Goal: Task Accomplishment & Management: Use online tool/utility

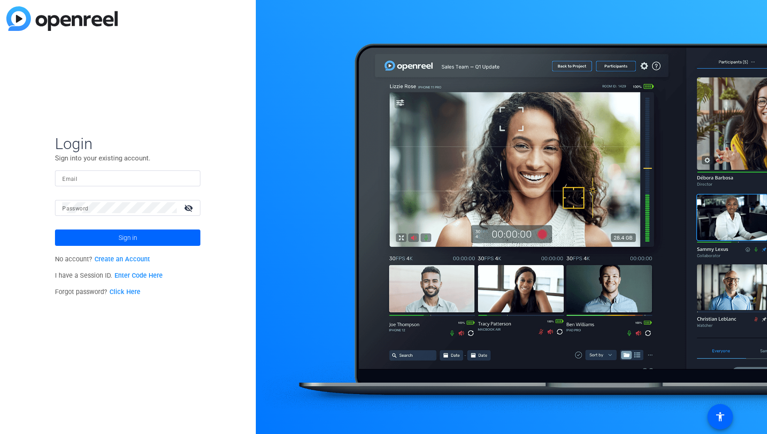
click at [144, 175] on input "Email" at bounding box center [127, 178] width 131 height 11
type input "abenowitz@btkgroup.com"
click at [55, 229] on button "Sign in" at bounding box center [127, 237] width 145 height 16
click at [115, 235] on span at bounding box center [127, 238] width 145 height 22
click at [192, 210] on mat-icon "visibility_off" at bounding box center [190, 207] width 22 height 13
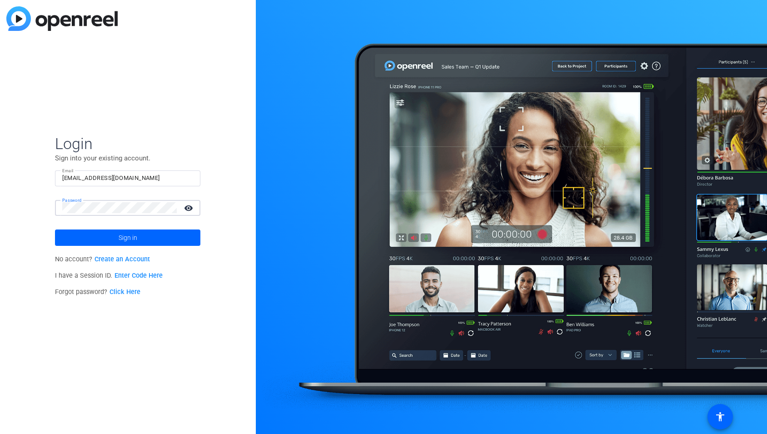
click at [55, 229] on button "Sign in" at bounding box center [127, 237] width 145 height 16
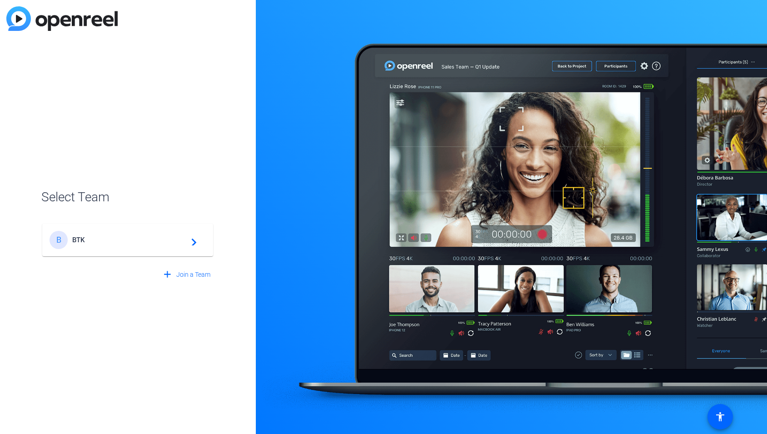
click at [108, 248] on div "B BTK navigate_next" at bounding box center [128, 240] width 156 height 18
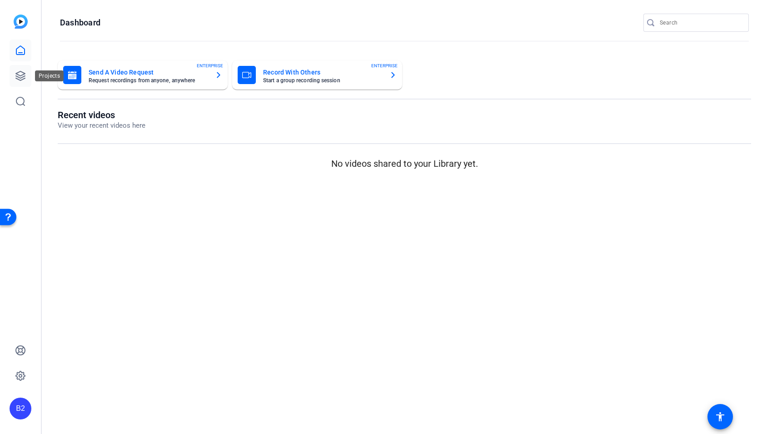
click at [20, 76] on icon at bounding box center [20, 75] width 9 height 9
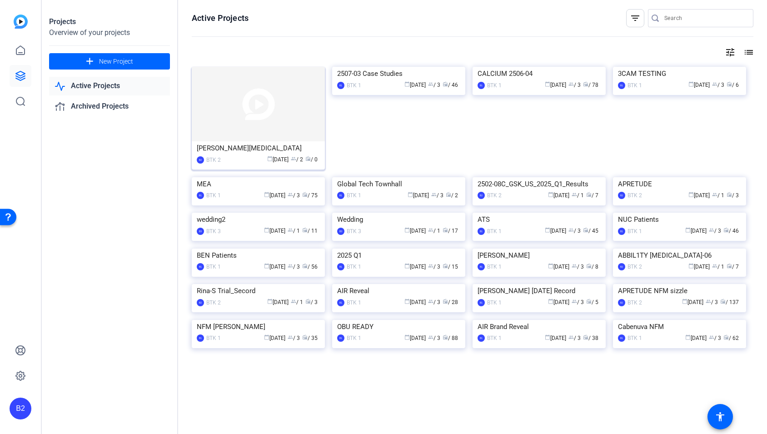
click at [259, 109] on img at bounding box center [258, 104] width 133 height 74
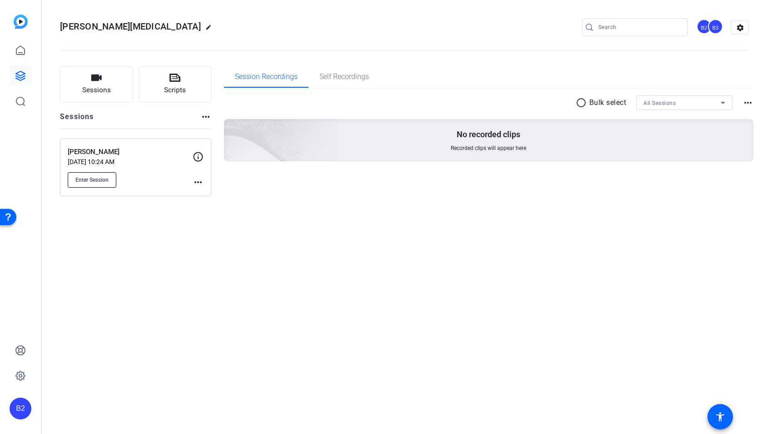
click at [114, 183] on button "Enter Session" at bounding box center [92, 179] width 49 height 15
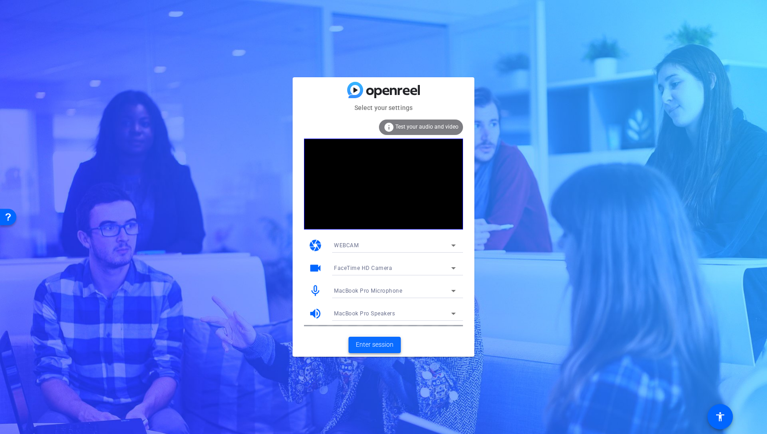
click at [372, 344] on span "Enter session" at bounding box center [375, 345] width 38 height 10
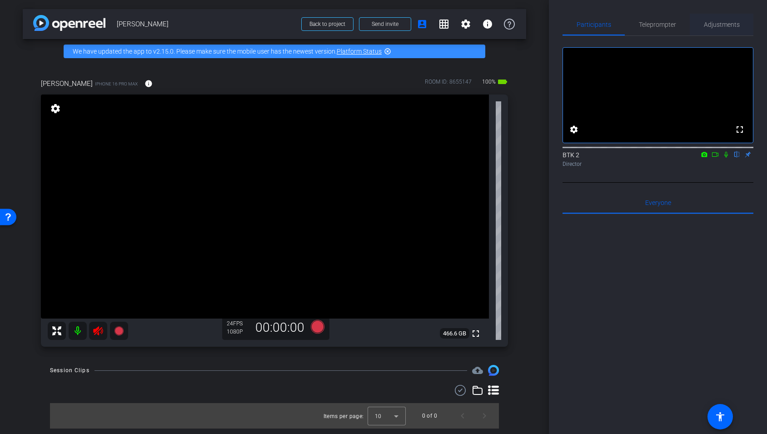
click at [717, 27] on span "Adjustments" at bounding box center [722, 24] width 36 height 6
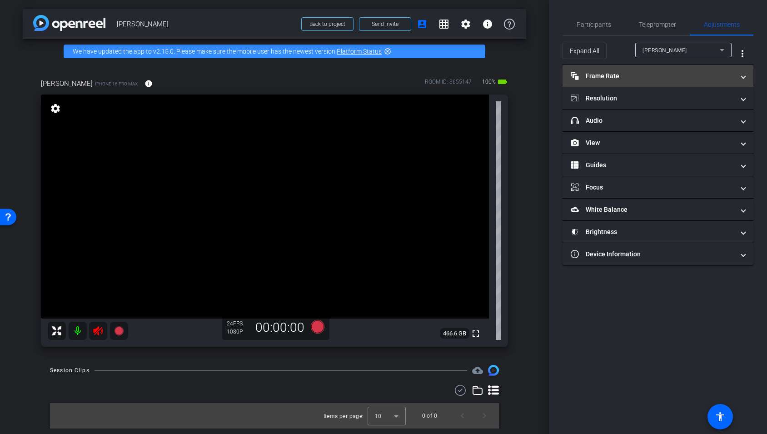
click at [607, 76] on mat-panel-title "Frame Rate Frame Rate" at bounding box center [653, 76] width 164 height 10
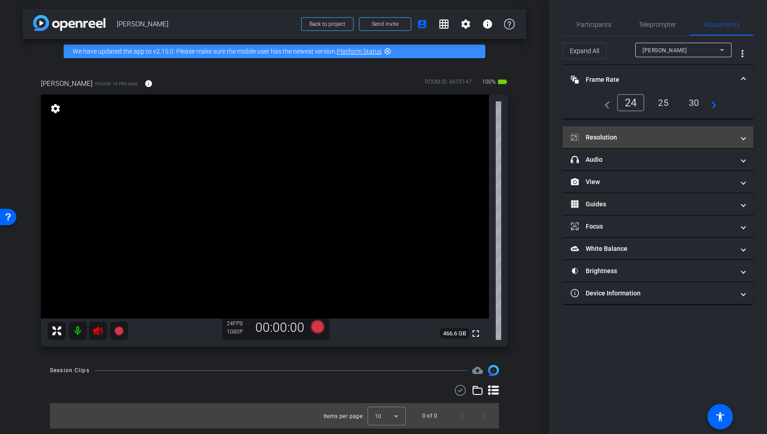
click at [607, 133] on mat-panel-title "Resolution" at bounding box center [653, 138] width 164 height 10
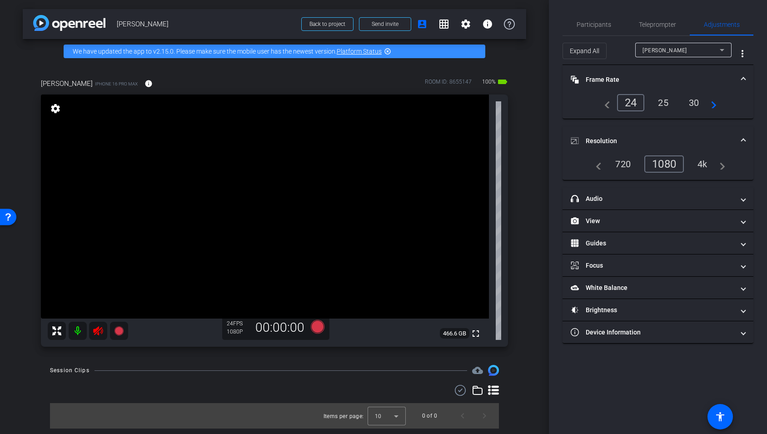
click at [707, 160] on div "4k" at bounding box center [702, 163] width 24 height 15
click at [589, 29] on span "Participants" at bounding box center [593, 25] width 35 height 22
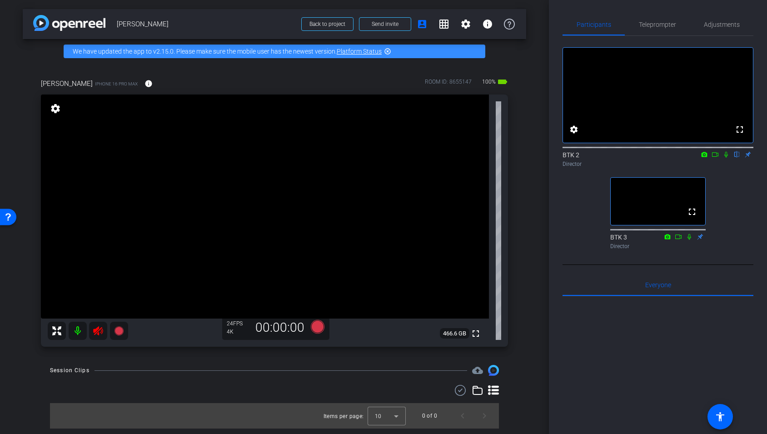
click at [94, 335] on icon at bounding box center [98, 330] width 10 height 9
click at [94, 335] on icon at bounding box center [98, 330] width 11 height 11
click at [669, 25] on span "Teleprompter" at bounding box center [657, 24] width 37 height 6
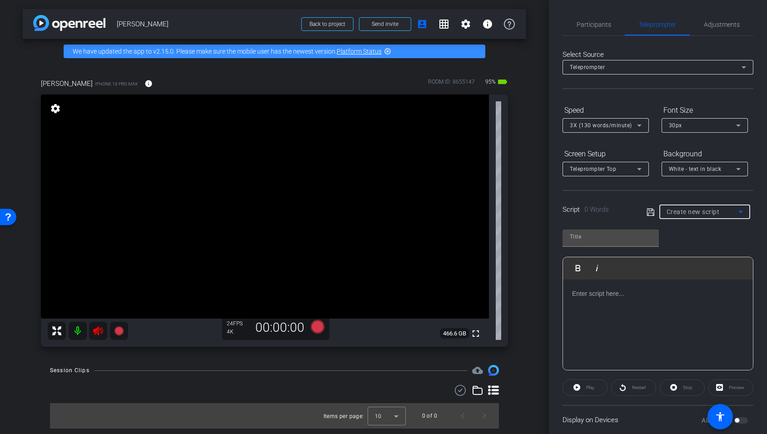
click at [686, 214] on span "Create new script" at bounding box center [692, 211] width 53 height 7
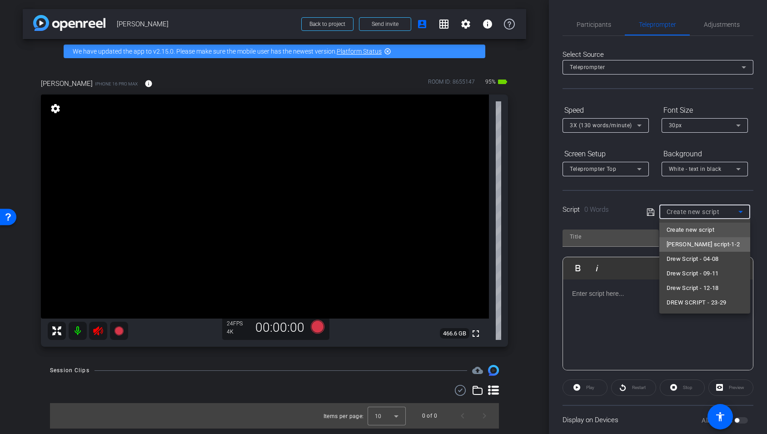
click at [684, 244] on span "[PERSON_NAME] script-1-2" at bounding box center [703, 244] width 74 height 11
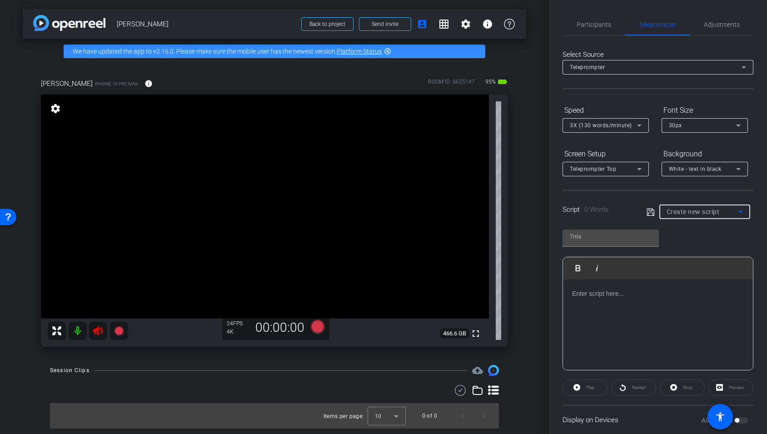
type input "[PERSON_NAME] script-1-2"
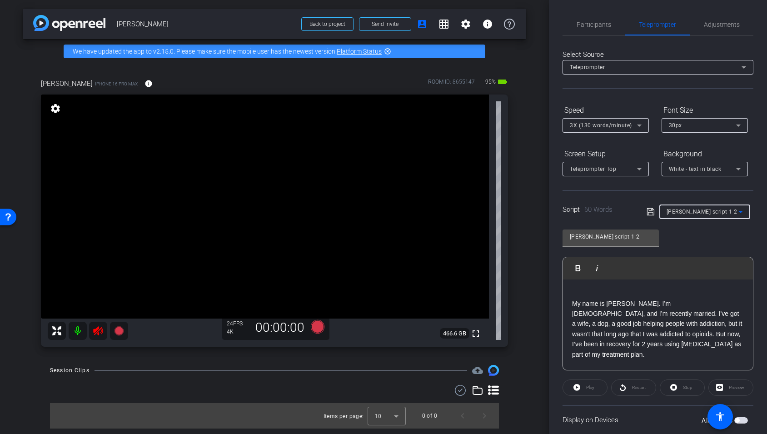
scroll to position [21, 0]
click at [661, 314] on p "My name is [PERSON_NAME]. I’m [DEMOGRAPHIC_DATA], and I’m recently married. I’v…" at bounding box center [658, 328] width 172 height 61
click at [648, 210] on icon at bounding box center [650, 211] width 8 height 11
click at [96, 331] on icon at bounding box center [98, 330] width 10 height 9
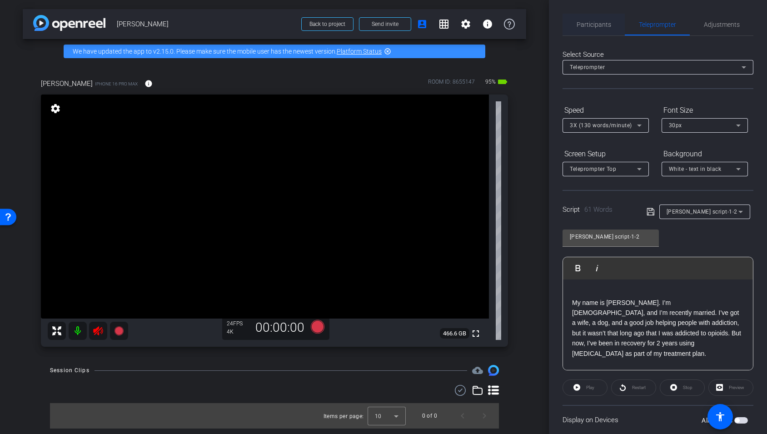
click at [598, 24] on span "Participants" at bounding box center [593, 24] width 35 height 6
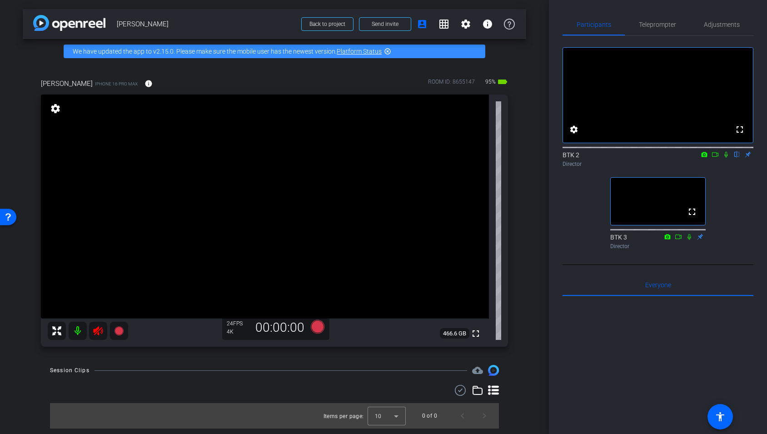
click at [78, 334] on mat-icon at bounding box center [78, 331] width 18 height 18
click at [668, 24] on span "Teleprompter" at bounding box center [657, 24] width 37 height 6
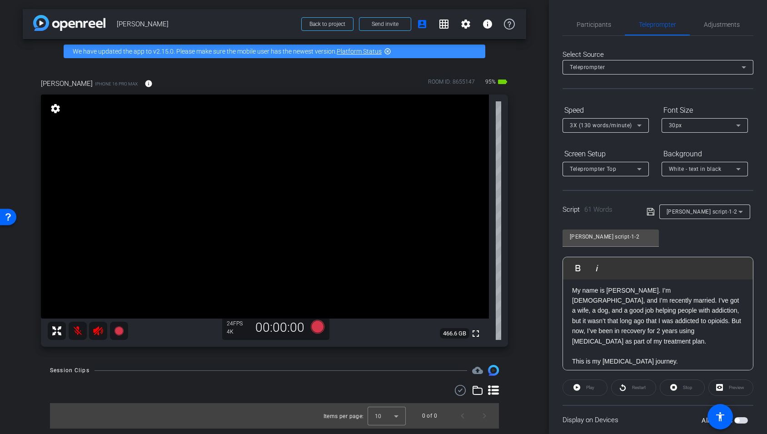
scroll to position [31, 0]
click at [144, 83] on mat-icon "info" at bounding box center [148, 83] width 8 height 8
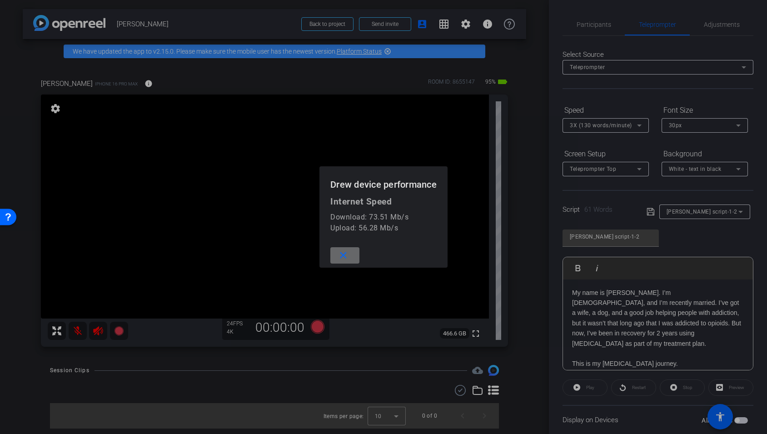
click at [345, 258] on mat-icon "close" at bounding box center [343, 255] width 11 height 11
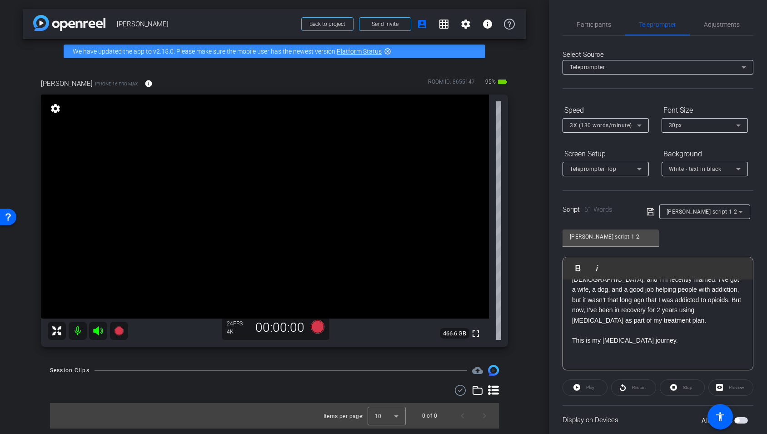
scroll to position [62, 0]
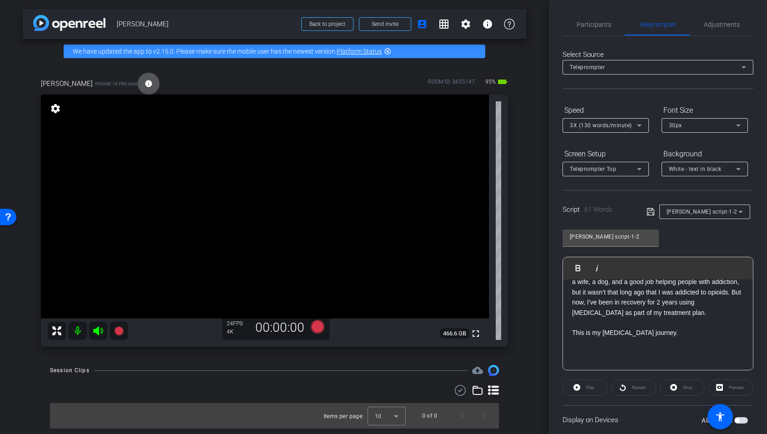
click at [740, 211] on icon at bounding box center [740, 212] width 5 height 2
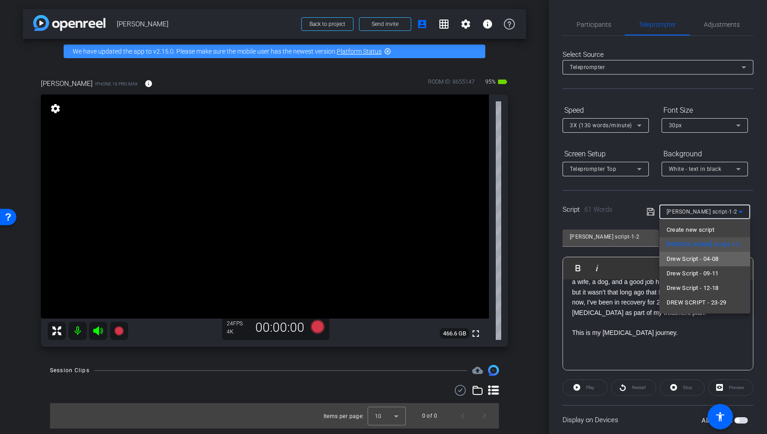
click at [725, 260] on mat-option "Drew Script - 04-08" at bounding box center [704, 259] width 91 height 15
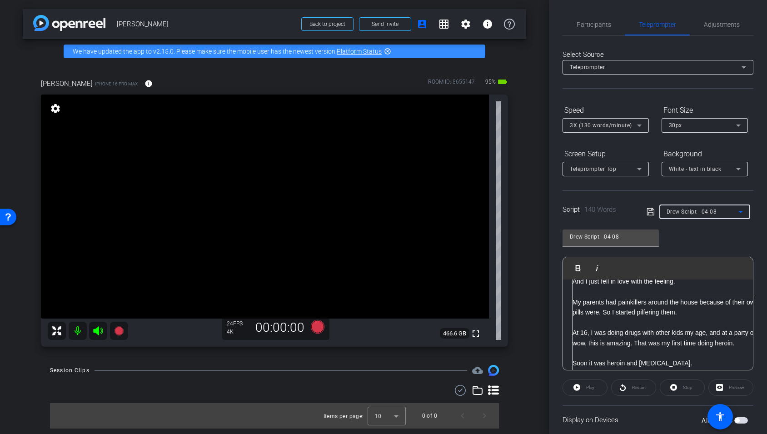
scroll to position [89, 0]
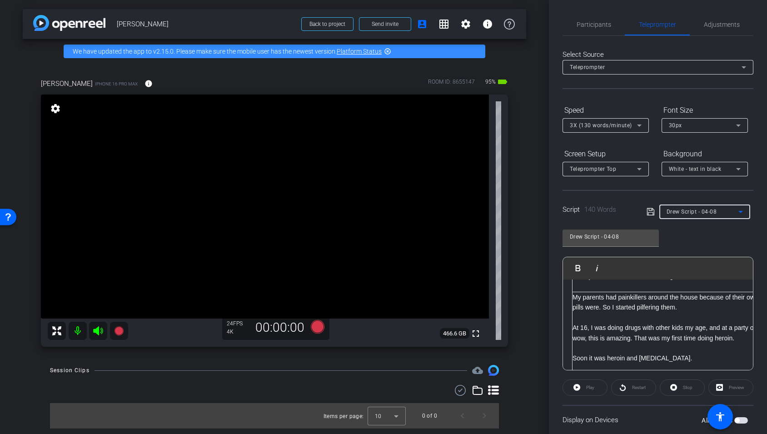
click at [672, 309] on p "My parents had painkillers around the house because of their own injuries over …" at bounding box center [732, 302] width 321 height 20
click at [649, 213] on icon at bounding box center [650, 211] width 8 height 11
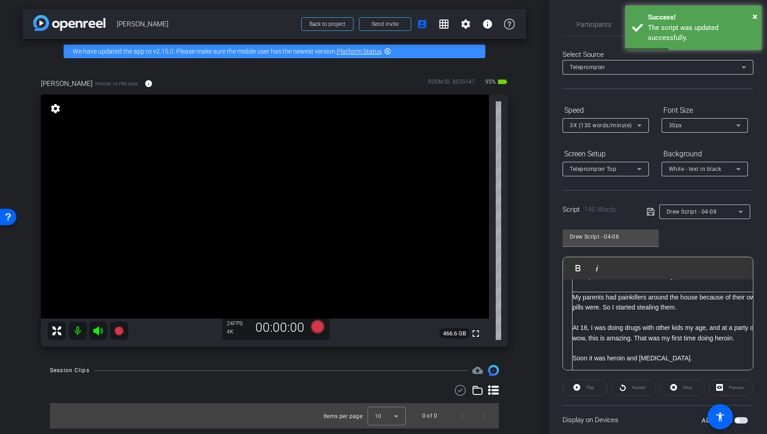
click at [641, 169] on icon at bounding box center [639, 169] width 5 height 2
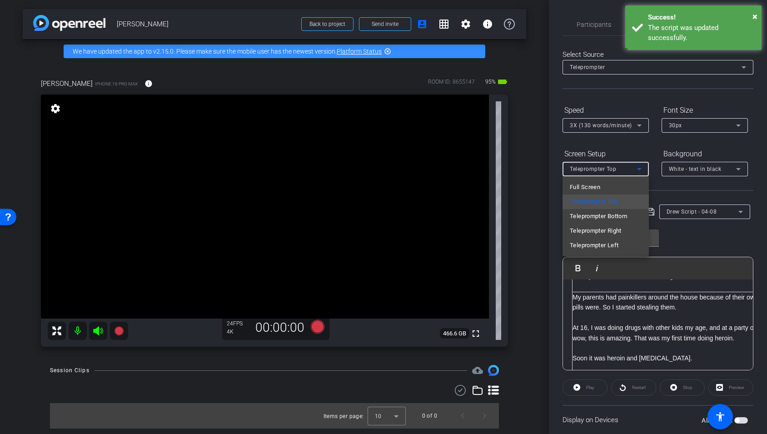
click at [641, 169] on div at bounding box center [383, 217] width 767 height 434
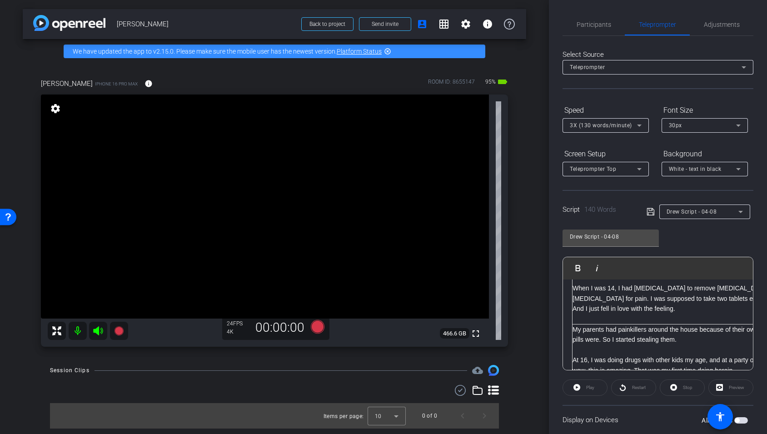
scroll to position [45, 0]
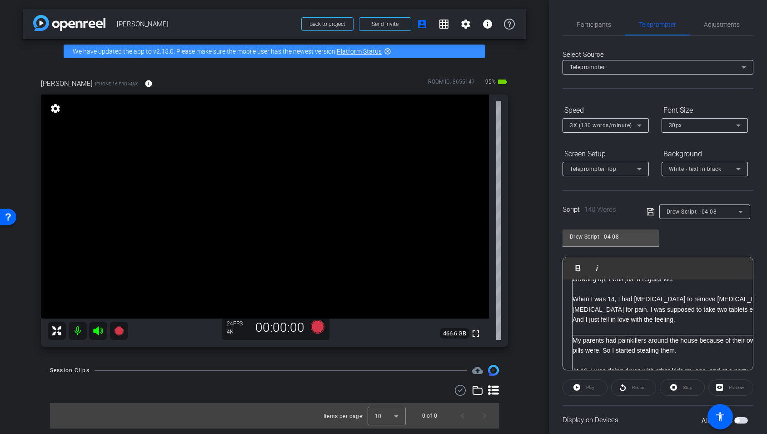
click at [736, 386] on div "Preview" at bounding box center [730, 387] width 45 height 16
click at [733, 387] on div "Preview" at bounding box center [730, 387] width 45 height 16
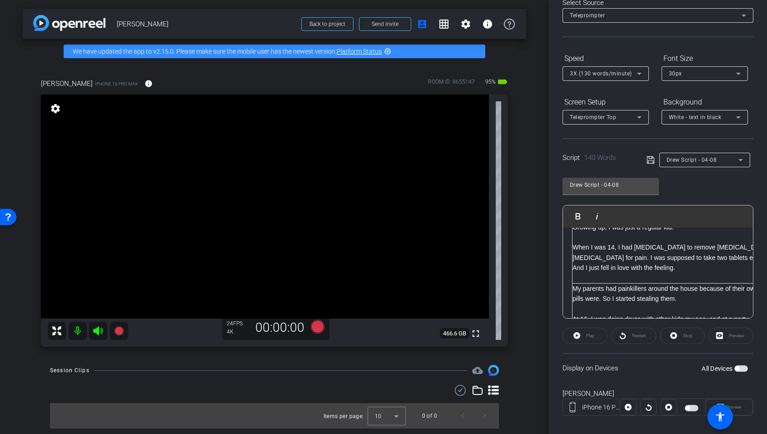
scroll to position [63, 0]
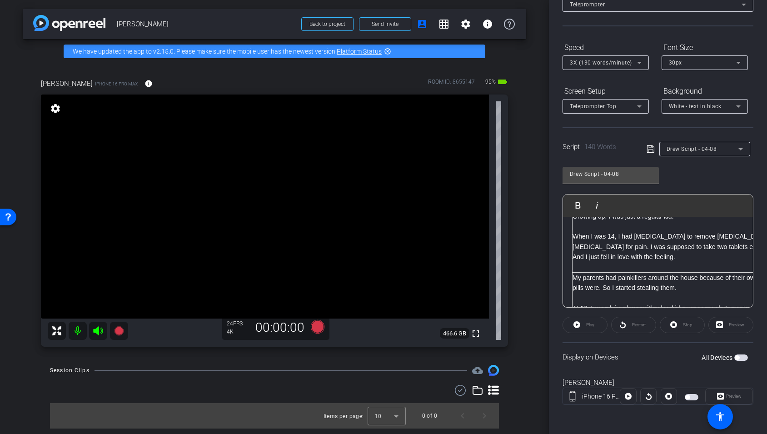
click at [734, 396] on div "Preview" at bounding box center [729, 396] width 48 height 16
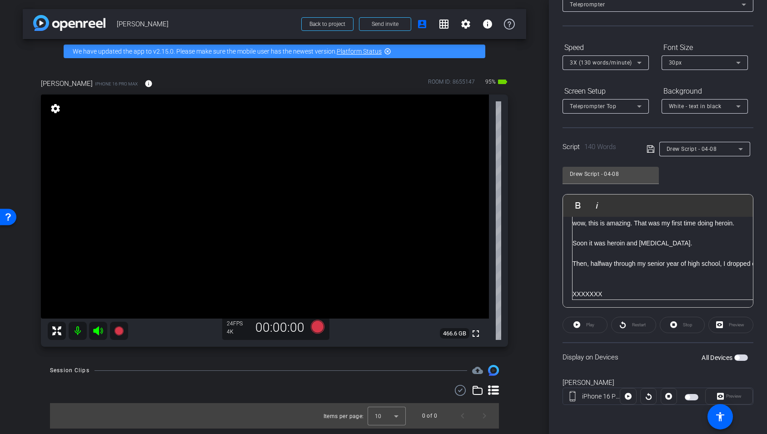
scroll to position [142, 0]
click at [740, 151] on icon at bounding box center [740, 149] width 11 height 11
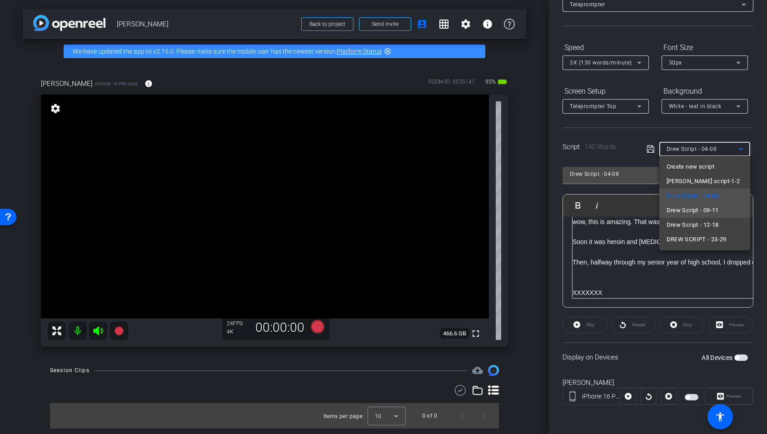
click at [719, 209] on span "Drew Script - 09-11" at bounding box center [692, 210] width 52 height 11
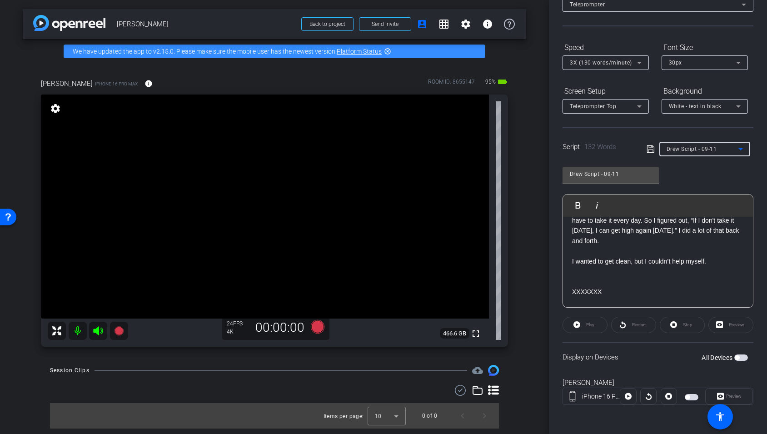
scroll to position [161, 0]
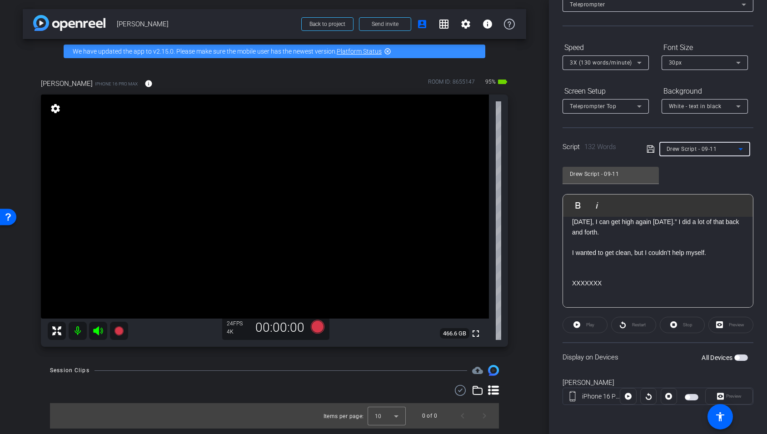
click at [743, 148] on icon at bounding box center [740, 149] width 11 height 11
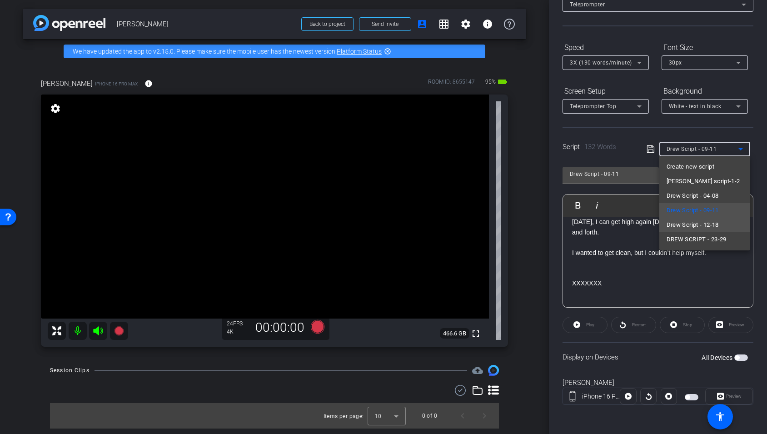
click at [721, 227] on mat-option "Drew Script - 12-18" at bounding box center [704, 225] width 91 height 15
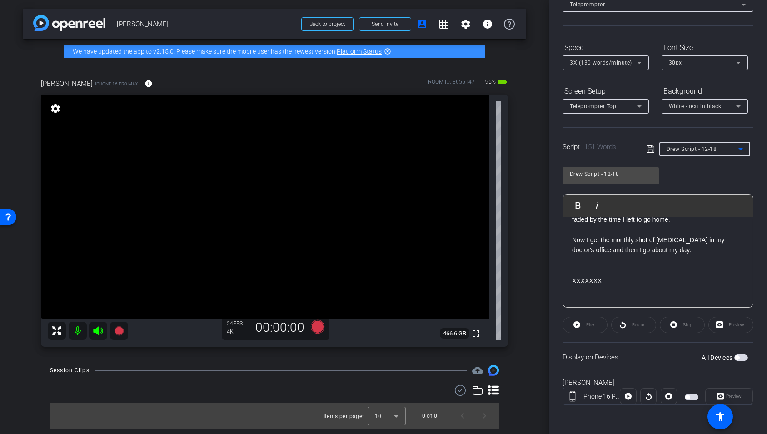
scroll to position [216, 0]
click at [744, 146] on icon at bounding box center [740, 149] width 11 height 11
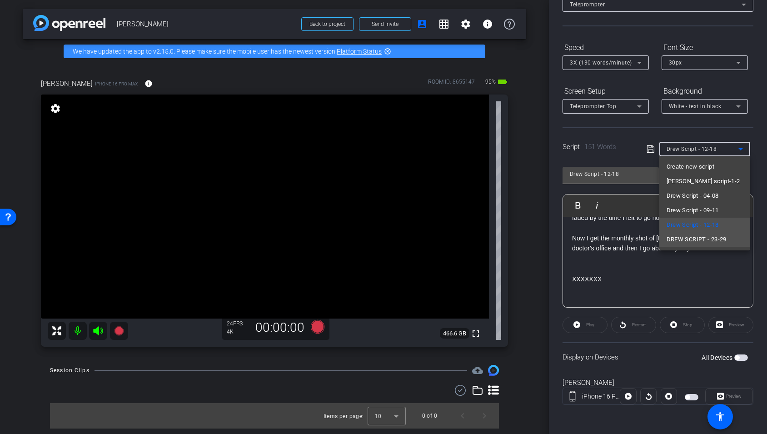
click at [728, 238] on mat-option "DREW SCRIPT - 23-29" at bounding box center [704, 239] width 91 height 15
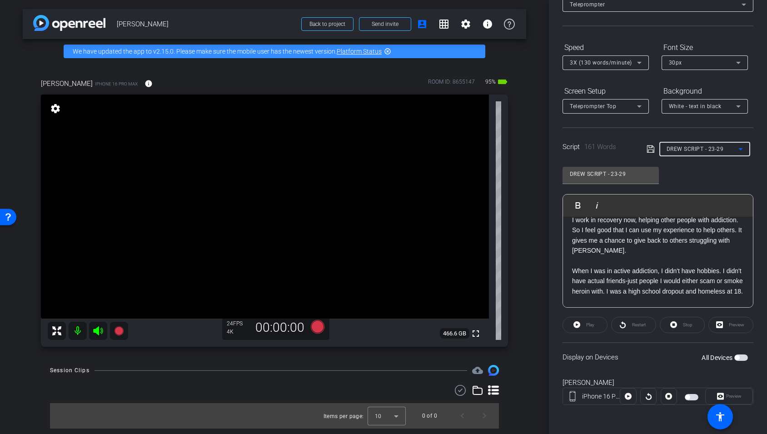
scroll to position [103, 0]
click at [587, 289] on p "When I was in active addiction, I didn't have hobbies. I didn't have actual fri…" at bounding box center [658, 295] width 172 height 61
click at [650, 150] on icon at bounding box center [650, 149] width 8 height 11
click at [679, 110] on div "White - text in black" at bounding box center [702, 105] width 67 height 11
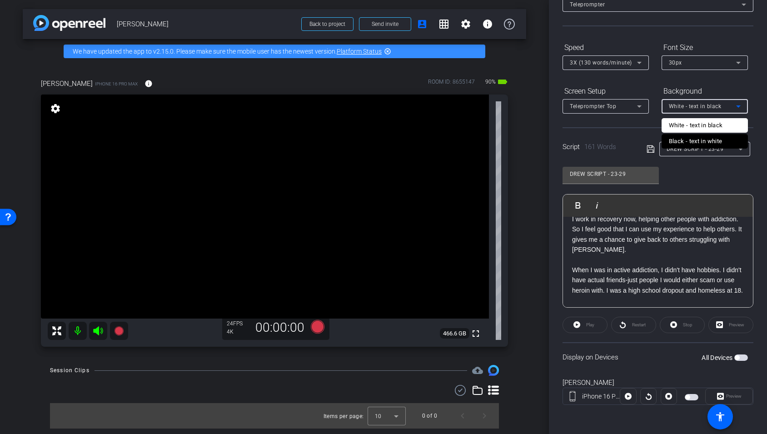
click at [319, 330] on div at bounding box center [383, 217] width 767 height 434
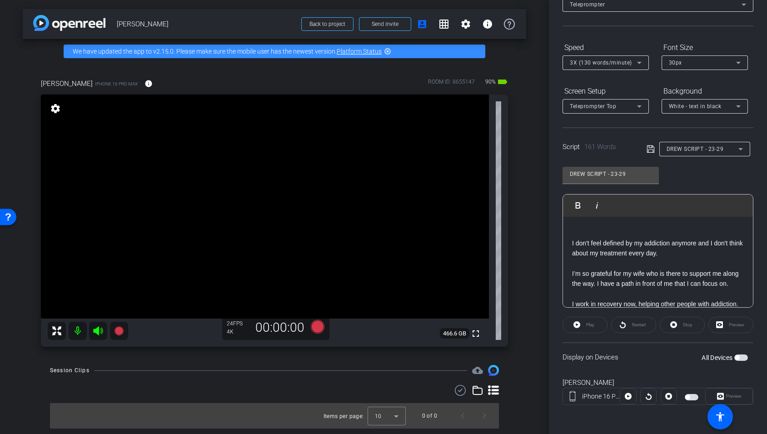
scroll to position [34, 0]
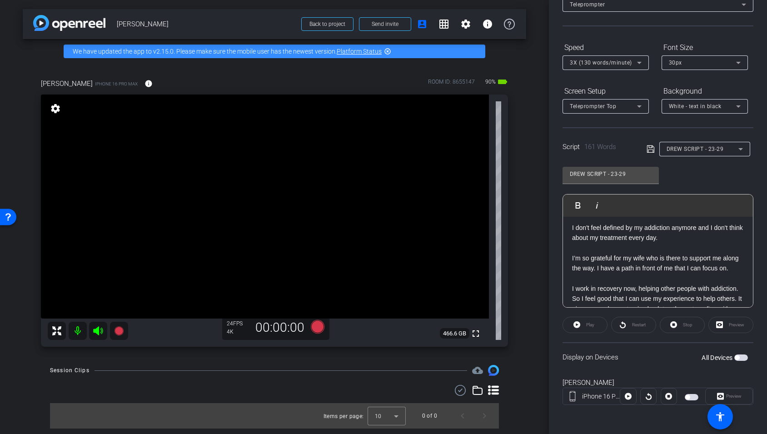
click at [693, 396] on span "button" at bounding box center [692, 397] width 14 height 6
click at [745, 397] on span at bounding box center [728, 396] width 47 height 22
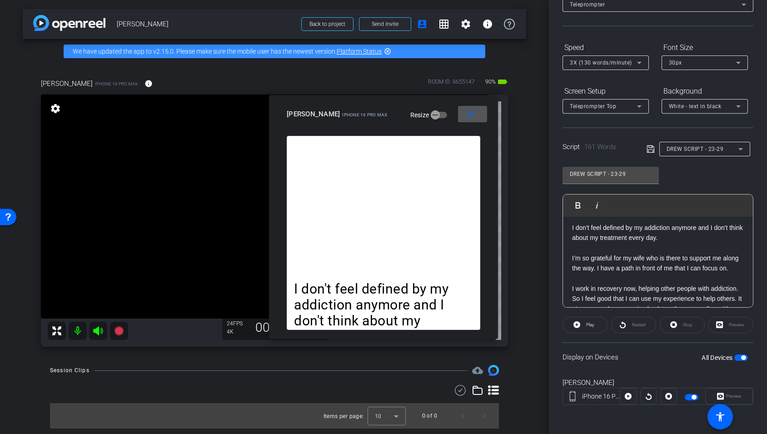
click at [474, 116] on mat-icon "close" at bounding box center [470, 114] width 11 height 11
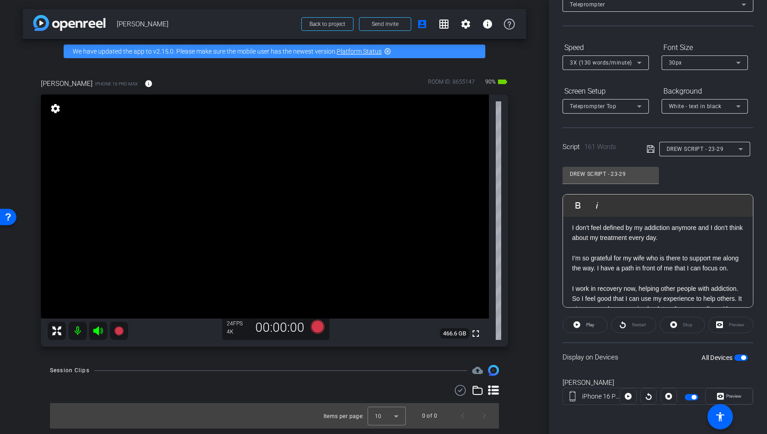
scroll to position [0, 0]
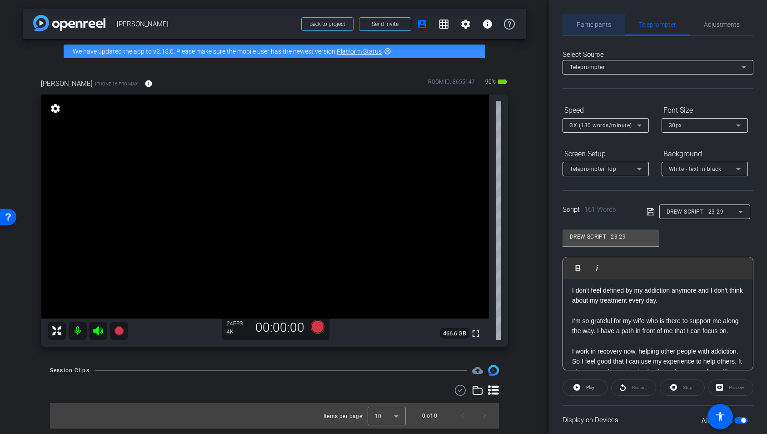
click at [593, 30] on span "Participants" at bounding box center [593, 25] width 35 height 22
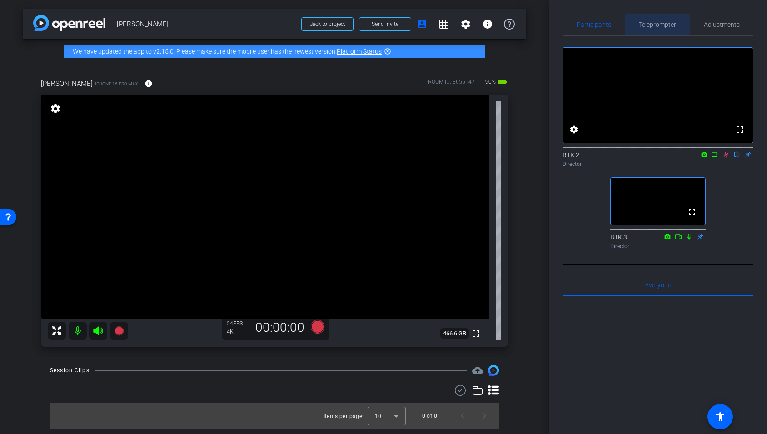
click at [665, 25] on span "Teleprompter" at bounding box center [657, 24] width 37 height 6
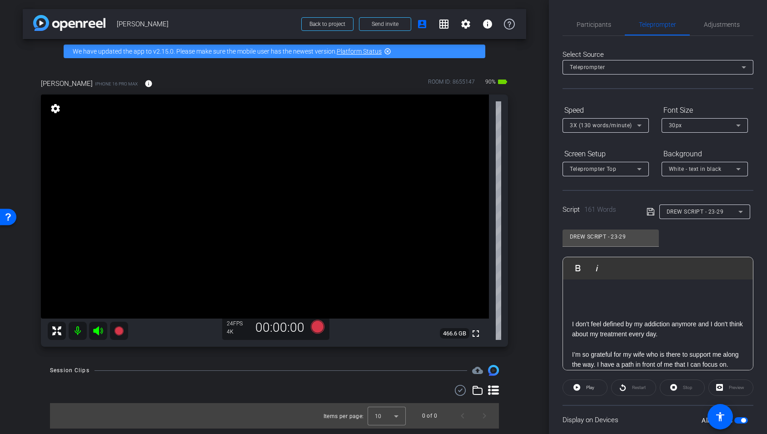
click at [730, 212] on div "DREW SCRIPT - 23-29" at bounding box center [702, 211] width 72 height 11
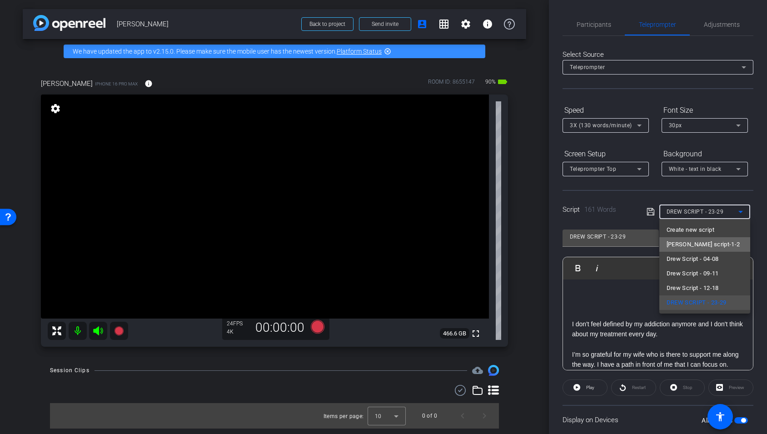
click at [715, 244] on mat-option "[PERSON_NAME] script-1-2" at bounding box center [704, 244] width 91 height 15
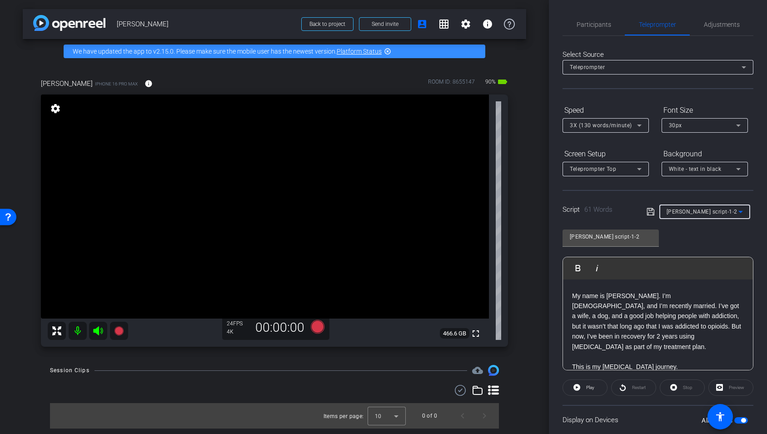
scroll to position [30, 0]
click at [743, 210] on icon at bounding box center [740, 211] width 11 height 11
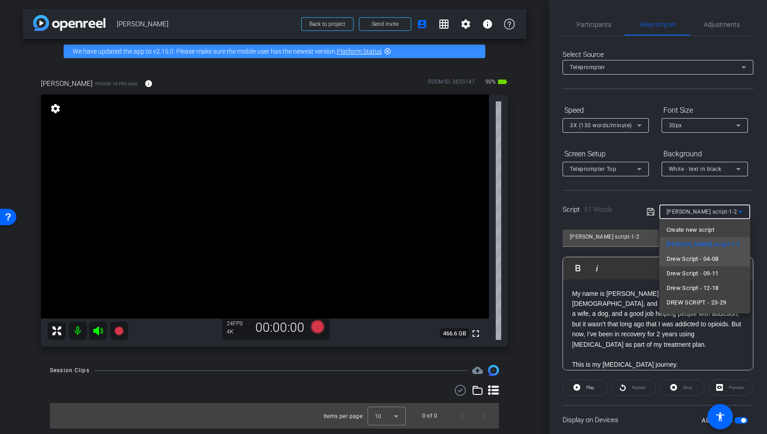
click at [714, 260] on span "Drew Script - 04-08" at bounding box center [692, 258] width 52 height 11
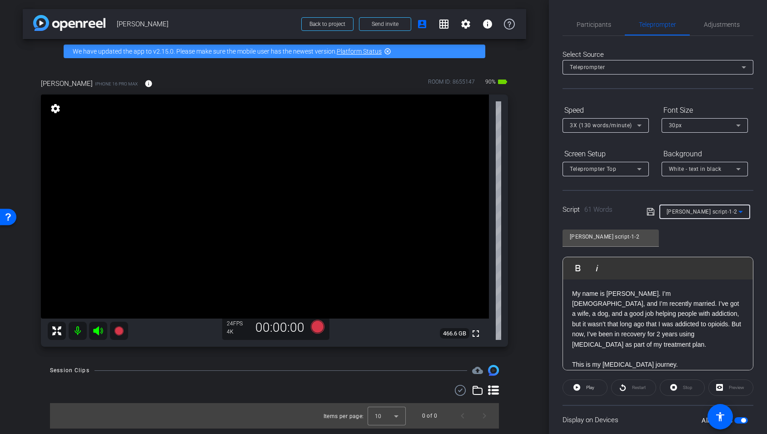
type input "Drew Script - 04-08"
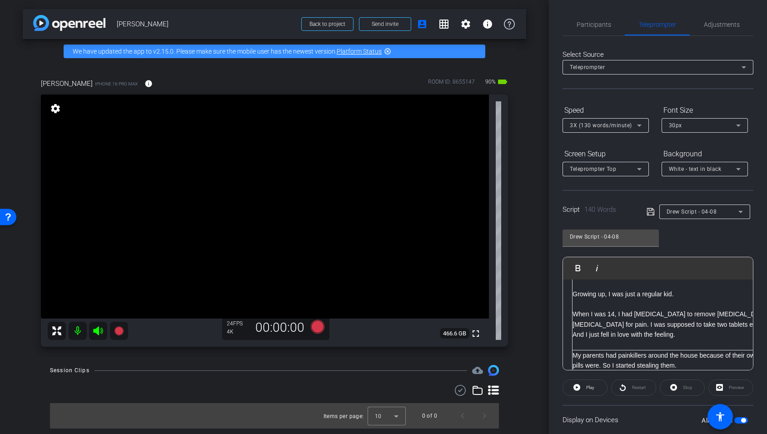
click at [738, 386] on div "Preview" at bounding box center [730, 387] width 45 height 16
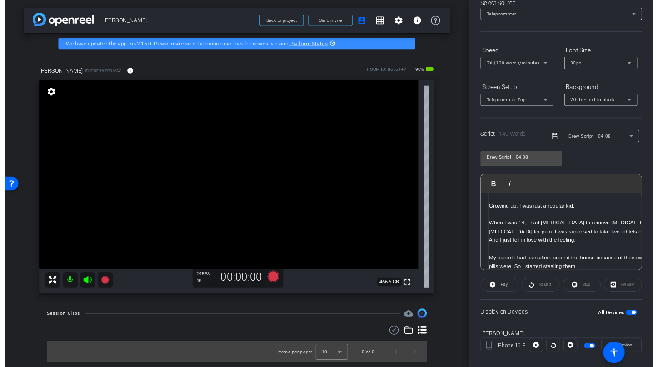
scroll to position [63, 0]
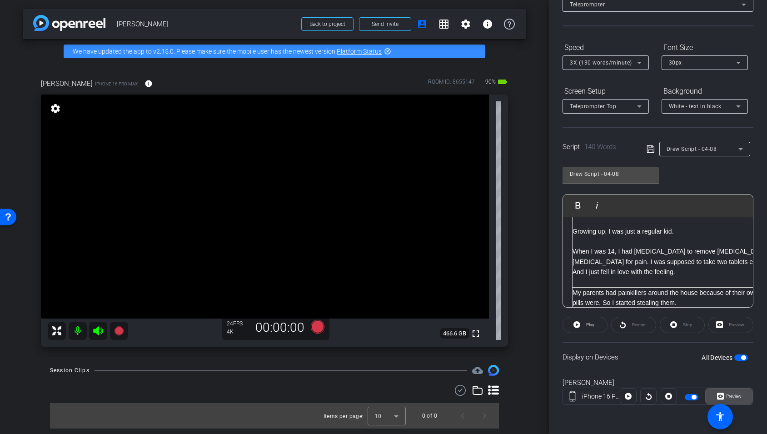
click at [735, 391] on span "Preview" at bounding box center [733, 396] width 18 height 13
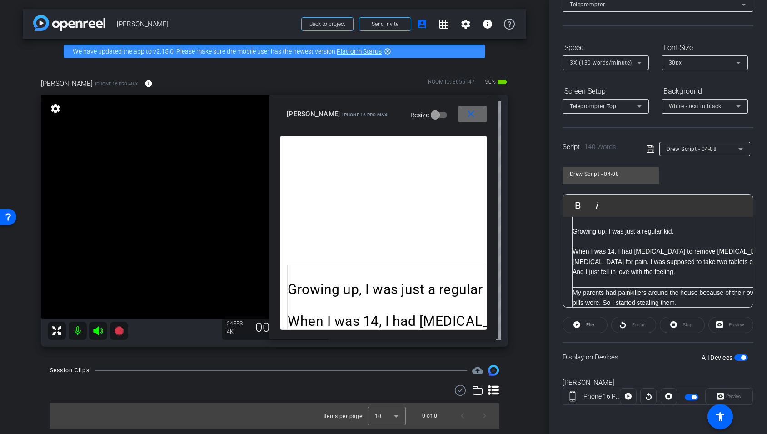
click at [477, 112] on span at bounding box center [472, 114] width 29 height 22
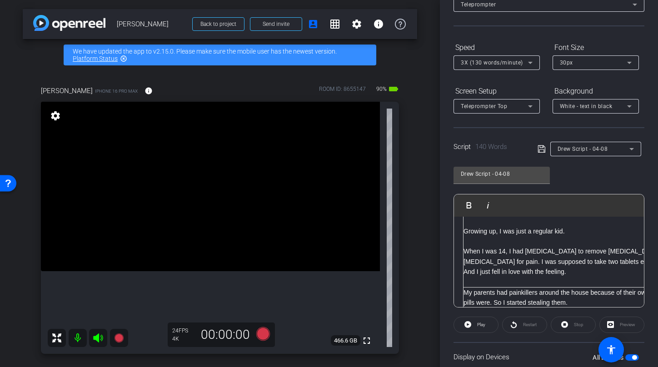
scroll to position [0, 0]
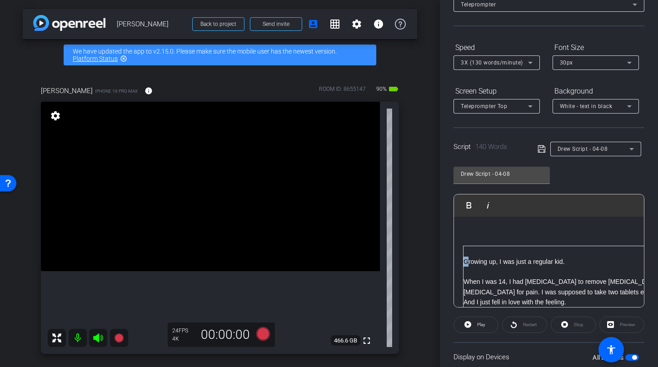
click at [466, 262] on p "Growing up, I was just a regular kid." at bounding box center [623, 262] width 321 height 10
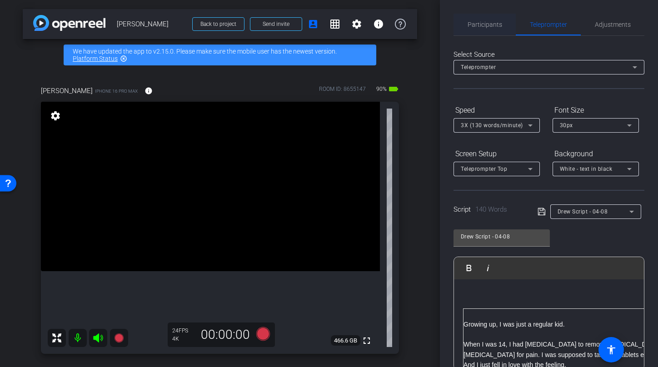
click at [494, 23] on span "Participants" at bounding box center [484, 24] width 35 height 6
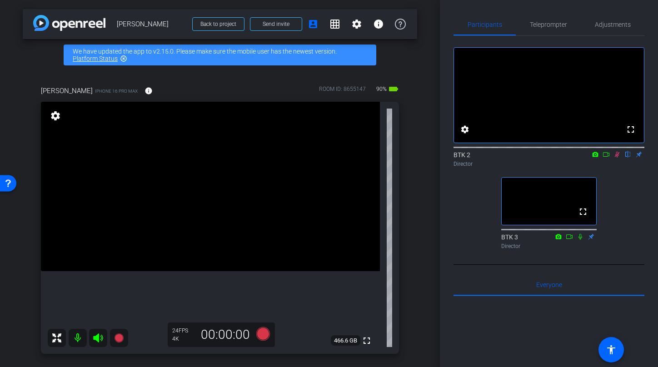
click at [616, 158] on icon at bounding box center [617, 155] width 5 height 6
click at [260, 334] on icon at bounding box center [263, 334] width 14 height 14
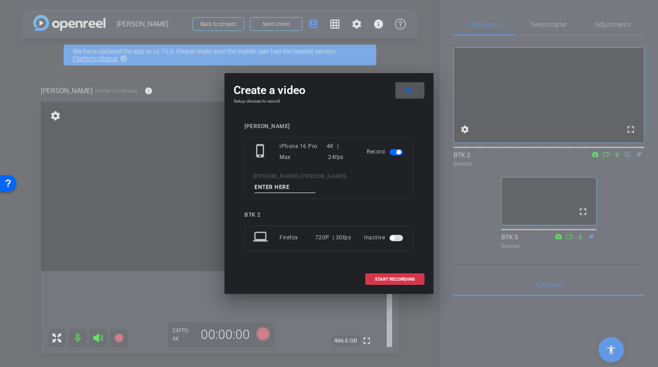
click at [315, 183] on input at bounding box center [284, 187] width 61 height 11
type input "test"
click at [620, 167] on div at bounding box center [329, 183] width 658 height 367
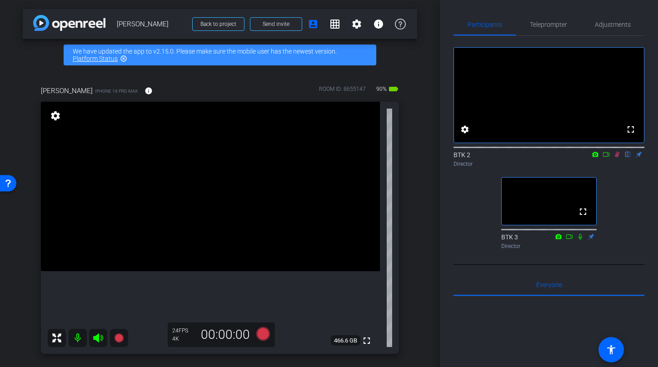
click at [604, 158] on icon at bounding box center [605, 154] width 7 height 6
click at [267, 333] on icon at bounding box center [263, 334] width 14 height 14
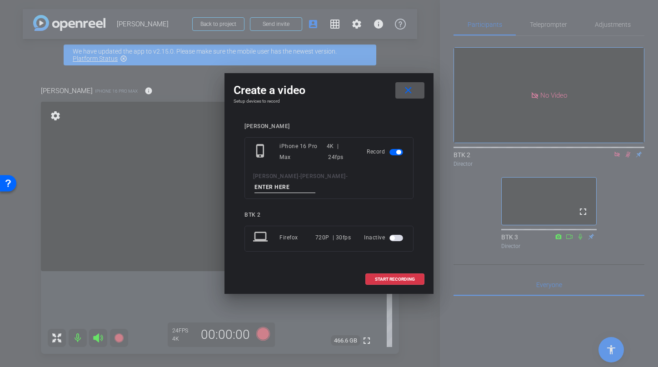
click at [315, 183] on input at bounding box center [284, 187] width 61 height 11
type input "test"
click at [399, 277] on span "START RECORDING" at bounding box center [395, 279] width 40 height 5
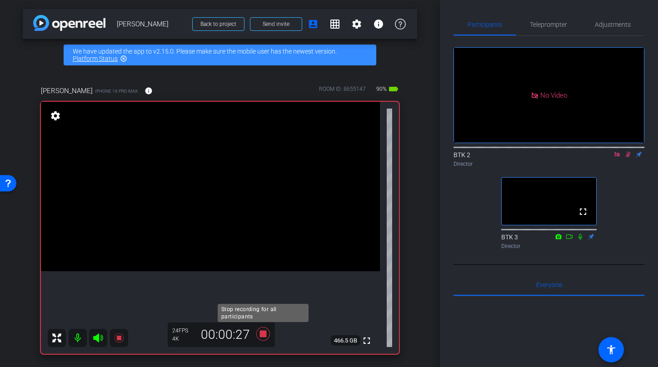
click at [264, 332] on icon at bounding box center [263, 334] width 14 height 14
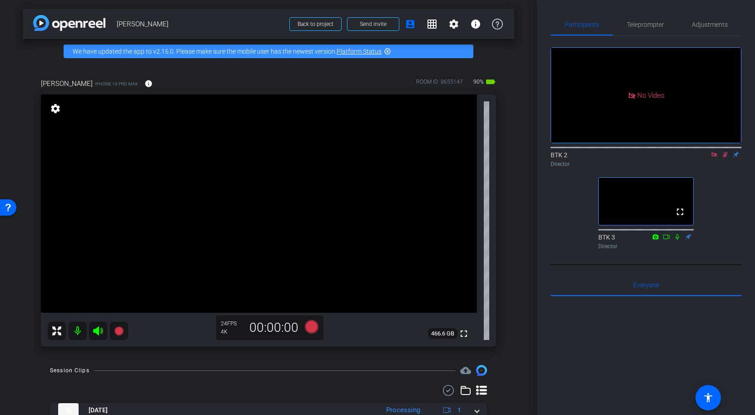
scroll to position [35, 0]
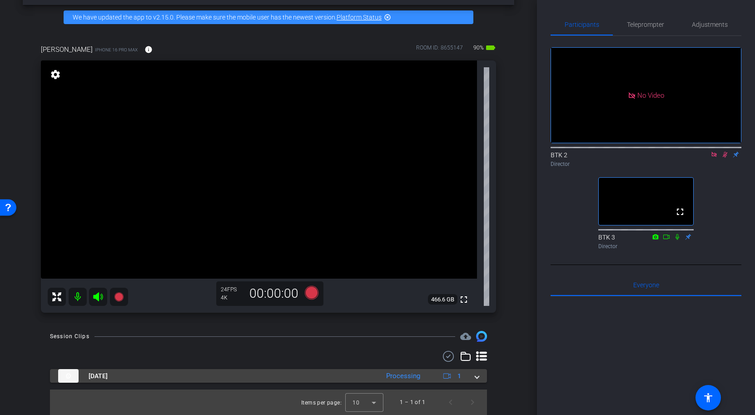
click at [480, 376] on mat-expansion-panel-header "[DATE] Processing 1" at bounding box center [268, 376] width 437 height 14
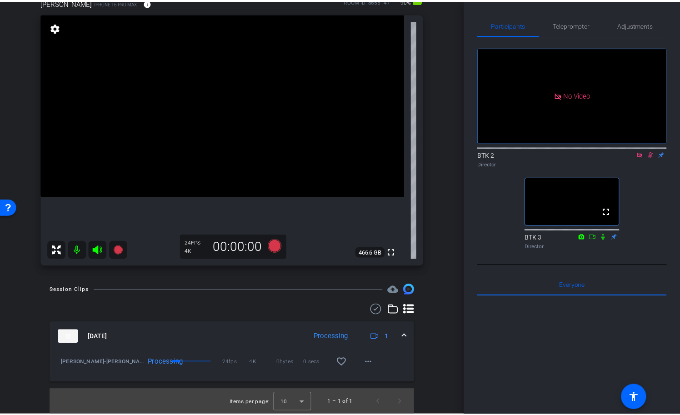
scroll to position [89, 0]
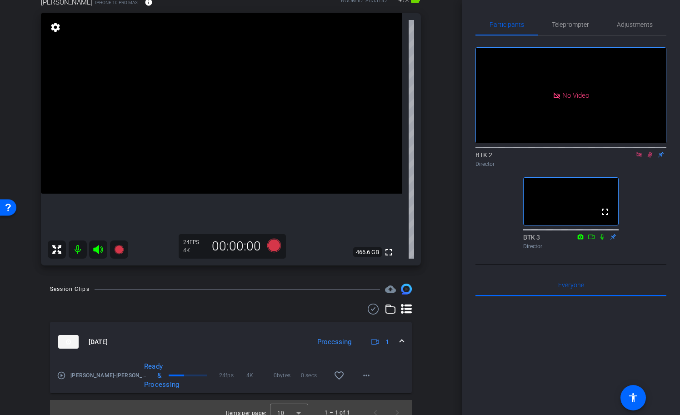
click at [60, 375] on mat-icon "play_circle_outline" at bounding box center [61, 375] width 9 height 9
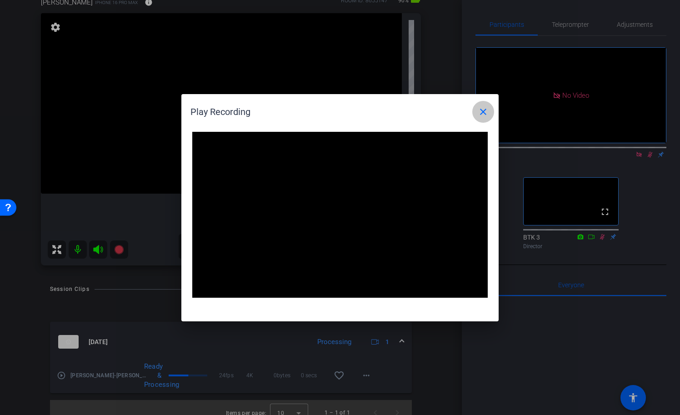
click at [481, 117] on span at bounding box center [483, 112] width 22 height 22
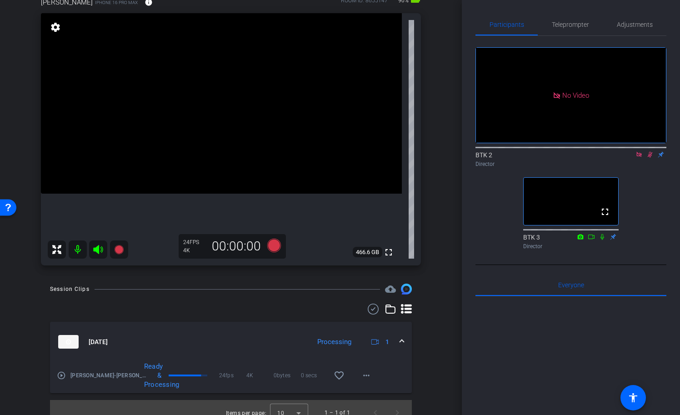
click at [64, 376] on mat-icon "play_circle_outline" at bounding box center [61, 375] width 9 height 9
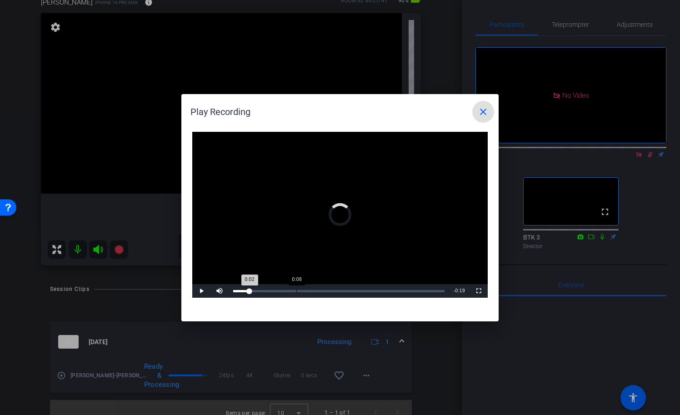
click at [302, 288] on div "Loaded : 0.00% 0:08 0:02" at bounding box center [338, 291] width 220 height 14
click at [479, 109] on mat-icon "close" at bounding box center [482, 111] width 11 height 11
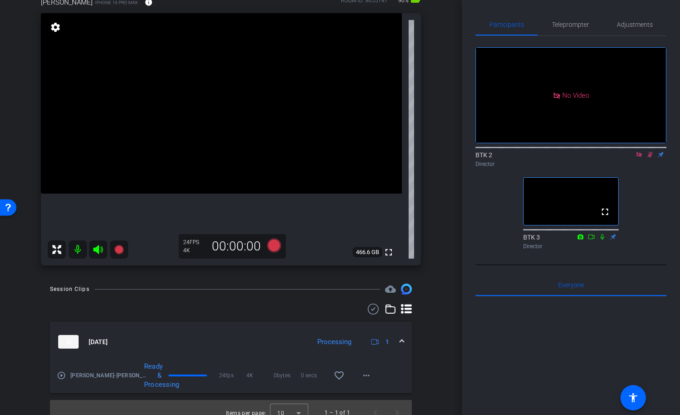
click at [62, 377] on mat-icon "play_circle_outline" at bounding box center [61, 375] width 9 height 9
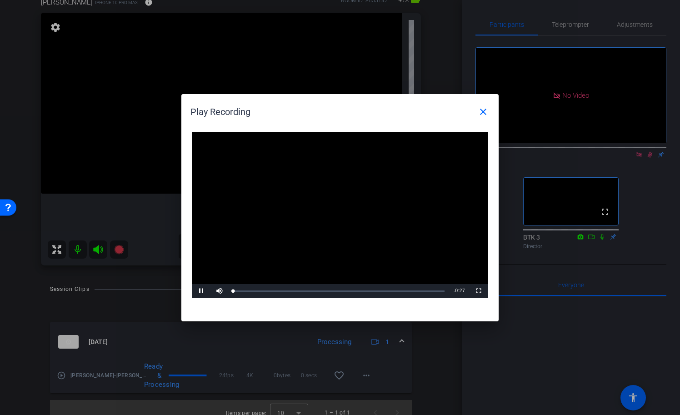
click at [327, 213] on video "Video Player" at bounding box center [339, 215] width 295 height 166
click at [308, 291] on div "Progress Bar" at bounding box center [277, 291] width 88 height 2
click at [483, 112] on mat-icon "close" at bounding box center [482, 111] width 11 height 11
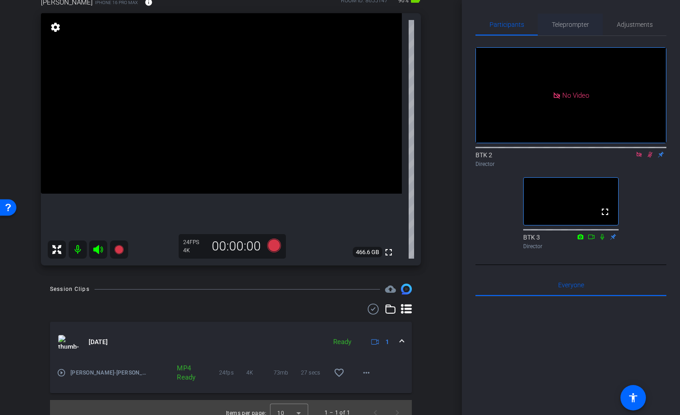
click at [582, 25] on span "Teleprompter" at bounding box center [569, 24] width 37 height 6
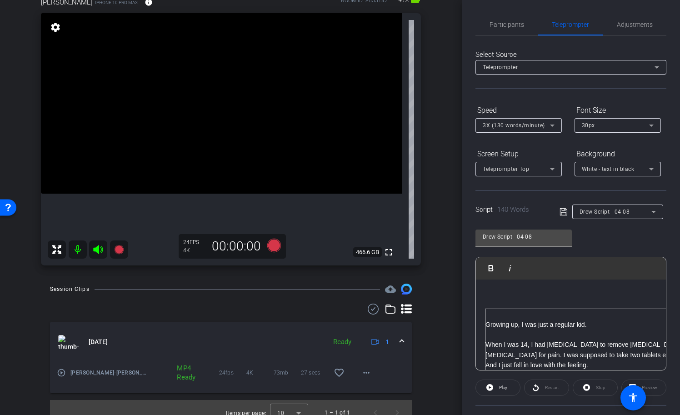
click at [588, 298] on p at bounding box center [571, 293] width 172 height 10
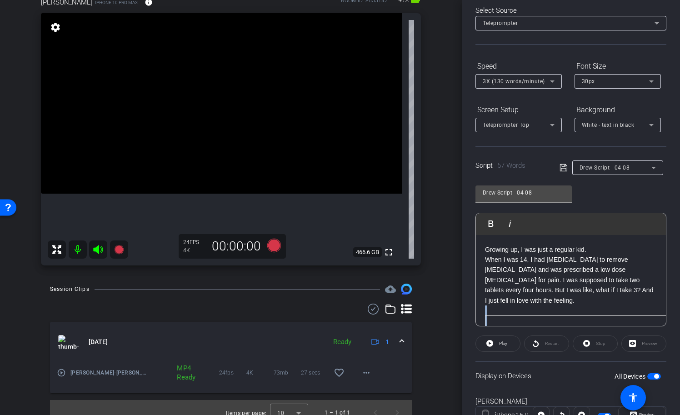
scroll to position [58, 0]
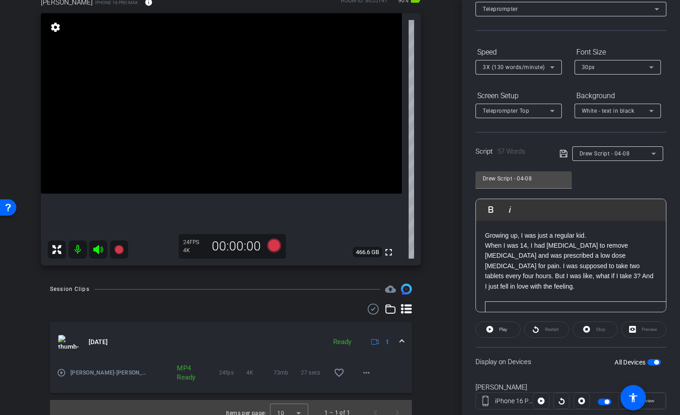
click at [653, 277] on p "When I was 14, I had [MEDICAL_DATA] to remove [MEDICAL_DATA] and was prescribed…" at bounding box center [571, 265] width 172 height 51
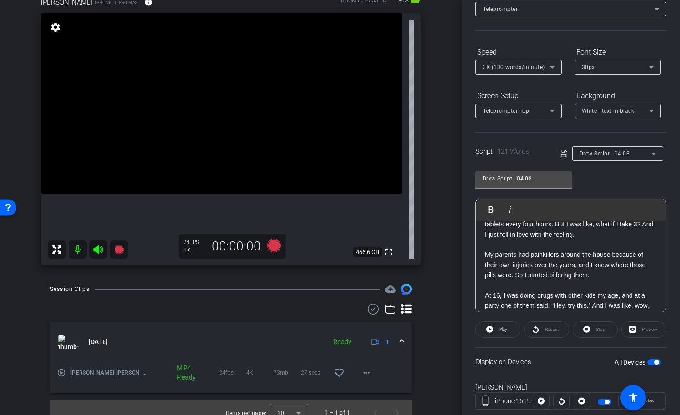
scroll to position [102, 0]
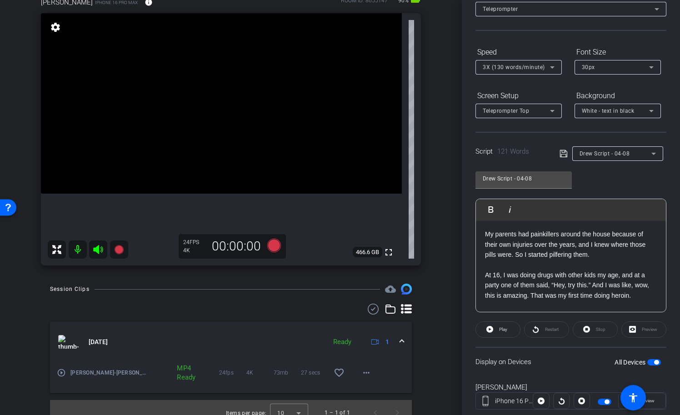
click at [639, 300] on p at bounding box center [571, 305] width 172 height 10
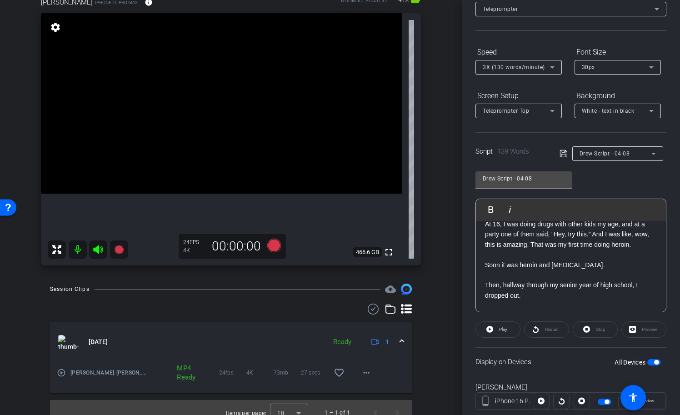
scroll to position [163, 0]
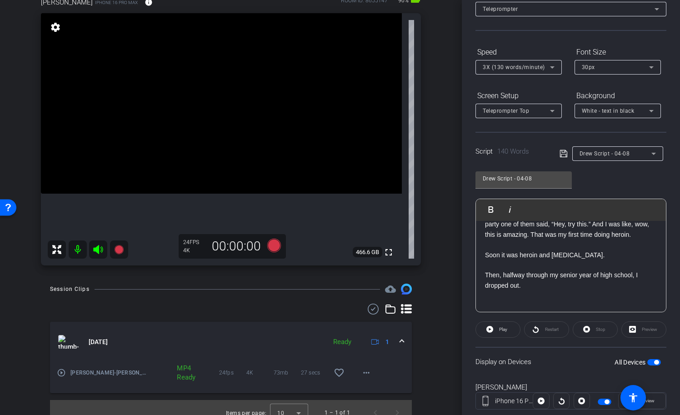
click at [564, 156] on icon at bounding box center [563, 153] width 8 height 11
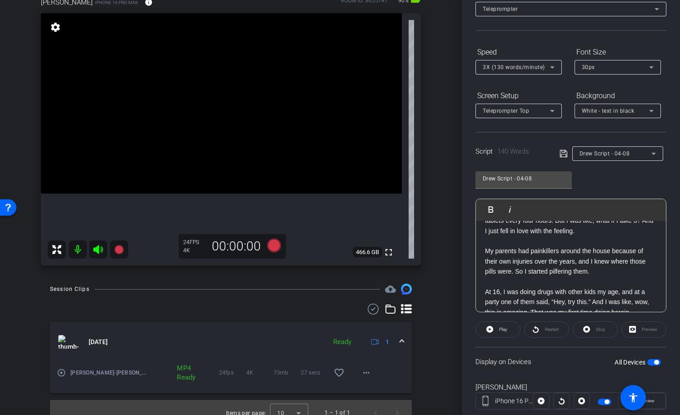
scroll to position [84, 0]
click at [656, 152] on icon at bounding box center [653, 153] width 11 height 11
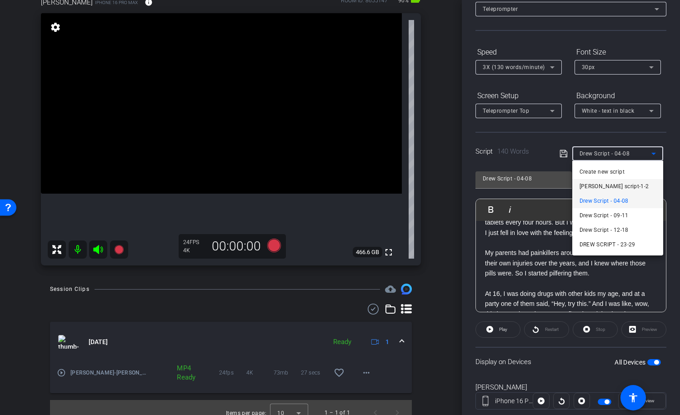
click at [630, 187] on mat-option "[PERSON_NAME] script-1-2" at bounding box center [617, 186] width 91 height 15
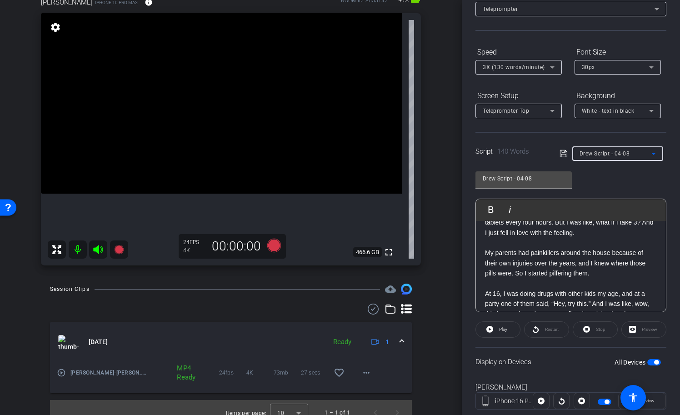
type input "[PERSON_NAME] script-1-2"
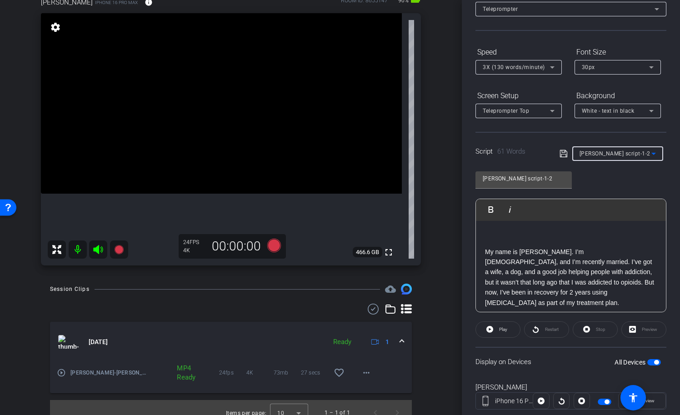
scroll to position [14, 0]
drag, startPoint x: 511, startPoint y: 262, endPoint x: 549, endPoint y: 262, distance: 38.6
click at [549, 262] on p "My name is [PERSON_NAME]. I’m [DEMOGRAPHIC_DATA], and I’m recently married. I’v…" at bounding box center [571, 276] width 172 height 61
click at [571, 262] on p "My name is [PERSON_NAME]. I’m [DEMOGRAPHIC_DATA], and I’m recently married. We …" at bounding box center [571, 276] width 172 height 61
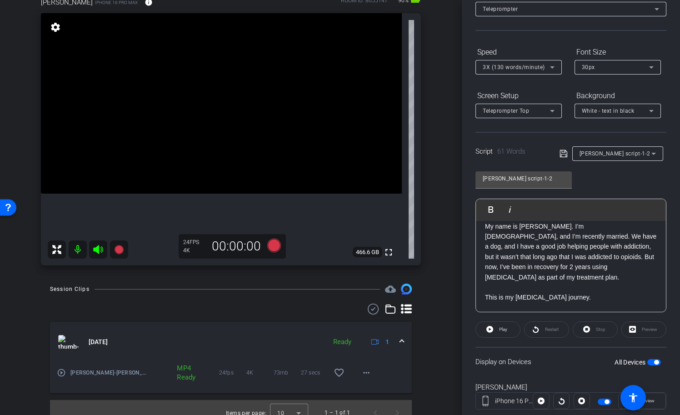
scroll to position [32, 0]
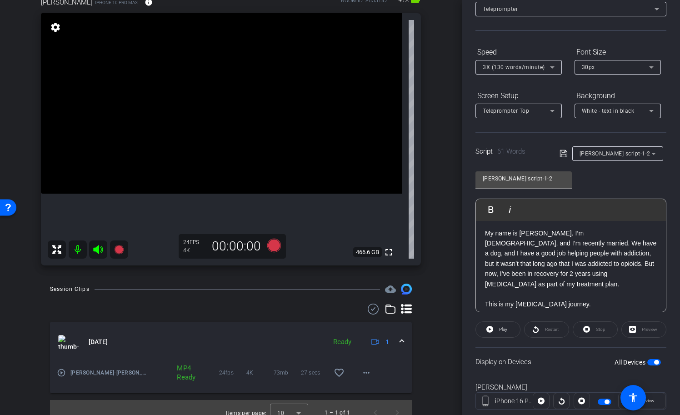
click at [563, 154] on icon at bounding box center [563, 153] width 8 height 11
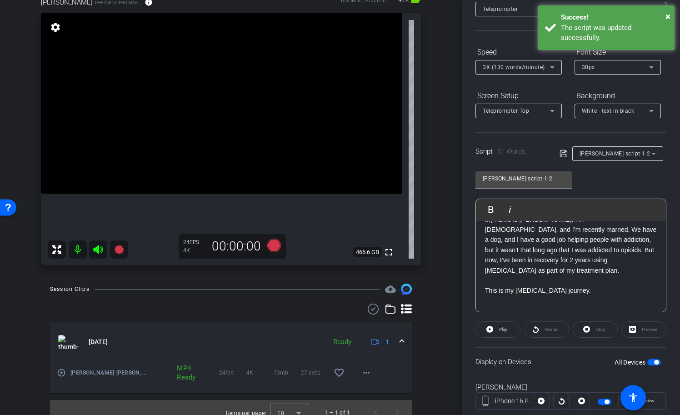
scroll to position [53, 0]
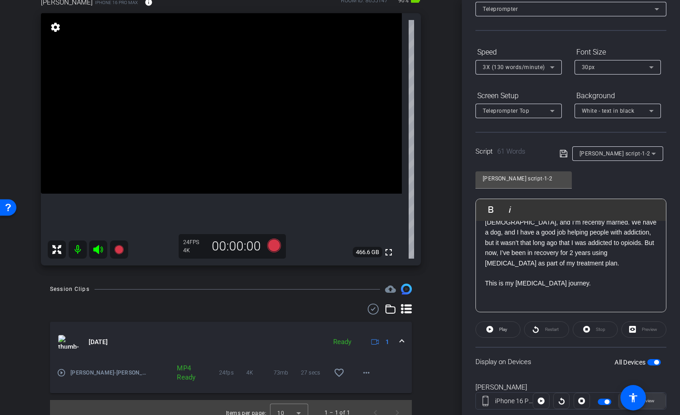
click at [656, 400] on span at bounding box center [641, 401] width 47 height 22
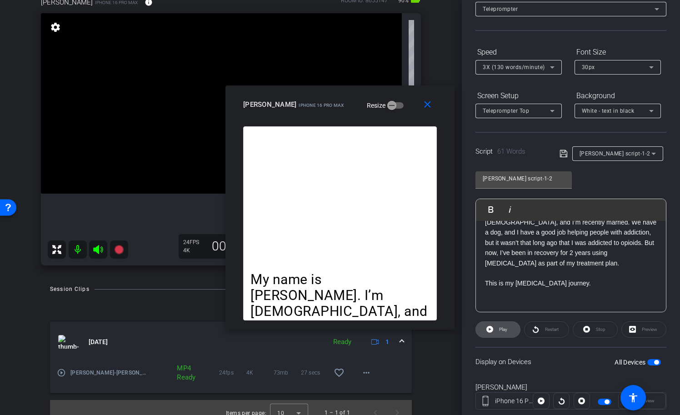
click at [509, 333] on span at bounding box center [498, 329] width 44 height 22
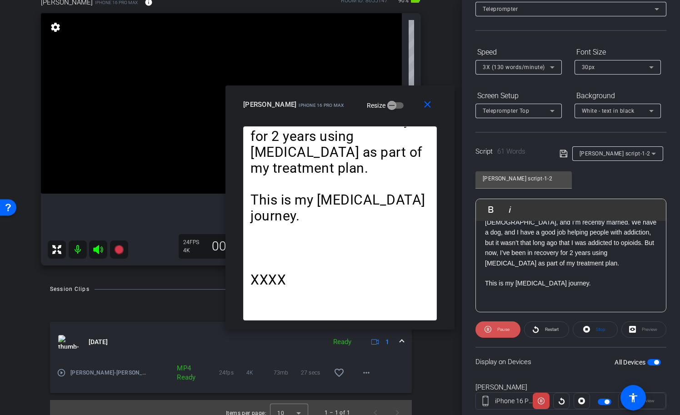
click at [499, 329] on span "Pause" at bounding box center [503, 329] width 12 height 5
click at [499, 329] on span "Play" at bounding box center [501, 329] width 10 height 13
click at [499, 329] on span "Pause" at bounding box center [503, 329] width 12 height 5
click at [560, 334] on span at bounding box center [546, 329] width 44 height 22
click at [511, 330] on span at bounding box center [497, 329] width 45 height 22
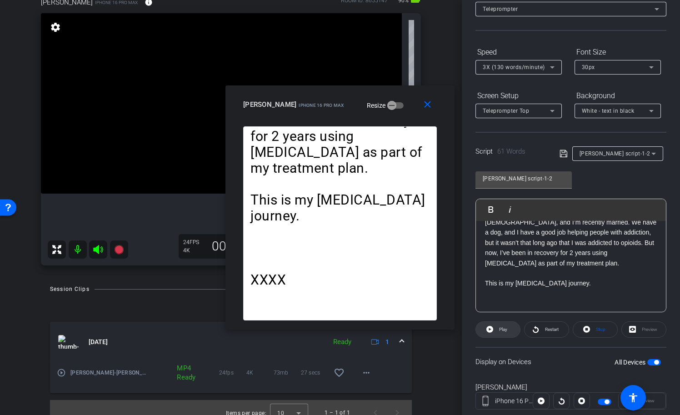
click at [512, 332] on span at bounding box center [498, 329] width 44 height 22
click at [427, 104] on mat-icon "close" at bounding box center [427, 104] width 11 height 11
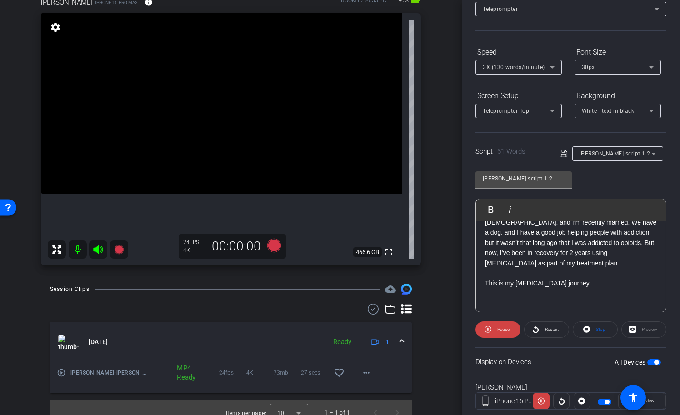
click at [578, 268] on p at bounding box center [571, 273] width 172 height 10
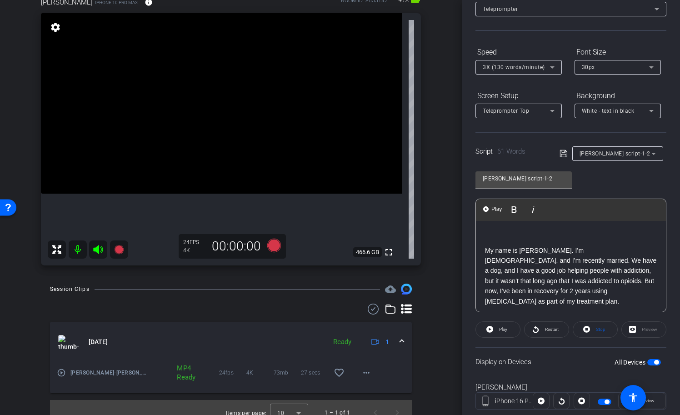
scroll to position [17, 0]
click at [562, 155] on icon at bounding box center [563, 153] width 8 height 11
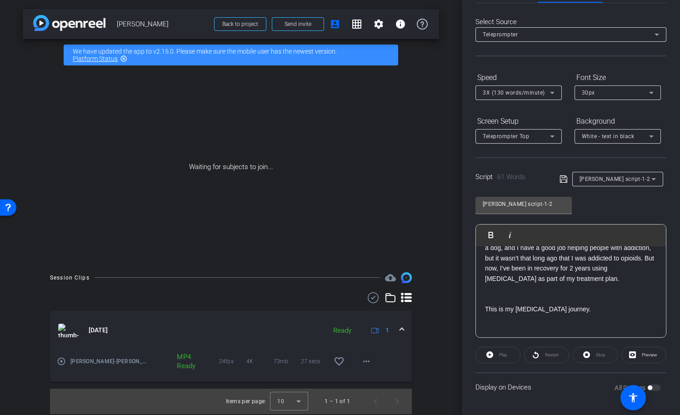
scroll to position [33, 0]
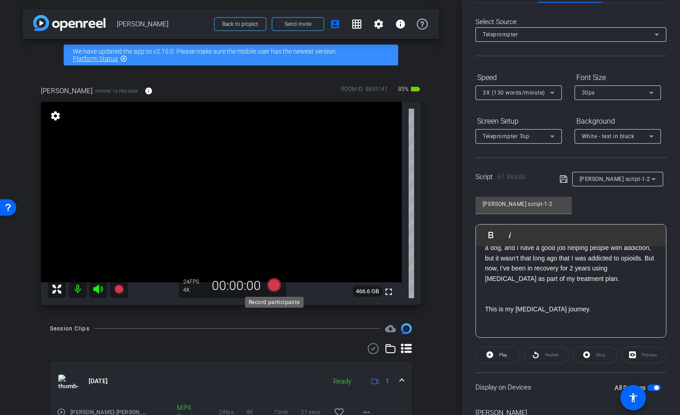
click at [274, 285] on icon at bounding box center [274, 285] width 14 height 14
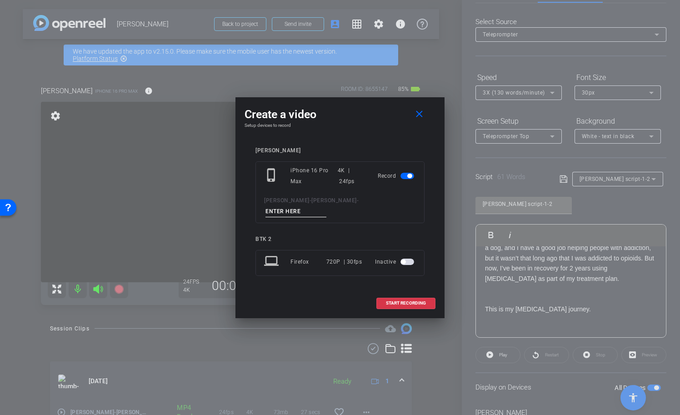
click at [326, 206] on input at bounding box center [295, 211] width 61 height 11
type input "-"
type input "01"
click at [397, 301] on span "START RECORDING" at bounding box center [406, 303] width 40 height 5
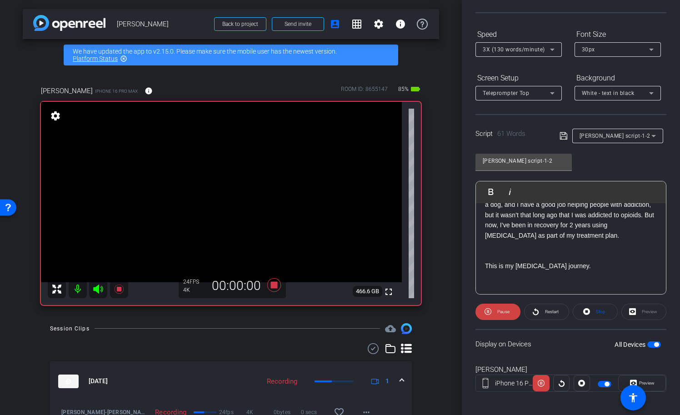
scroll to position [82, 0]
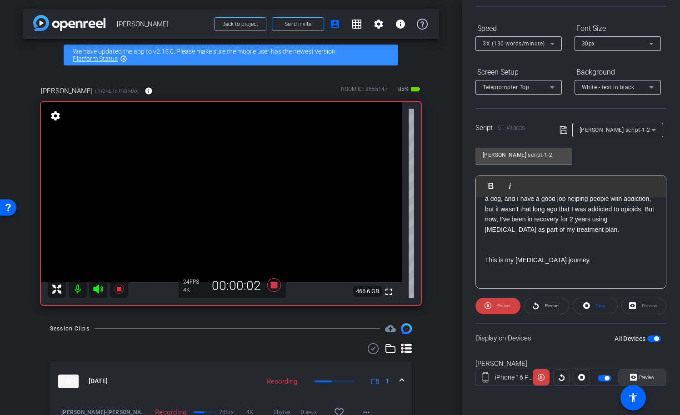
click at [651, 381] on span "Preview" at bounding box center [645, 377] width 18 height 13
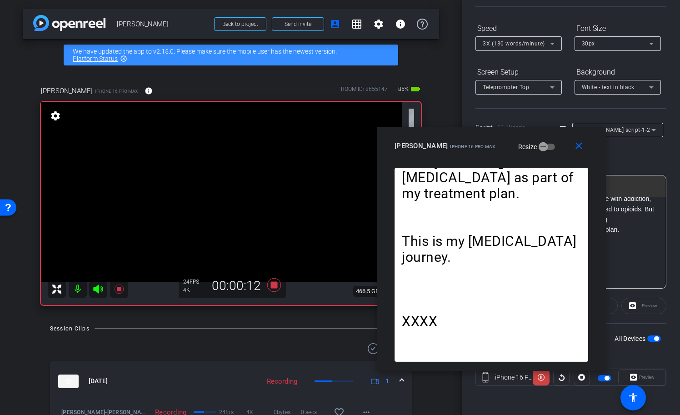
drag, startPoint x: 368, startPoint y: 93, endPoint x: 520, endPoint y: 134, distance: 156.8
click at [520, 134] on div "close [PERSON_NAME] iPhone 16 Pro Max Resize" at bounding box center [491, 147] width 229 height 41
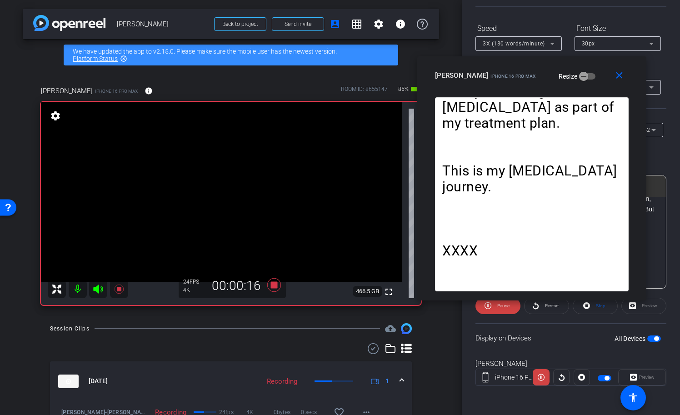
drag, startPoint x: 545, startPoint y: 150, endPoint x: 586, endPoint y: 79, distance: 81.8
click at [586, 79] on div "Drew iPhone 16 Pro Max Resize" at bounding box center [535, 75] width 200 height 16
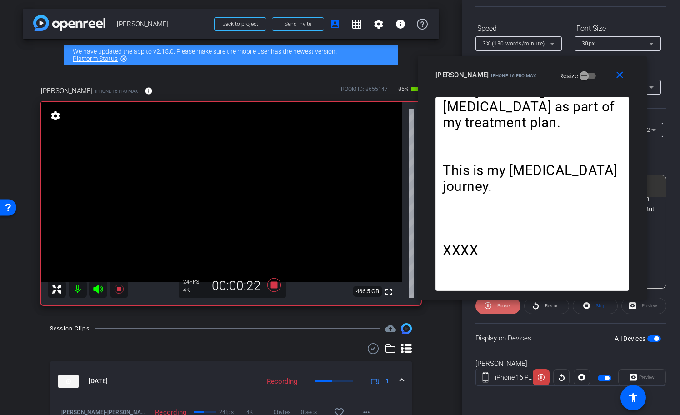
click at [504, 307] on span "Pause" at bounding box center [503, 305] width 12 height 5
click at [272, 283] on icon at bounding box center [274, 285] width 14 height 14
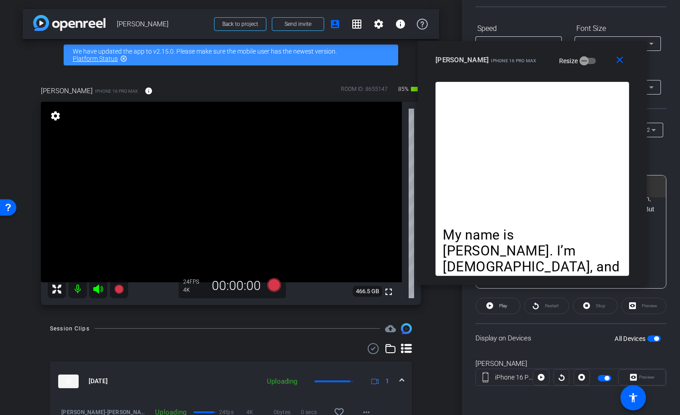
drag, startPoint x: 578, startPoint y: 80, endPoint x: 578, endPoint y: 65, distance: 14.5
click at [578, 65] on div "Drew iPhone 16 Pro Max Resize" at bounding box center [535, 60] width 200 height 16
click at [622, 65] on mat-icon "close" at bounding box center [619, 60] width 11 height 11
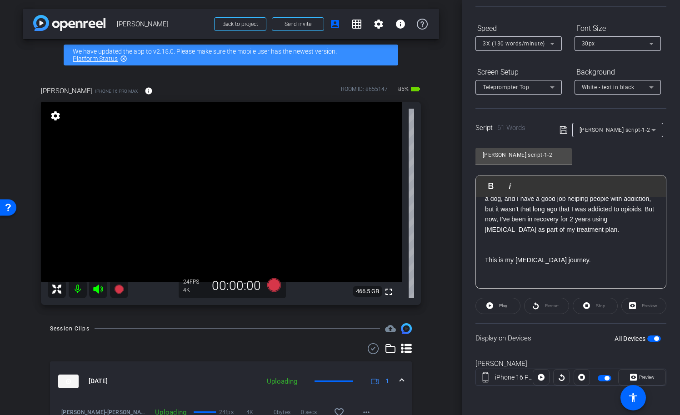
click at [537, 244] on p at bounding box center [571, 249] width 172 height 10
click at [563, 134] on icon at bounding box center [563, 129] width 8 height 11
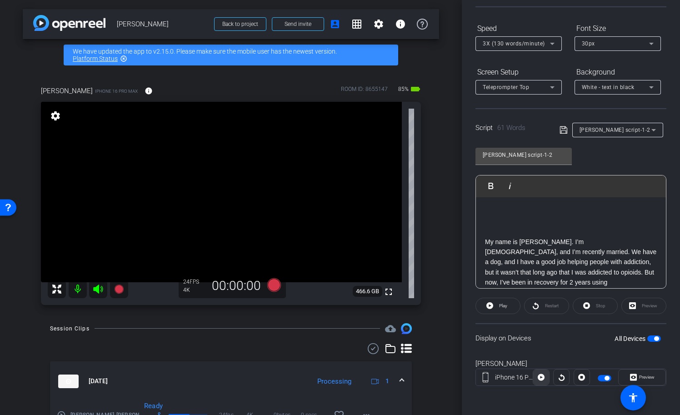
scroll to position [0, 0]
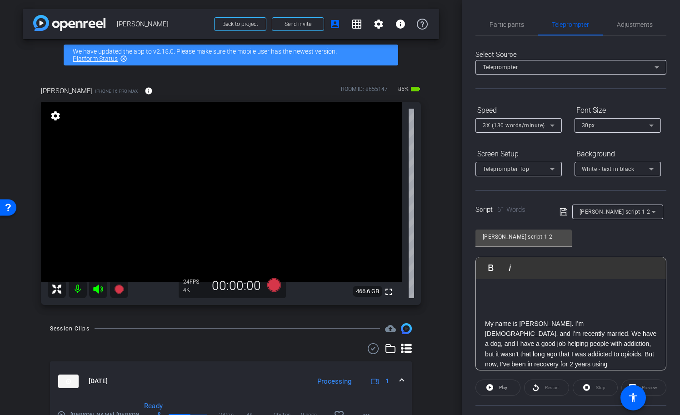
click at [505, 25] on span "Participants" at bounding box center [506, 24] width 35 height 6
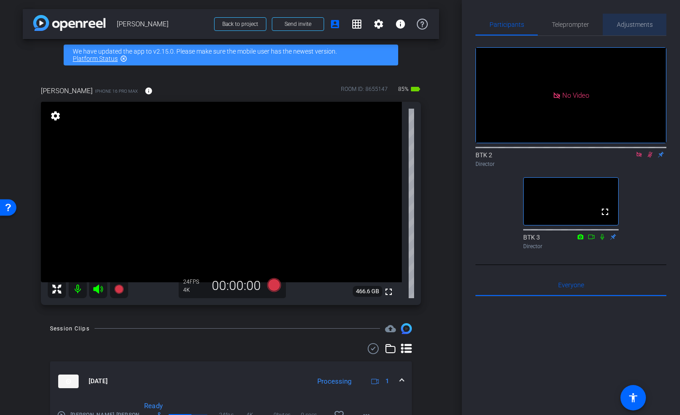
click at [628, 23] on span "Adjustments" at bounding box center [634, 24] width 36 height 6
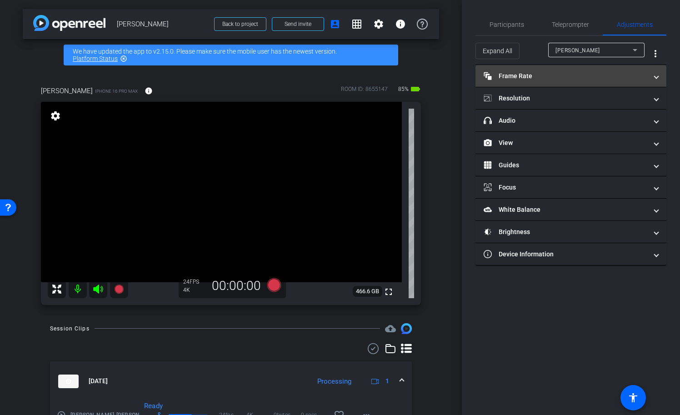
click at [523, 79] on mat-panel-title "Frame Rate Frame Rate" at bounding box center [565, 76] width 164 height 10
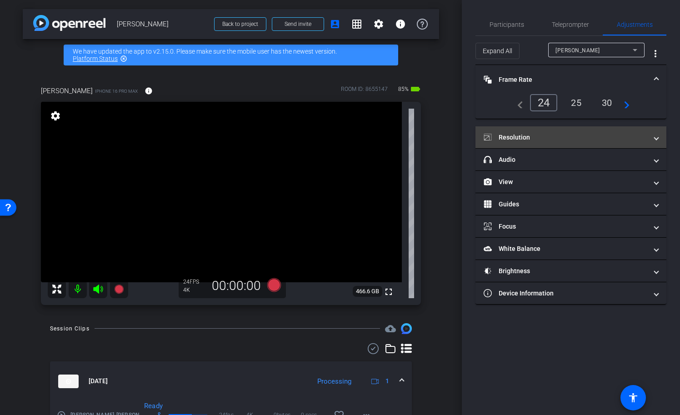
click at [514, 135] on mat-panel-title "Resolution" at bounding box center [565, 138] width 164 height 10
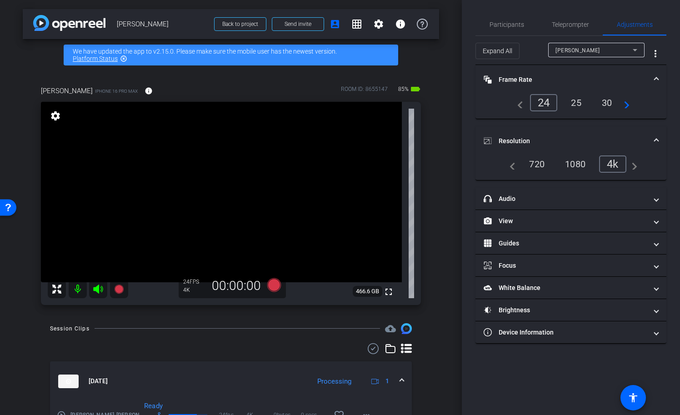
click at [124, 59] on mat-icon "highlight_off" at bounding box center [123, 58] width 7 height 7
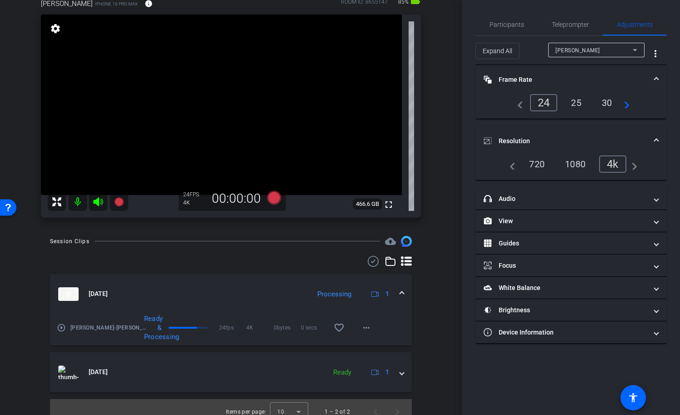
scroll to position [65, 0]
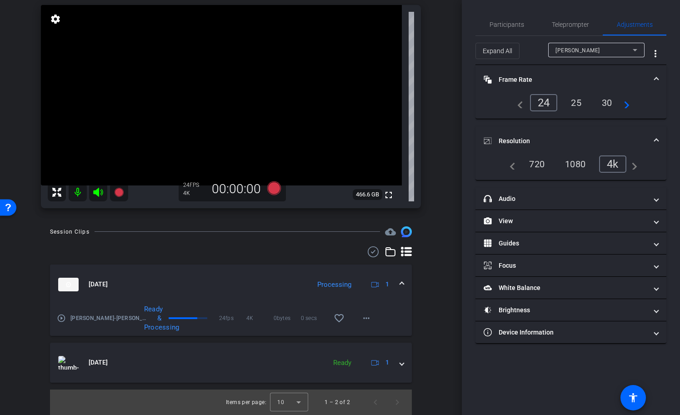
click at [64, 319] on mat-icon "play_circle_outline" at bounding box center [61, 317] width 9 height 9
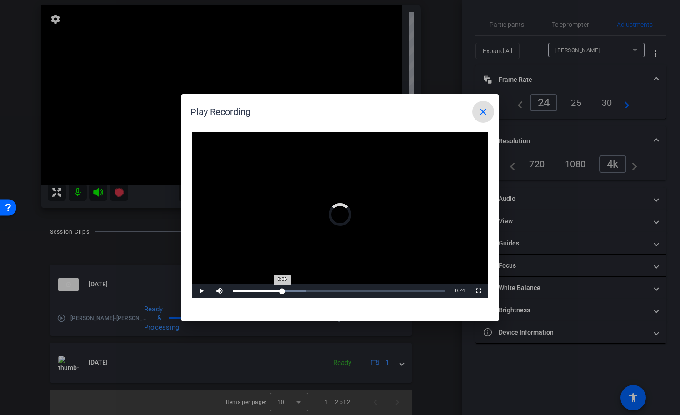
click at [282, 292] on div "Loaded : 34.74% 0:06 0:06" at bounding box center [338, 291] width 211 height 2
click at [359, 292] on div "0:17" at bounding box center [359, 291] width 0 height 2
click at [483, 115] on mat-icon "close" at bounding box center [482, 111] width 11 height 11
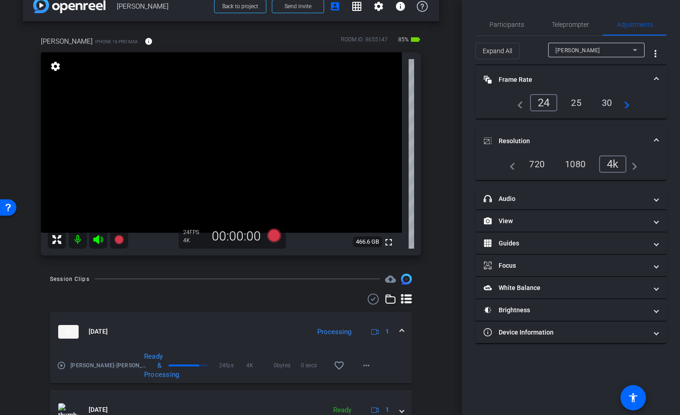
scroll to position [18, 0]
click at [274, 235] on icon at bounding box center [274, 235] width 14 height 14
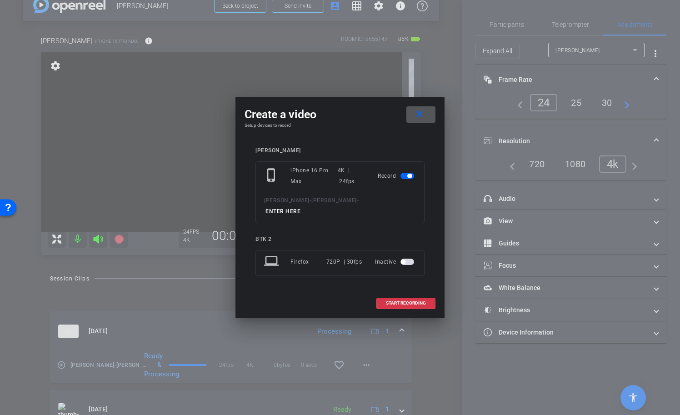
click at [326, 206] on input at bounding box center [295, 211] width 61 height 11
type input "02"
click at [420, 120] on mat-icon "close" at bounding box center [418, 114] width 11 height 11
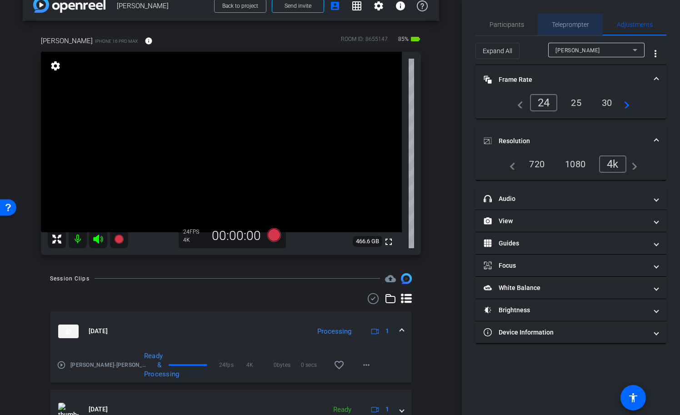
click at [576, 25] on span "Teleprompter" at bounding box center [569, 24] width 37 height 6
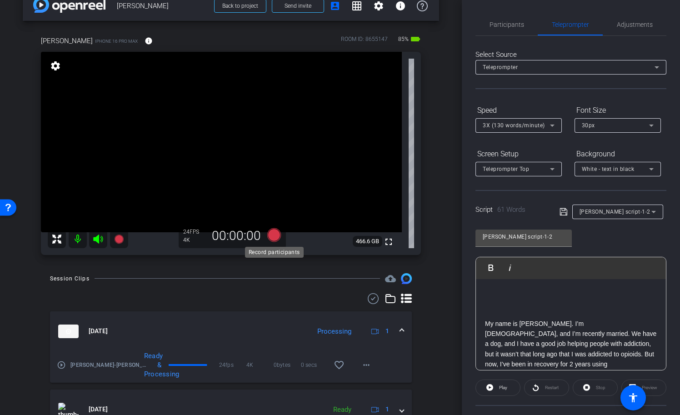
click at [275, 236] on icon at bounding box center [274, 235] width 14 height 14
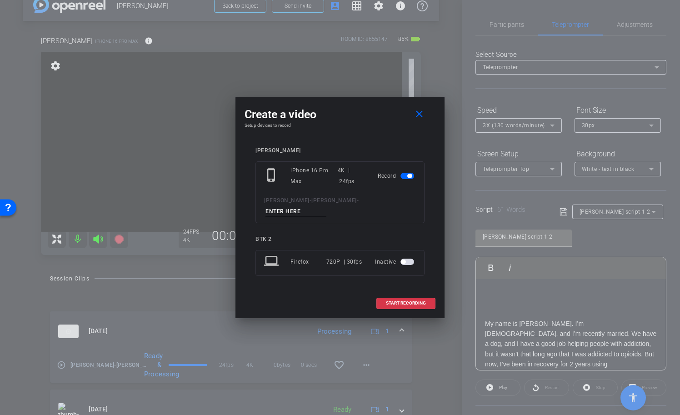
click at [321, 206] on input at bounding box center [295, 211] width 61 height 11
type input "tk2 - sc 1-2"
click at [400, 301] on span "START RECORDING" at bounding box center [406, 303] width 40 height 5
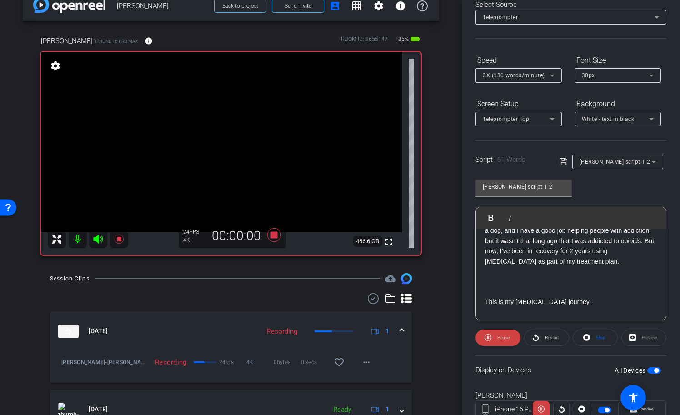
scroll to position [54, 0]
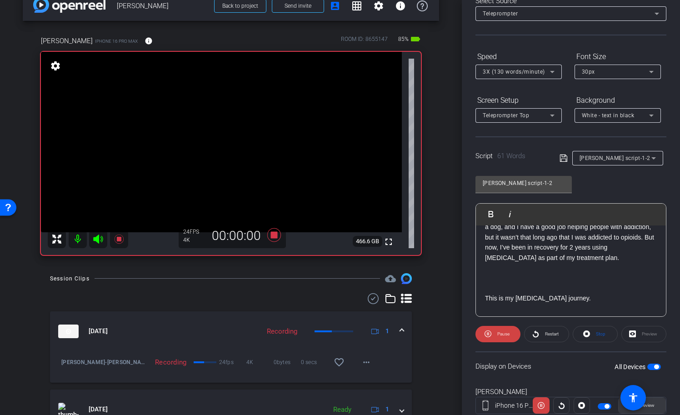
click at [654, 406] on span "Preview" at bounding box center [646, 404] width 15 height 5
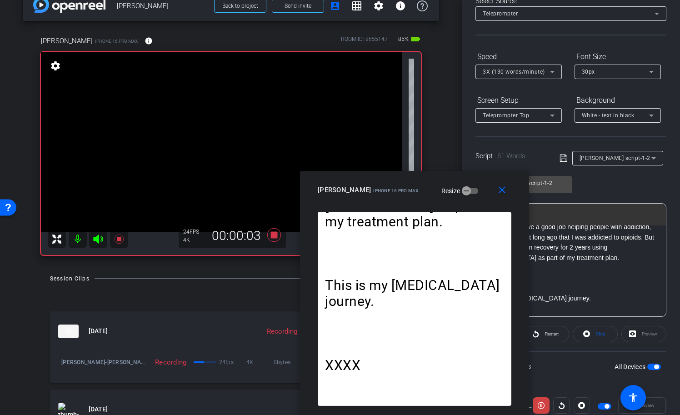
drag, startPoint x: 389, startPoint y: 98, endPoint x: 463, endPoint y: 197, distance: 123.6
click at [463, 197] on div "Drew iPhone 16 Pro Max Resize" at bounding box center [418, 190] width 200 height 16
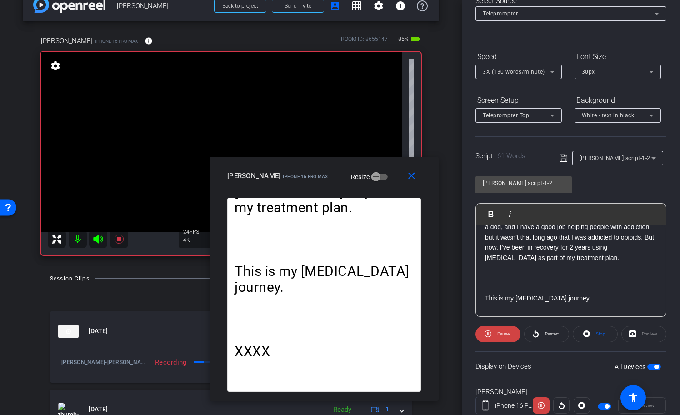
drag, startPoint x: 467, startPoint y: 180, endPoint x: 366, endPoint y: 160, distance: 102.7
click at [366, 160] on div "close [PERSON_NAME] iPhone 16 Pro Max Resize" at bounding box center [323, 177] width 229 height 41
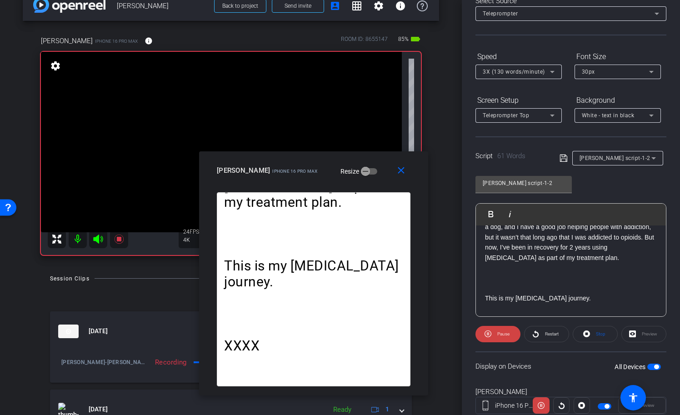
scroll to position [82, 0]
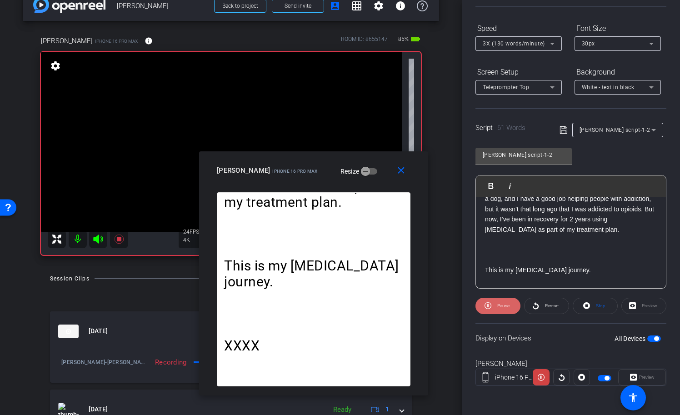
click at [495, 305] on span "Pause" at bounding box center [502, 305] width 15 height 13
click at [399, 173] on mat-icon "close" at bounding box center [400, 170] width 11 height 11
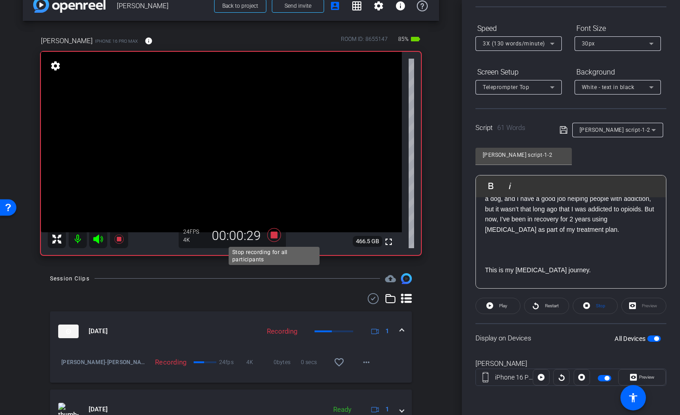
click at [275, 231] on icon at bounding box center [274, 235] width 22 height 16
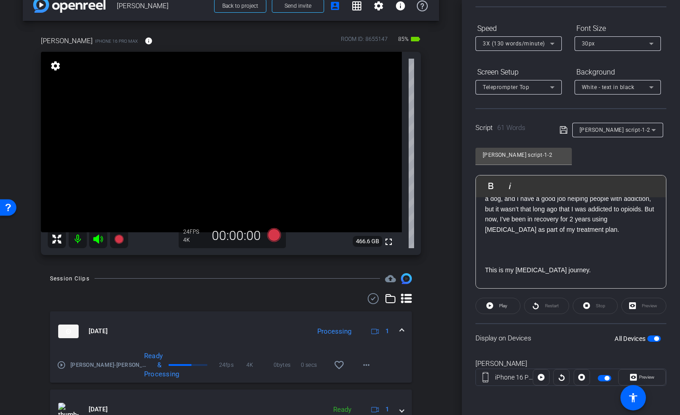
click at [62, 364] on mat-icon "play_circle_outline" at bounding box center [61, 364] width 9 height 9
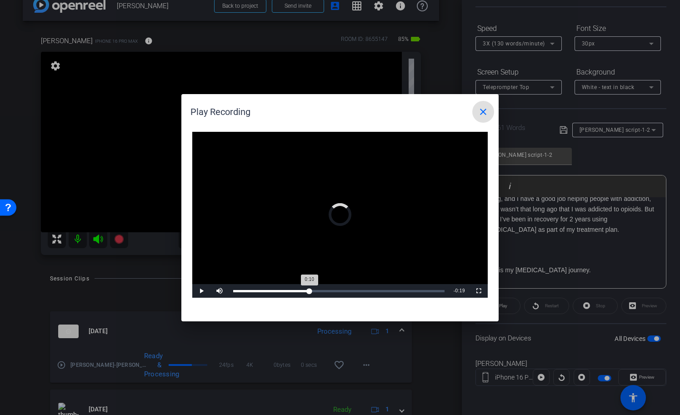
click at [309, 290] on div "Loaded : 21.23% 0:10 0:10" at bounding box center [338, 291] width 211 height 2
click at [487, 112] on mat-icon "close" at bounding box center [482, 111] width 11 height 11
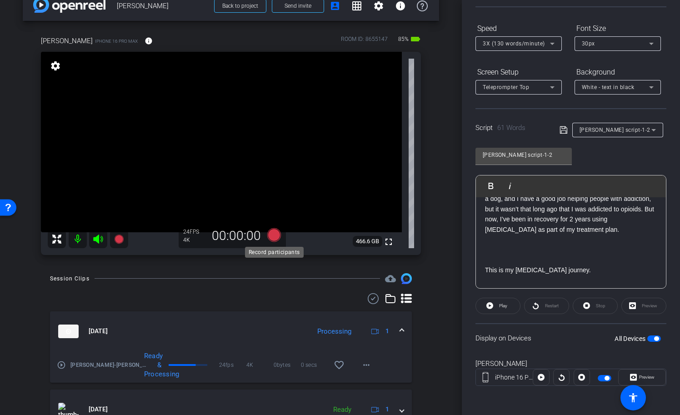
click at [275, 231] on icon at bounding box center [274, 235] width 14 height 14
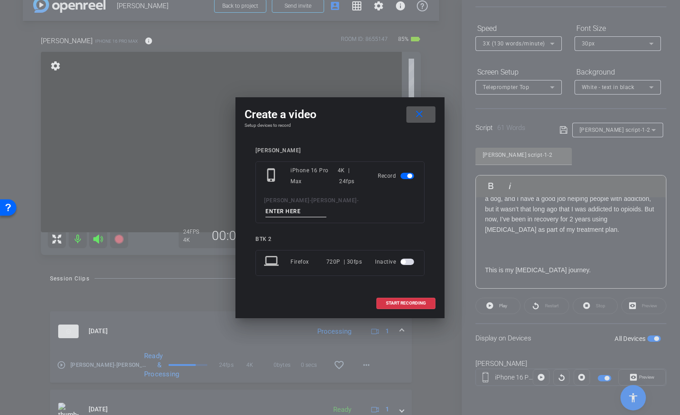
click at [326, 206] on input at bounding box center [295, 211] width 61 height 11
type input "tk3- 1-2"
click at [409, 302] on span at bounding box center [406, 303] width 58 height 22
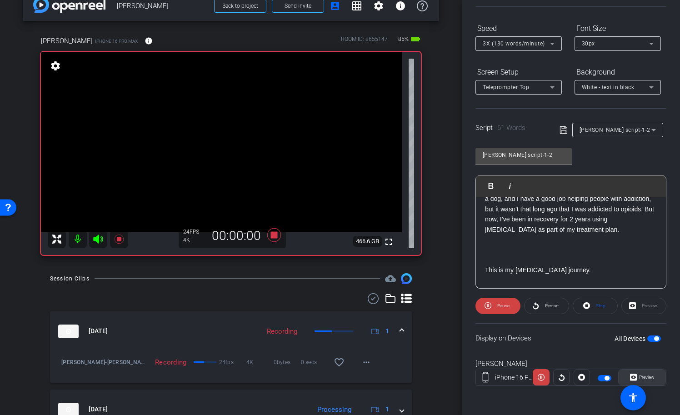
click at [653, 377] on span "Preview" at bounding box center [646, 376] width 15 height 5
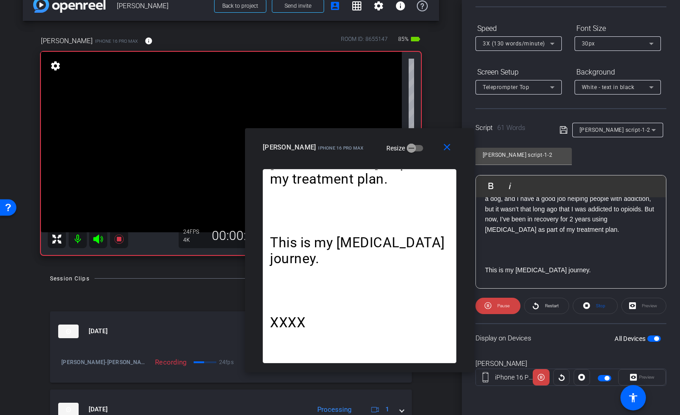
drag, startPoint x: 394, startPoint y: 103, endPoint x: 414, endPoint y: 145, distance: 47.1
click at [414, 145] on div "Drew iPhone 16 Pro Max Resize" at bounding box center [363, 147] width 200 height 16
click at [446, 141] on span at bounding box center [448, 147] width 29 height 22
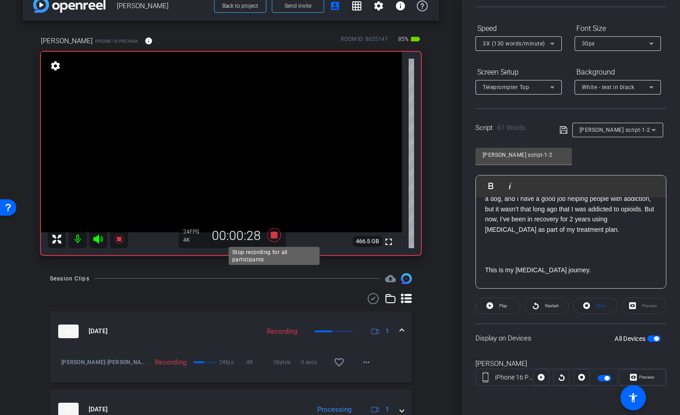
click at [277, 233] on icon at bounding box center [274, 235] width 14 height 14
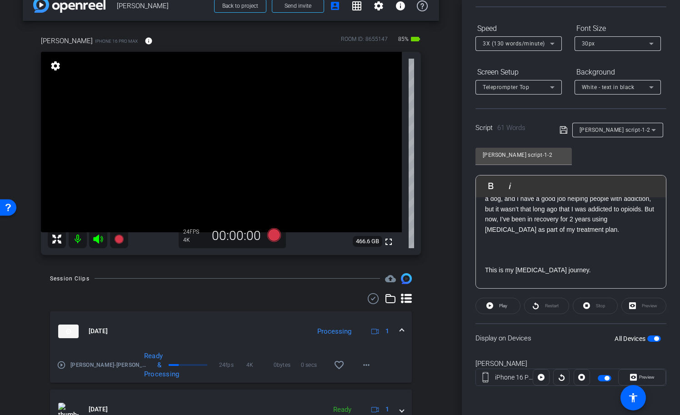
click at [63, 362] on mat-icon "play_circle_outline" at bounding box center [61, 364] width 9 height 9
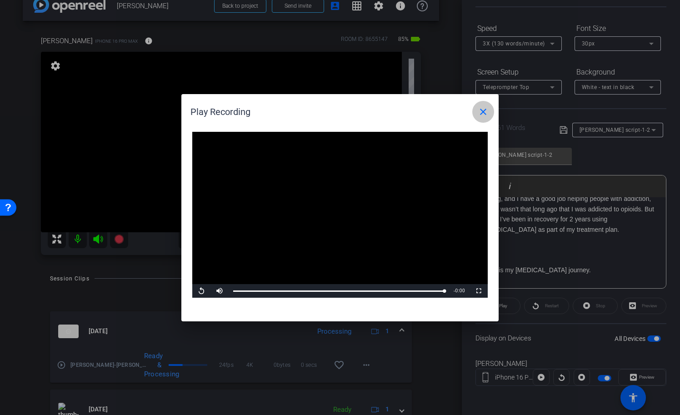
click at [485, 110] on mat-icon "close" at bounding box center [482, 111] width 11 height 11
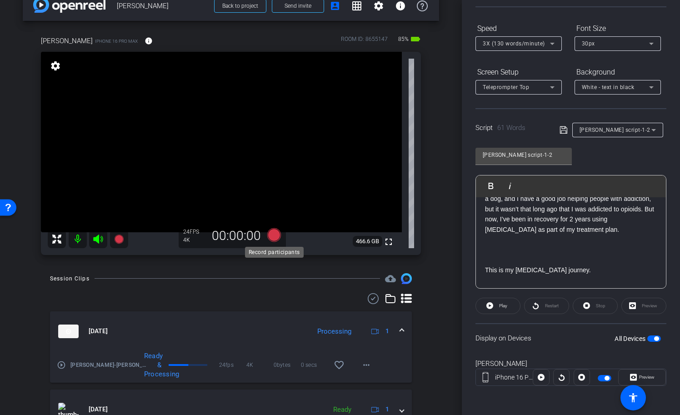
click at [270, 235] on icon at bounding box center [274, 235] width 14 height 14
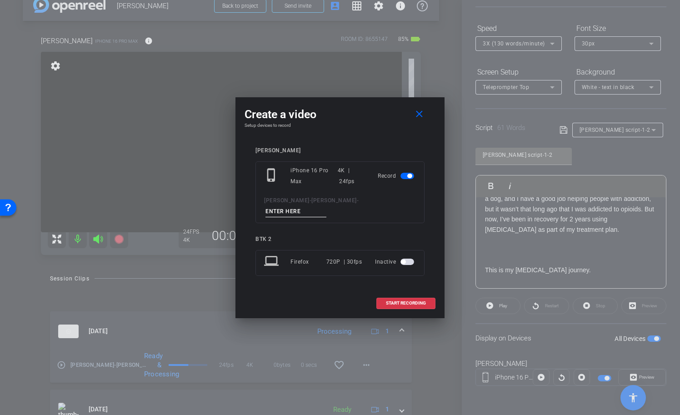
click at [326, 206] on input at bounding box center [295, 211] width 61 height 11
type input "tk4 - 1-2"
click at [402, 294] on span at bounding box center [406, 303] width 58 height 22
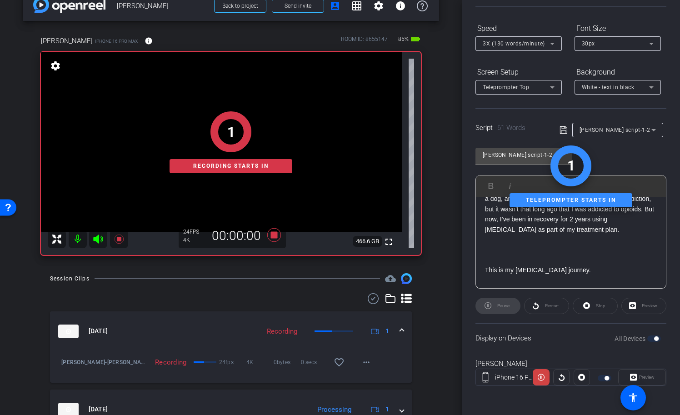
click at [649, 377] on div "Preview" at bounding box center [642, 377] width 48 height 16
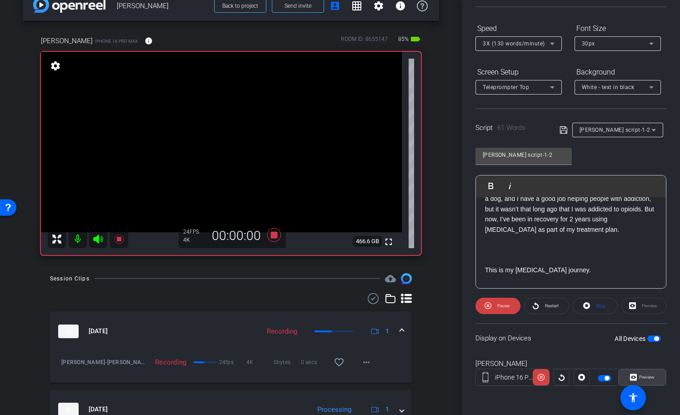
click at [649, 377] on span "Preview" at bounding box center [646, 376] width 15 height 5
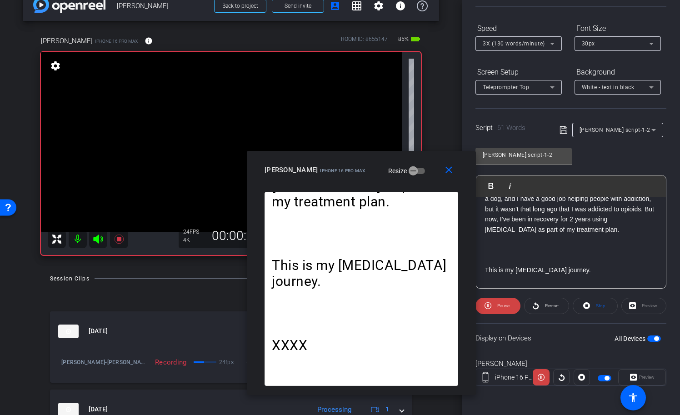
drag, startPoint x: 392, startPoint y: 101, endPoint x: 413, endPoint y: 167, distance: 68.8
click at [413, 167] on div "Drew iPhone 16 Pro Max Resize" at bounding box center [364, 170] width 200 height 16
click at [550, 305] on span "Restart" at bounding box center [552, 305] width 14 height 5
click at [512, 305] on span at bounding box center [497, 306] width 45 height 22
click at [512, 305] on span at bounding box center [498, 306] width 44 height 22
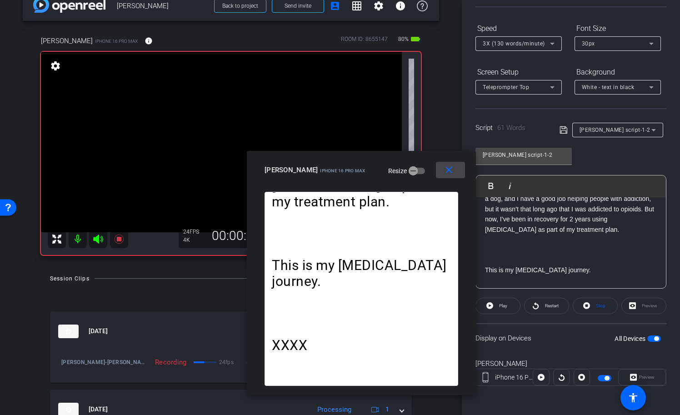
click at [452, 169] on mat-icon "close" at bounding box center [448, 169] width 11 height 11
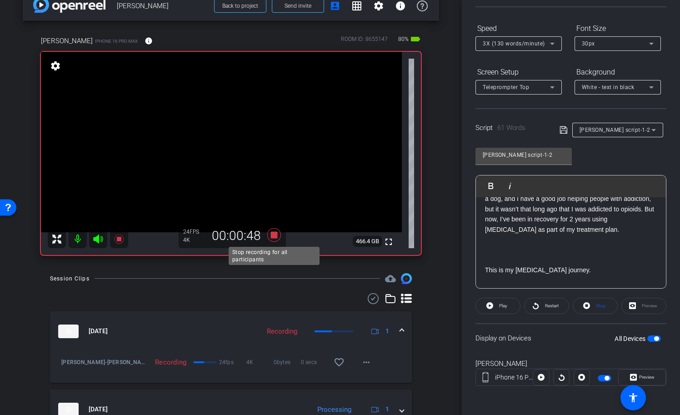
click at [275, 234] on icon at bounding box center [274, 235] width 14 height 14
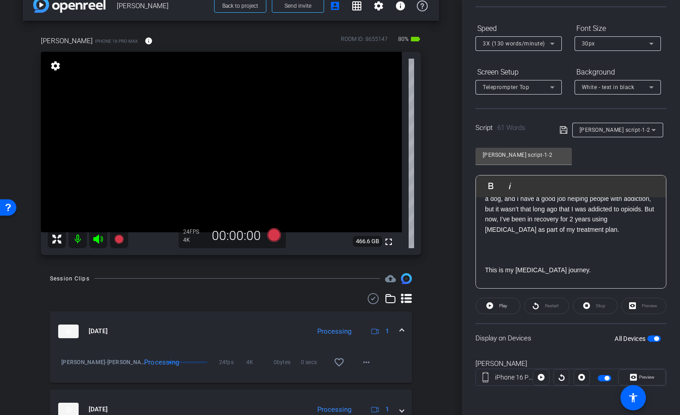
click at [660, 133] on div "[PERSON_NAME] script-1-2" at bounding box center [617, 130] width 91 height 15
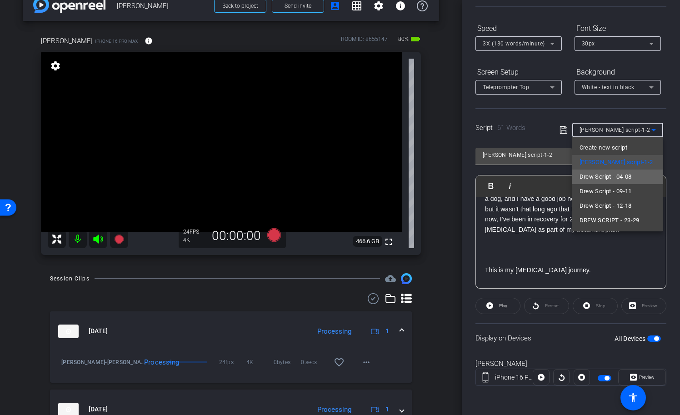
click at [638, 177] on mat-option "Drew Script - 04-08" at bounding box center [617, 176] width 91 height 15
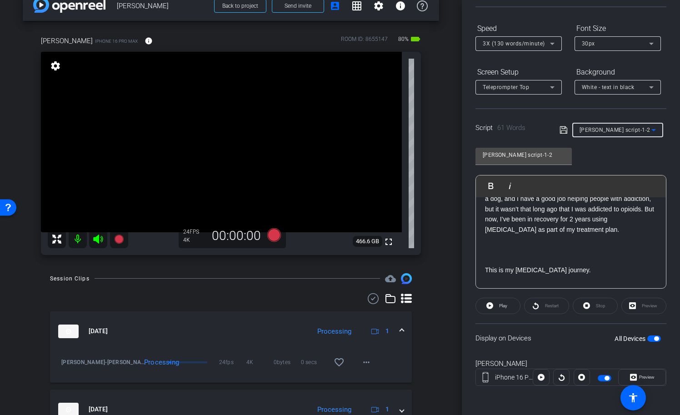
type input "Drew Script - 04-08"
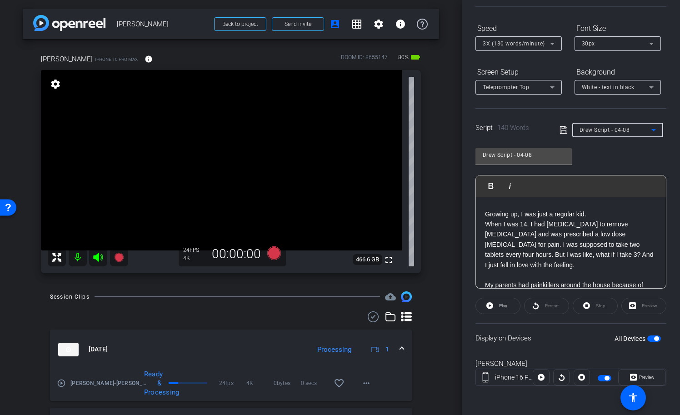
scroll to position [0, 0]
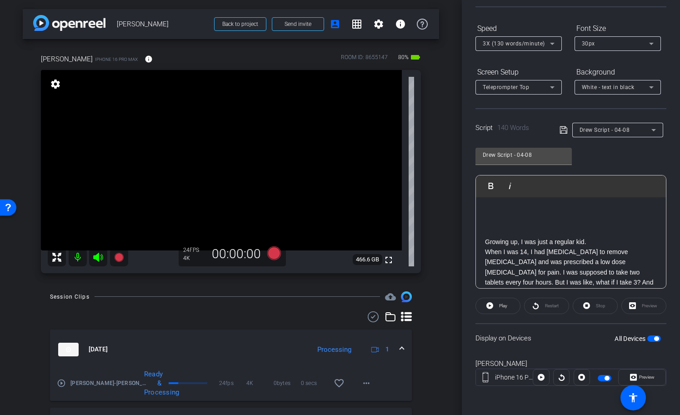
click at [605, 241] on p "Growing up, I was just a regular kid." at bounding box center [571, 242] width 172 height 10
click at [565, 127] on icon at bounding box center [562, 129] width 7 height 7
click at [271, 252] on icon at bounding box center [274, 253] width 14 height 14
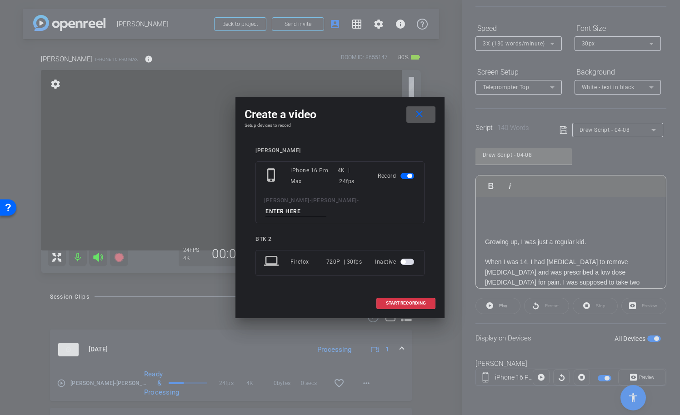
click at [326, 207] on input at bounding box center [295, 211] width 61 height 11
type input "tk5 4-8"
click at [409, 301] on span "START RECORDING" at bounding box center [406, 303] width 40 height 5
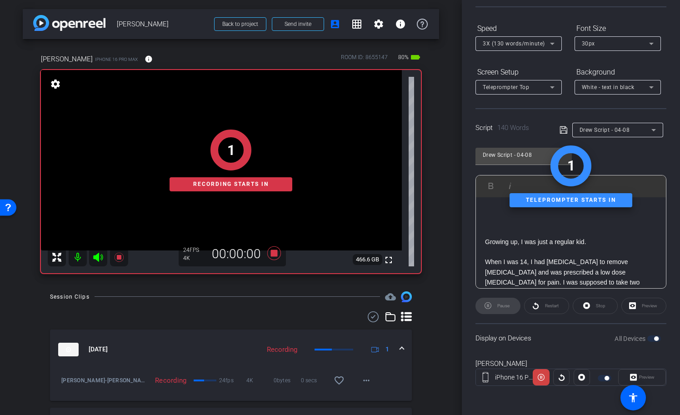
click at [651, 379] on div "Preview" at bounding box center [642, 377] width 48 height 16
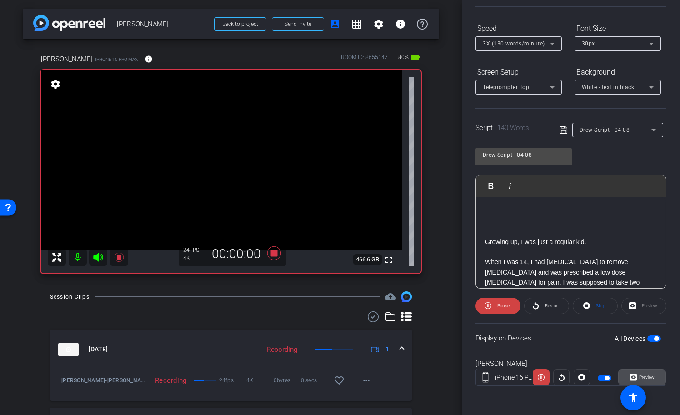
click at [650, 379] on span "Preview" at bounding box center [646, 376] width 15 height 5
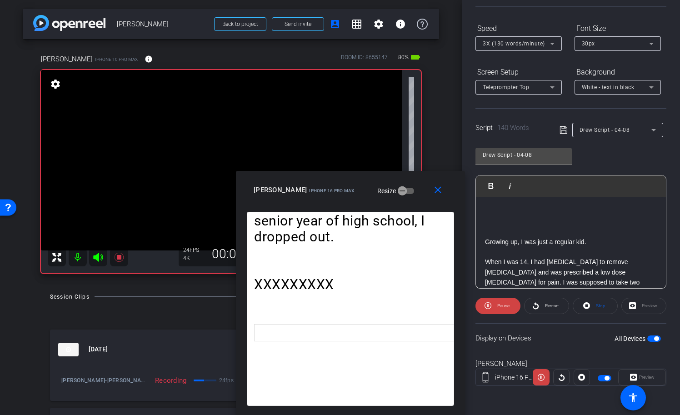
drag, startPoint x: 387, startPoint y: 100, endPoint x: 397, endPoint y: 200, distance: 100.0
click at [397, 200] on div "close [PERSON_NAME] iPhone 16 Pro Max Resize" at bounding box center [350, 191] width 229 height 41
click at [442, 190] on mat-icon "close" at bounding box center [437, 189] width 11 height 11
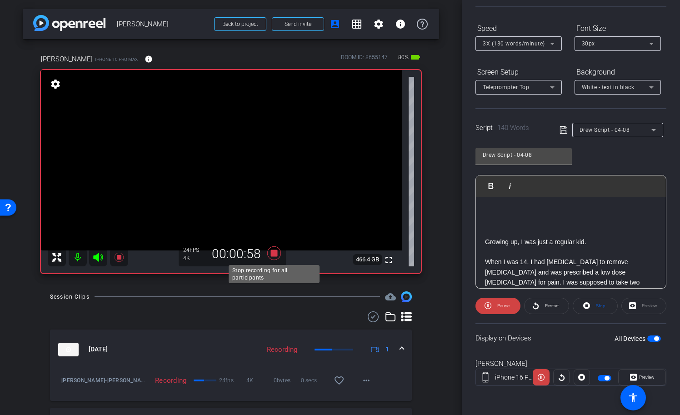
click at [274, 252] on icon at bounding box center [274, 253] width 14 height 14
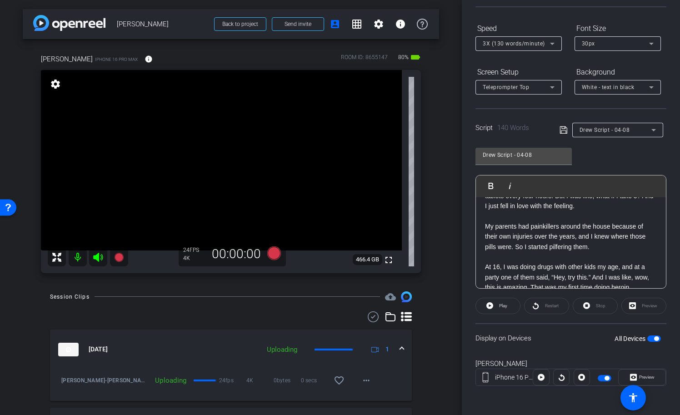
scroll to position [97, 0]
click at [562, 237] on p "My parents had painkillers around the house because of their own injuries over …" at bounding box center [571, 236] width 172 height 30
click at [564, 126] on icon at bounding box center [562, 129] width 7 height 7
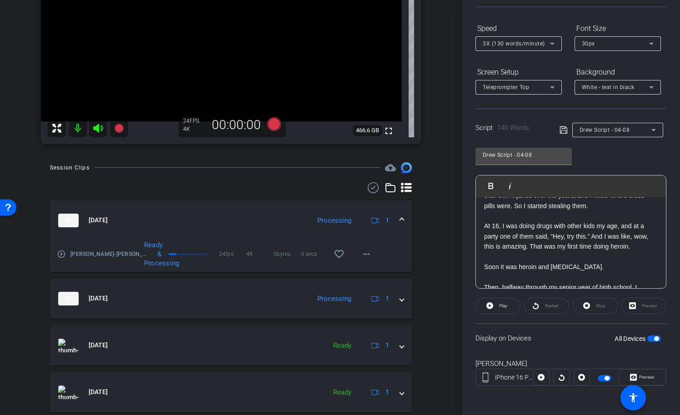
scroll to position [129, 0]
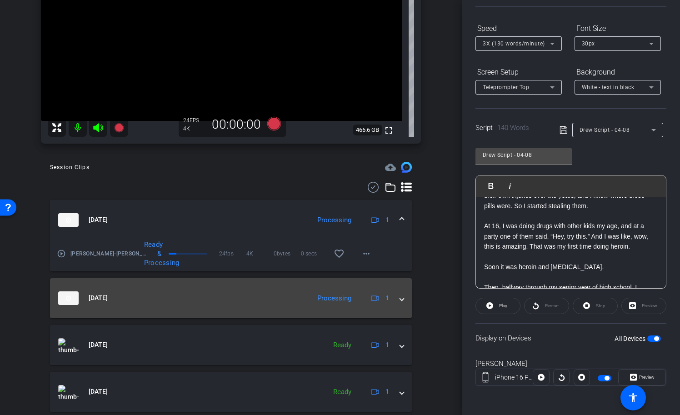
click at [140, 295] on mat-panel-title "[DATE]" at bounding box center [181, 298] width 247 height 14
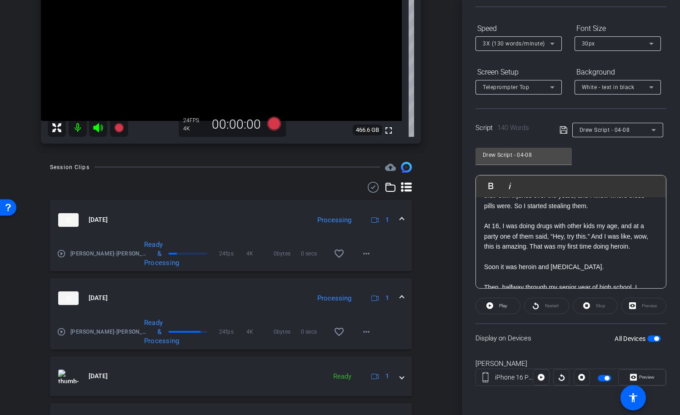
click at [60, 329] on mat-icon "play_circle_outline" at bounding box center [61, 331] width 9 height 9
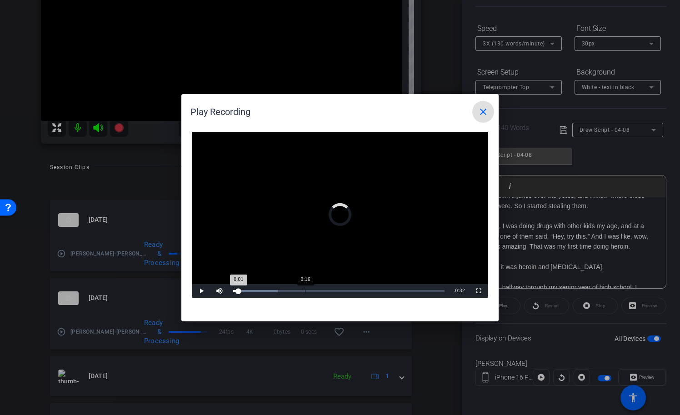
click at [305, 289] on div "Loaded : 21.18% 0:16 0:01" at bounding box center [338, 291] width 220 height 14
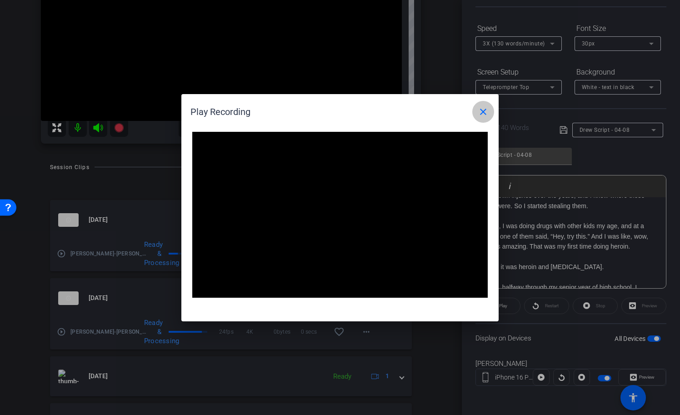
click at [484, 112] on mat-icon "close" at bounding box center [482, 111] width 11 height 11
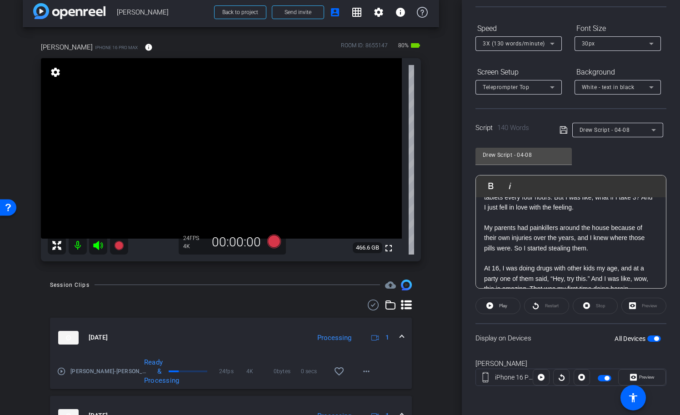
scroll to position [0, 1]
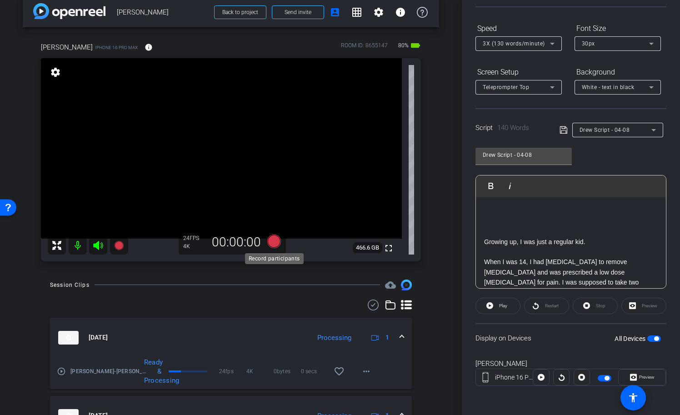
click at [276, 243] on icon at bounding box center [274, 241] width 14 height 14
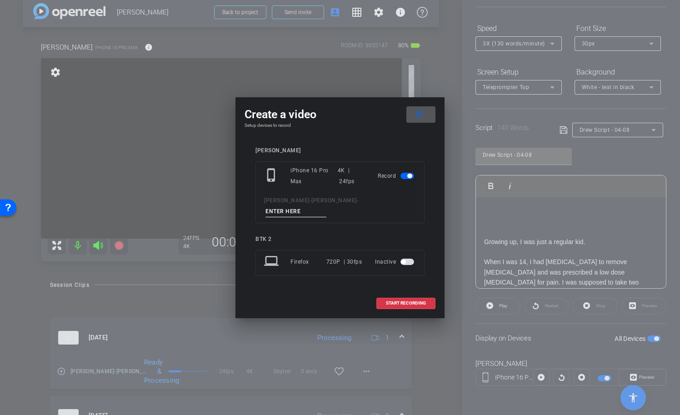
click at [324, 206] on input at bounding box center [295, 211] width 61 height 11
type input "tk6 - 4-8"
click at [411, 301] on span "START RECORDING" at bounding box center [406, 303] width 40 height 5
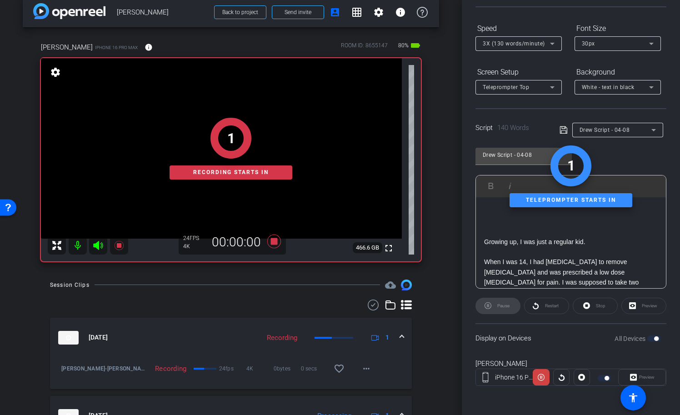
click at [645, 380] on div "Preview" at bounding box center [642, 377] width 48 height 16
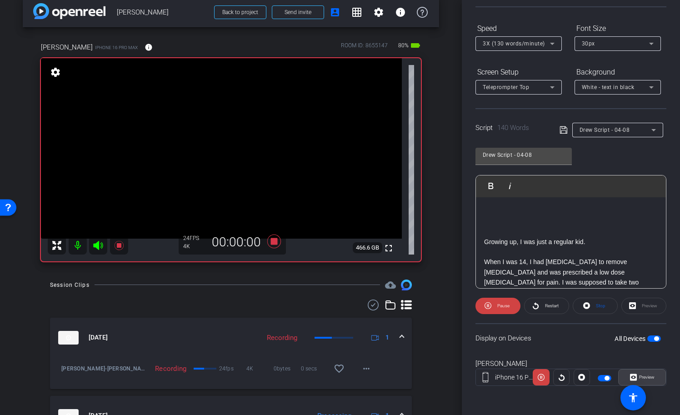
click at [645, 380] on span "Preview" at bounding box center [645, 377] width 18 height 13
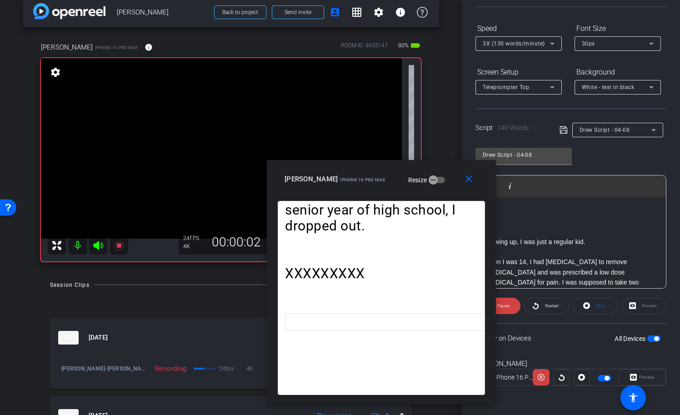
drag, startPoint x: 387, startPoint y: 99, endPoint x: 428, endPoint y: 174, distance: 85.2
click at [428, 174] on div "Drew iPhone 16 Pro Max Resize" at bounding box center [384, 179] width 200 height 16
click at [517, 305] on span at bounding box center [497, 306] width 45 height 22
click at [514, 305] on span at bounding box center [498, 306] width 44 height 22
click at [514, 305] on span at bounding box center [497, 306] width 45 height 22
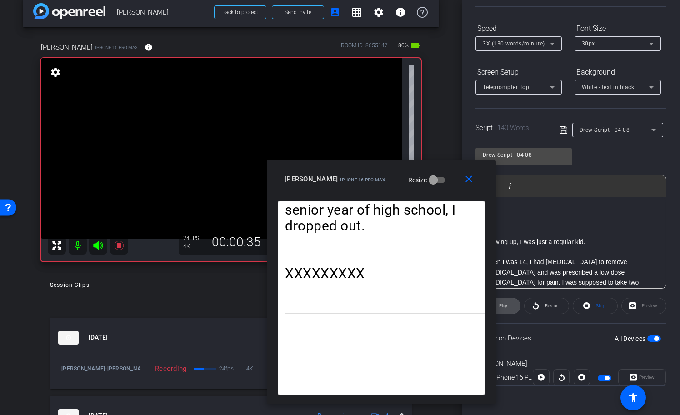
click at [514, 305] on span at bounding box center [498, 306] width 44 height 22
click at [472, 182] on mat-icon "close" at bounding box center [468, 179] width 11 height 11
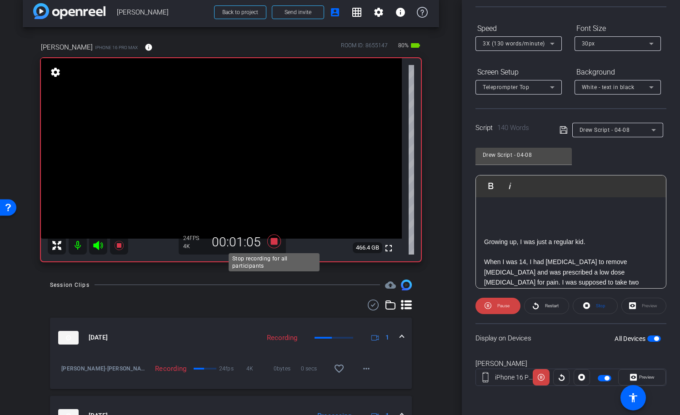
click at [273, 241] on icon at bounding box center [274, 241] width 14 height 14
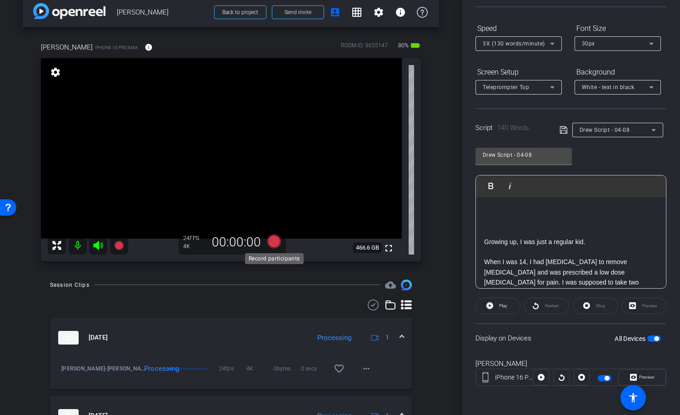
click at [273, 241] on icon at bounding box center [274, 241] width 14 height 14
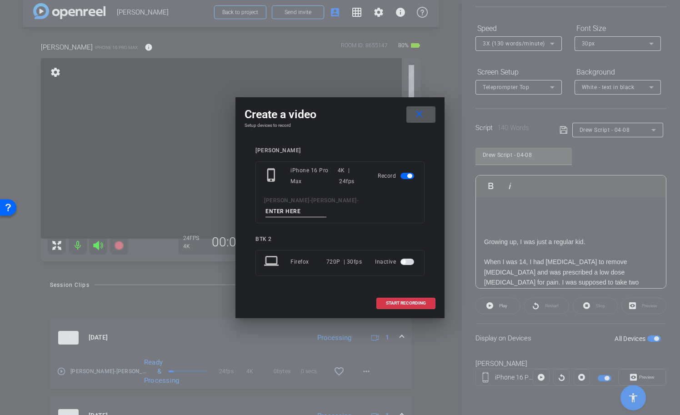
click at [326, 209] on input at bounding box center [295, 211] width 61 height 11
type input "tk7 - 4-8"
click at [405, 301] on span "START RECORDING" at bounding box center [406, 303] width 40 height 5
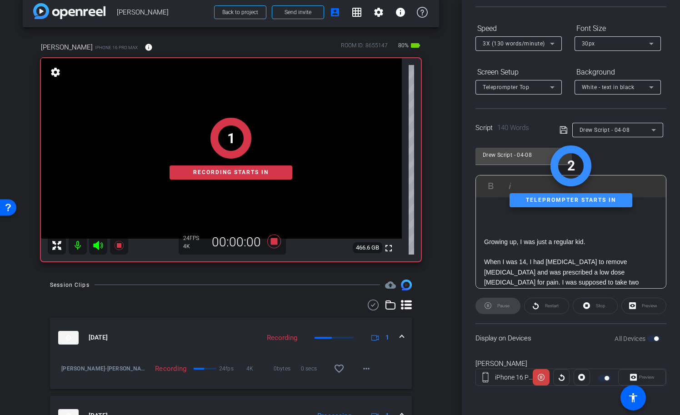
click at [650, 378] on div "Preview" at bounding box center [642, 377] width 48 height 16
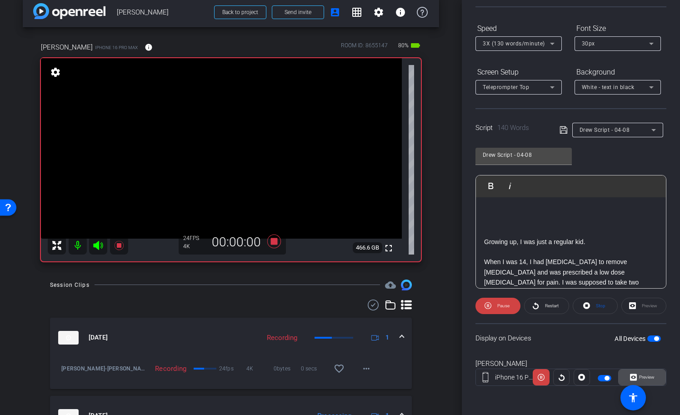
click at [649, 378] on span "Preview" at bounding box center [646, 376] width 15 height 5
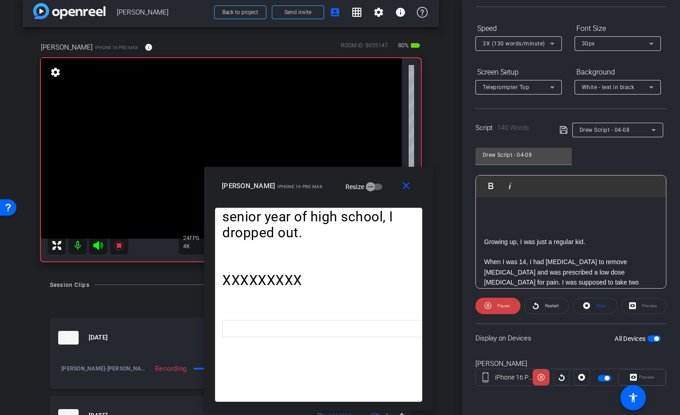
drag, startPoint x: 377, startPoint y: 105, endPoint x: 356, endPoint y: 187, distance: 84.1
click at [356, 187] on div "Drew iPhone 16 Pro Max Resize" at bounding box center [322, 186] width 200 height 16
click at [557, 309] on span "Restart" at bounding box center [550, 305] width 16 height 13
click at [546, 304] on span "Restart" at bounding box center [552, 305] width 14 height 5
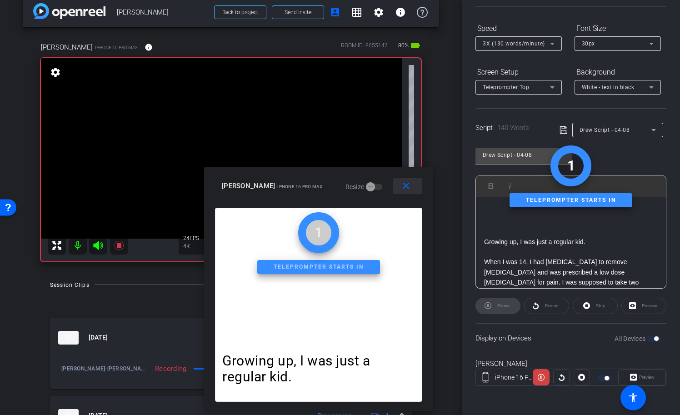
click at [413, 188] on span at bounding box center [407, 186] width 29 height 22
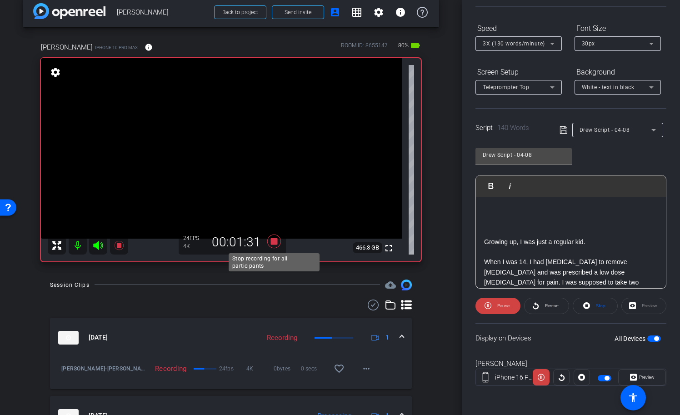
click at [277, 241] on icon at bounding box center [274, 241] width 14 height 14
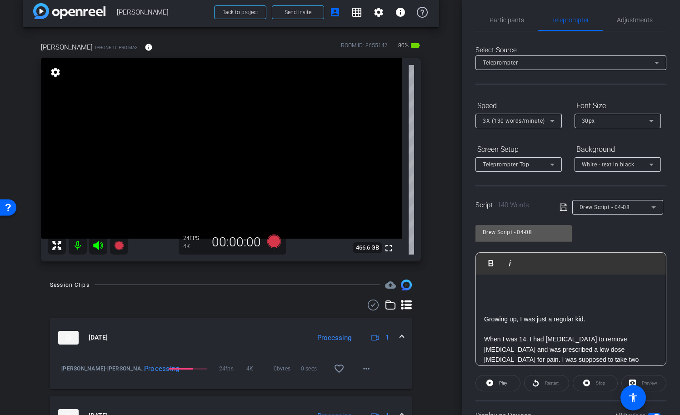
scroll to position [0, 0]
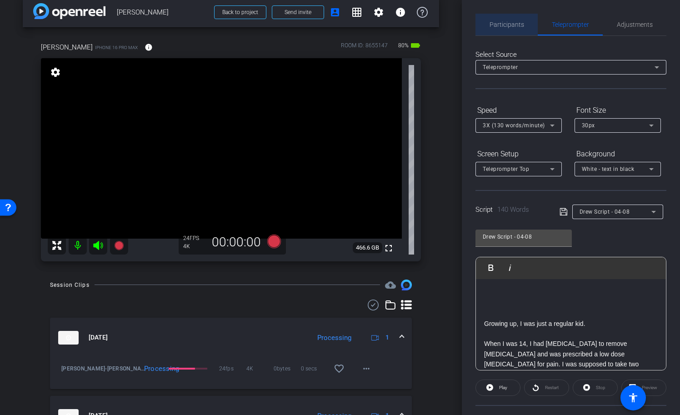
click at [514, 24] on span "Participants" at bounding box center [506, 24] width 35 height 6
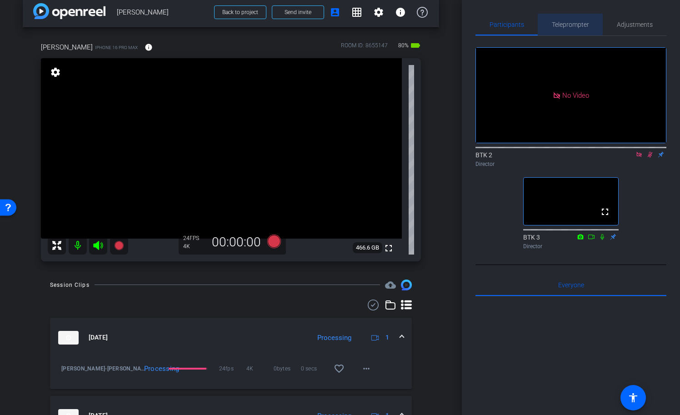
click at [571, 23] on span "Teleprompter" at bounding box center [569, 24] width 37 height 6
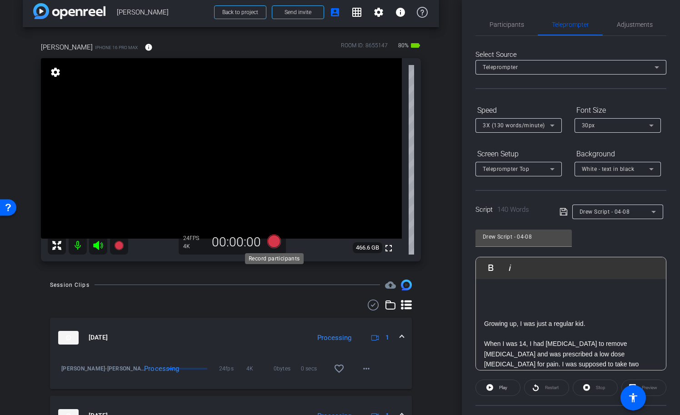
click at [275, 240] on icon at bounding box center [274, 241] width 14 height 14
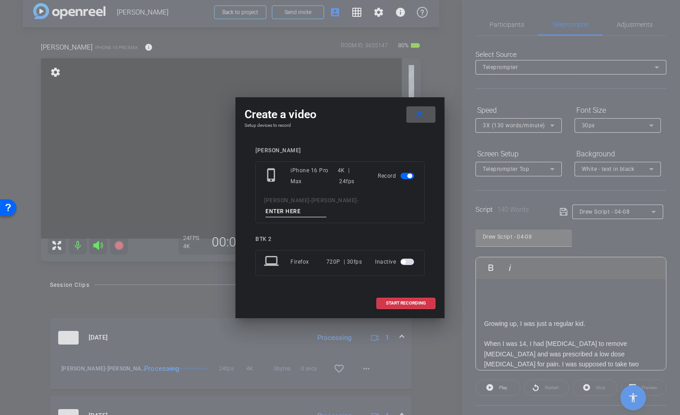
click at [326, 209] on input at bounding box center [295, 211] width 61 height 11
type input "tk8 - 4-8"
click at [402, 301] on span "START RECORDING" at bounding box center [406, 303] width 40 height 5
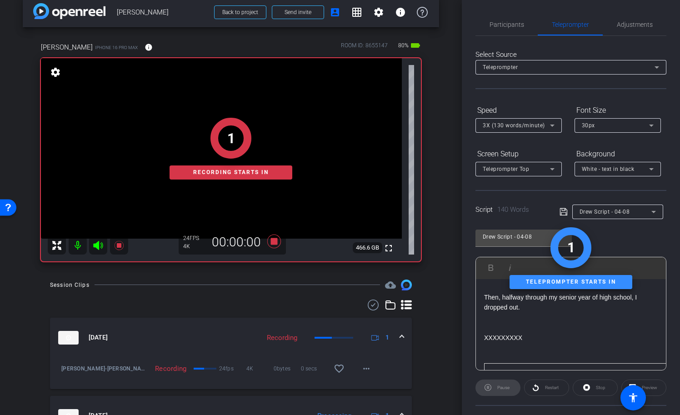
scroll to position [213, 1]
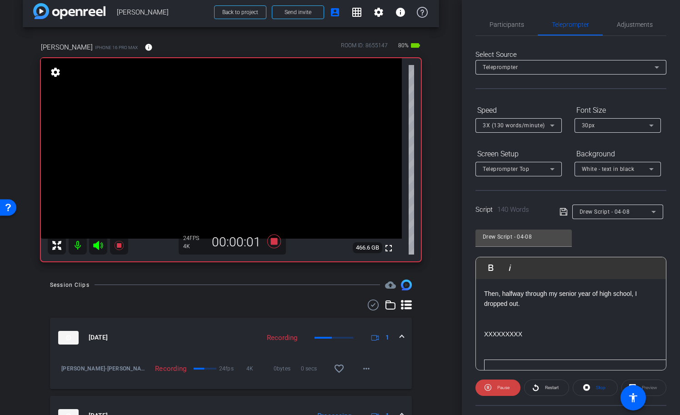
click at [648, 388] on div "Preview" at bounding box center [643, 387] width 45 height 16
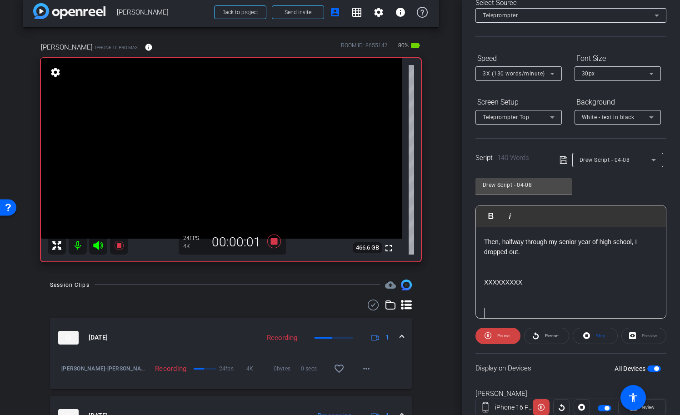
scroll to position [82, 0]
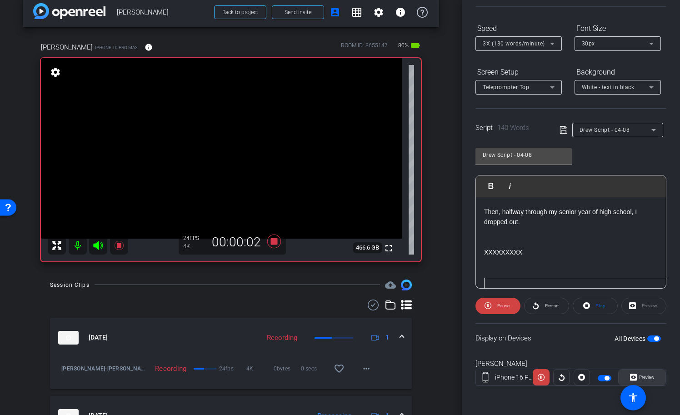
click at [652, 376] on span "Preview" at bounding box center [646, 376] width 15 height 5
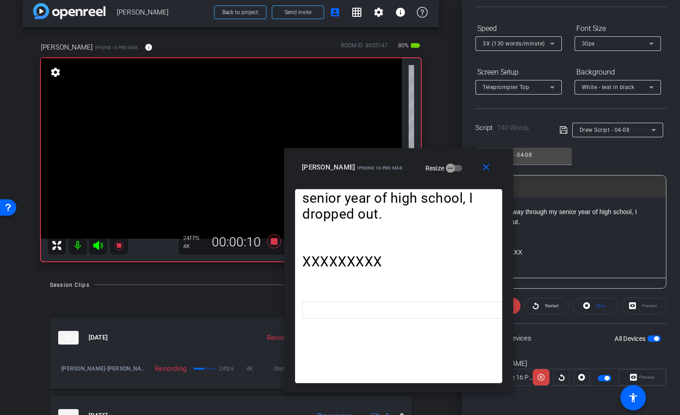
drag, startPoint x: 380, startPoint y: 98, endPoint x: 440, endPoint y: 161, distance: 87.1
click at [440, 161] on div "Drew iPhone 16 Pro Max Resize" at bounding box center [402, 167] width 200 height 16
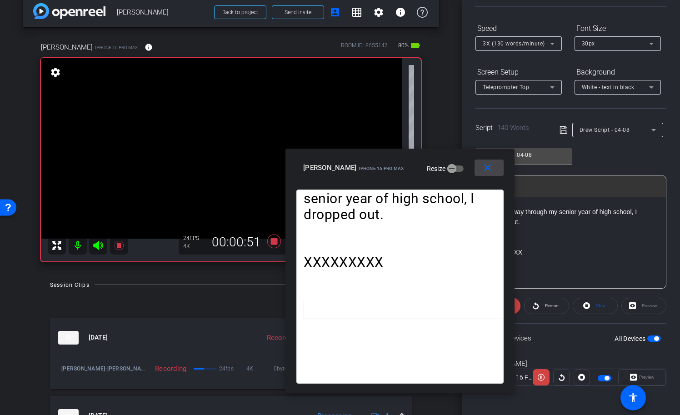
click at [491, 169] on mat-icon "close" at bounding box center [487, 167] width 11 height 11
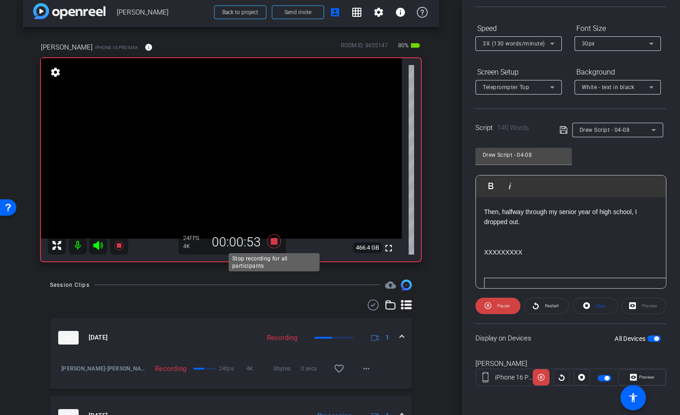
click at [273, 245] on icon at bounding box center [274, 241] width 14 height 14
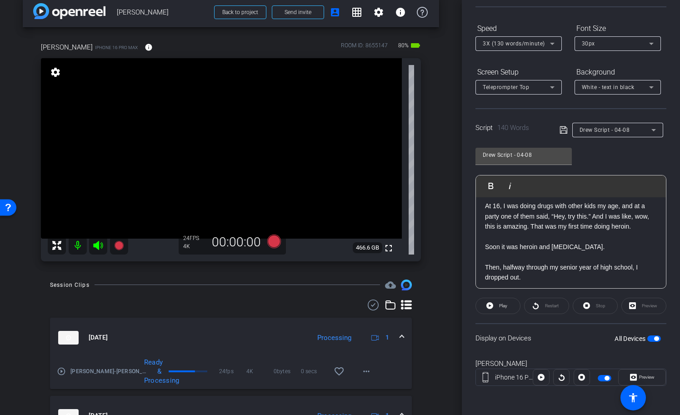
scroll to position [159, 0]
click at [278, 240] on icon at bounding box center [274, 241] width 14 height 14
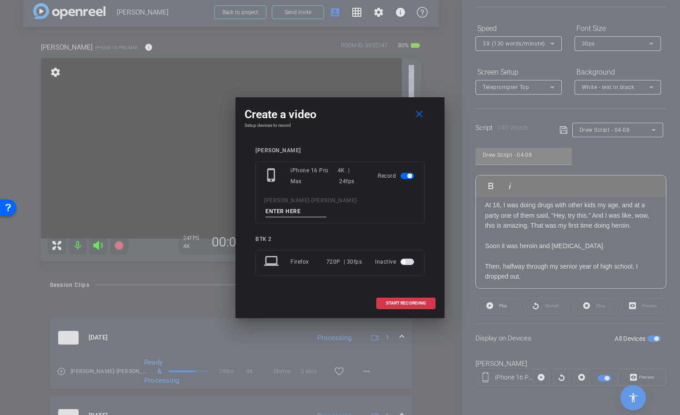
click at [326, 208] on input at bounding box center [295, 211] width 61 height 11
type input "tk9 - 4-8"
click at [401, 301] on span "START RECORDING" at bounding box center [406, 303] width 40 height 5
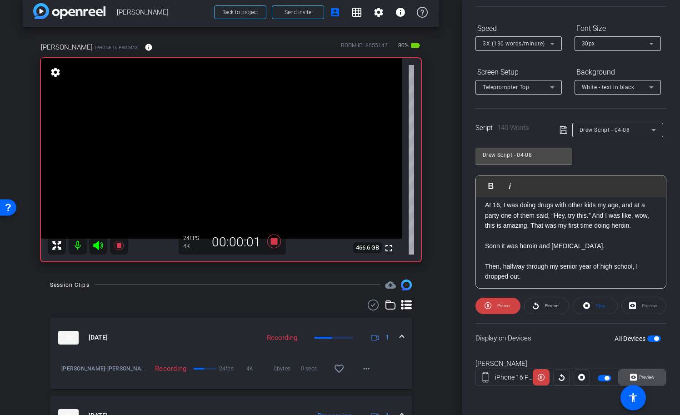
click at [647, 377] on span "Preview" at bounding box center [646, 376] width 15 height 5
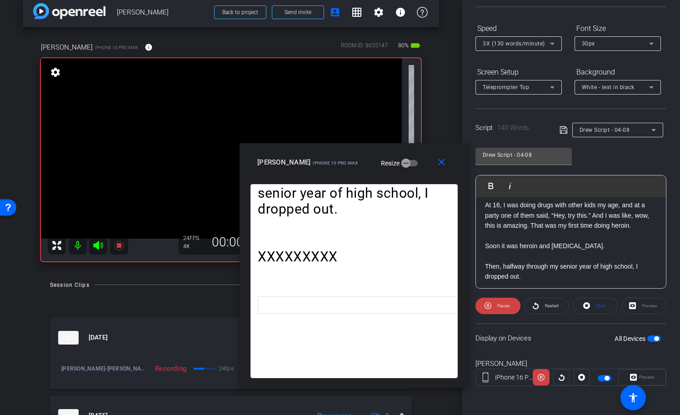
drag, startPoint x: 396, startPoint y: 95, endPoint x: 410, endPoint y: 153, distance: 59.4
click at [410, 153] on div "close [PERSON_NAME] iPhone 16 Pro Max Resize" at bounding box center [353, 163] width 229 height 41
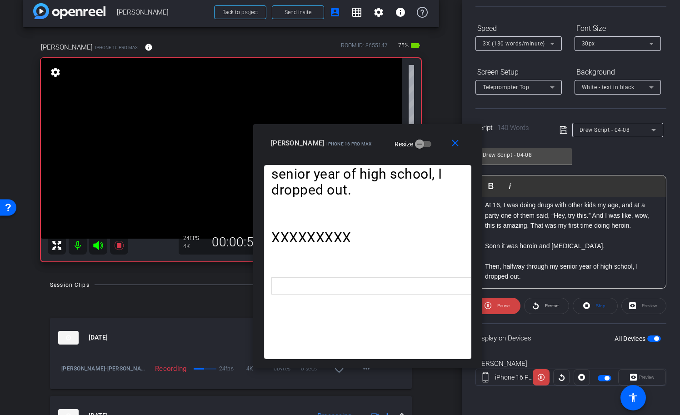
drag, startPoint x: 407, startPoint y: 154, endPoint x: 407, endPoint y: 135, distance: 19.1
click at [407, 135] on div "close [PERSON_NAME] iPhone 16 Pro Max Resize" at bounding box center [367, 144] width 229 height 41
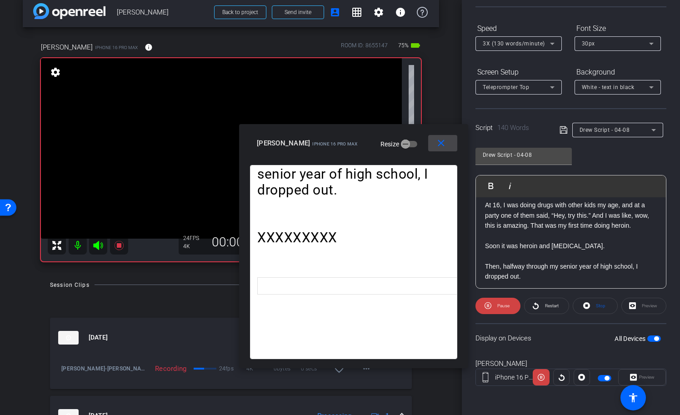
click at [441, 146] on mat-icon "close" at bounding box center [440, 143] width 11 height 11
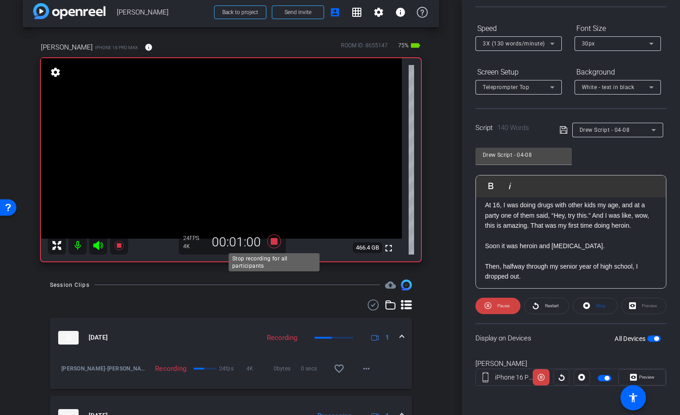
click at [275, 241] on icon at bounding box center [274, 241] width 14 height 14
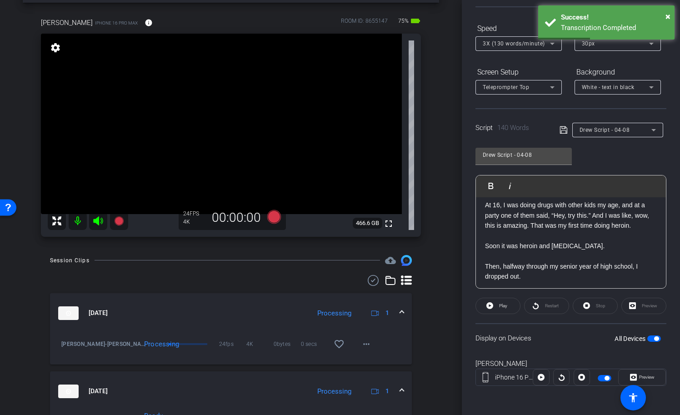
scroll to position [37, 0]
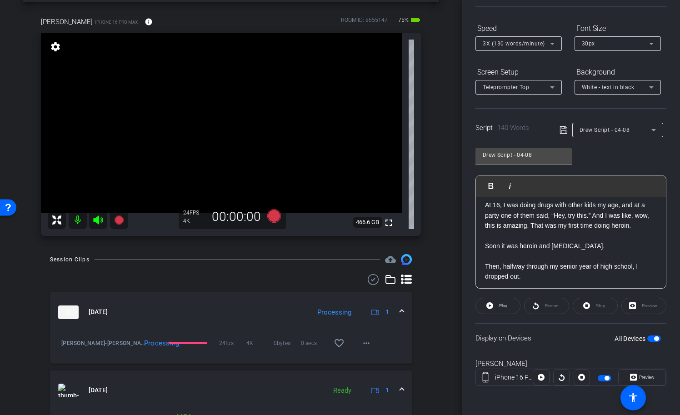
click at [632, 131] on div "Drew Script - 04-08" at bounding box center [615, 129] width 72 height 11
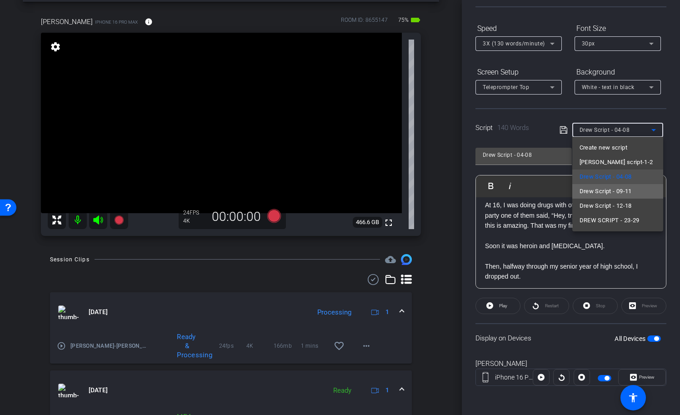
click at [626, 189] on span "Drew Script - 09-11" at bounding box center [605, 191] width 52 height 11
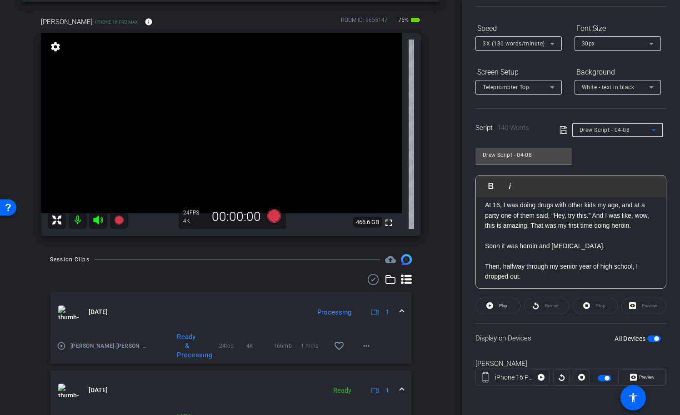
type input "Drew Script - 09-11"
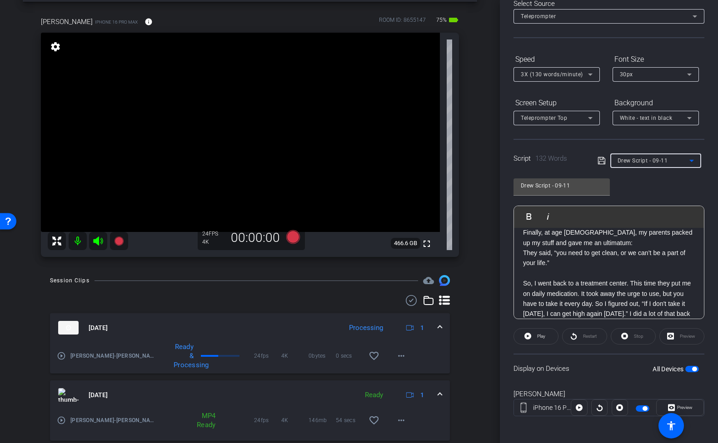
scroll to position [82, 0]
click at [293, 238] on icon at bounding box center [293, 237] width 14 height 14
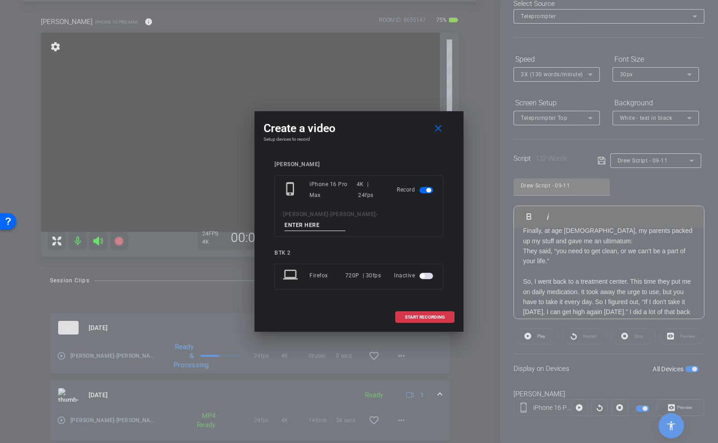
click at [345, 220] on input at bounding box center [314, 225] width 61 height 11
type input "tk1- 9-11"
click at [412, 315] on span "START RECORDING" at bounding box center [425, 317] width 40 height 5
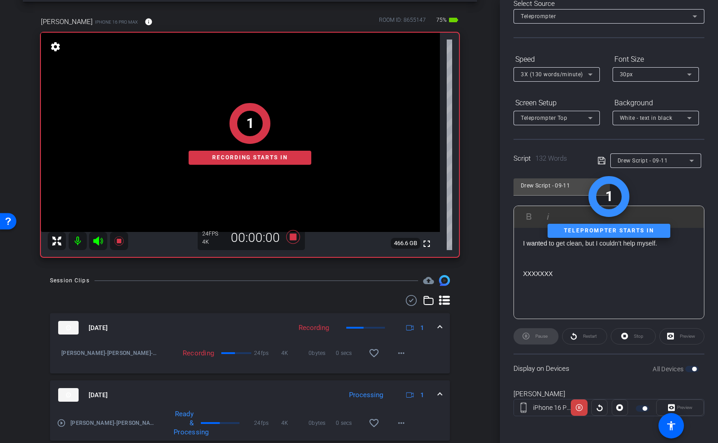
scroll to position [53, 0]
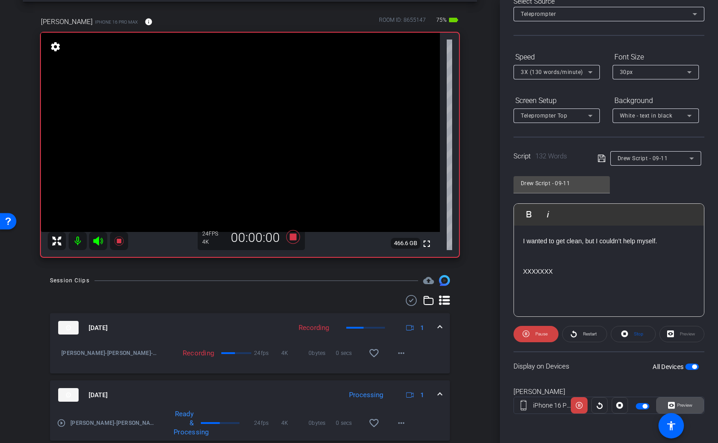
click at [687, 412] on span "Preview" at bounding box center [684, 405] width 18 height 13
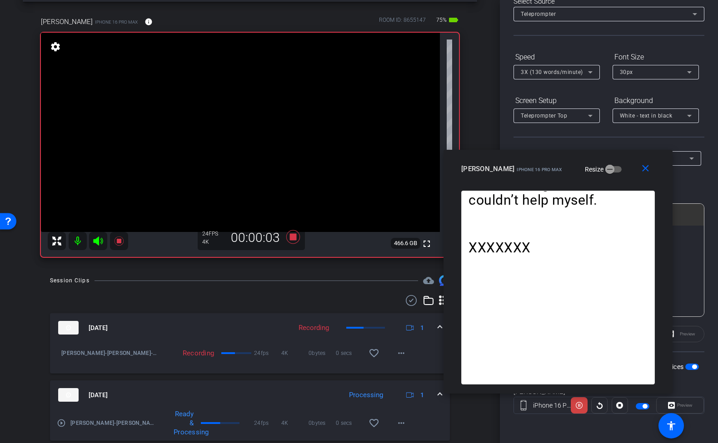
drag, startPoint x: 401, startPoint y: 117, endPoint x: 600, endPoint y: 167, distance: 205.1
click at [600, 167] on div "Drew iPhone 16 Pro Max Resize" at bounding box center [561, 169] width 200 height 16
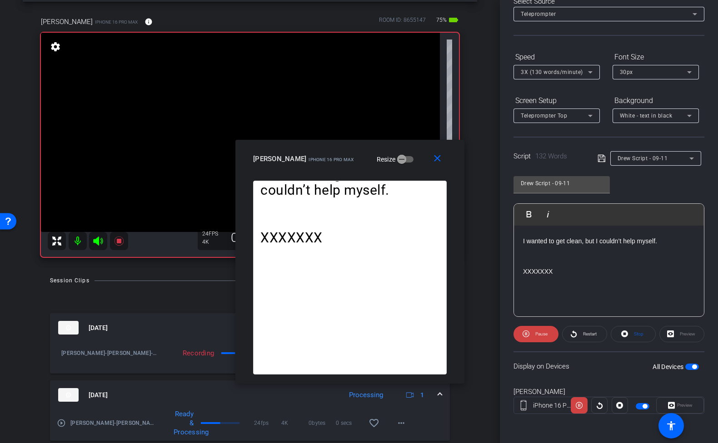
drag, startPoint x: 600, startPoint y: 167, endPoint x: 392, endPoint y: 157, distance: 208.3
click at [392, 157] on div "Drew iPhone 16 Pro Max Resize" at bounding box center [353, 159] width 200 height 16
click at [443, 158] on span at bounding box center [438, 159] width 29 height 22
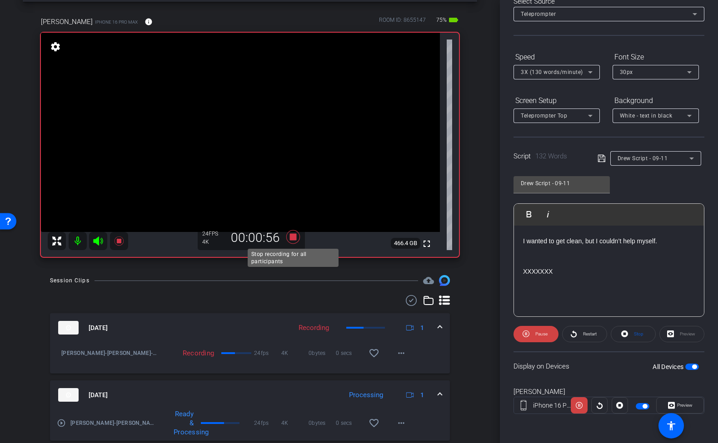
click at [297, 236] on icon at bounding box center [293, 237] width 22 height 16
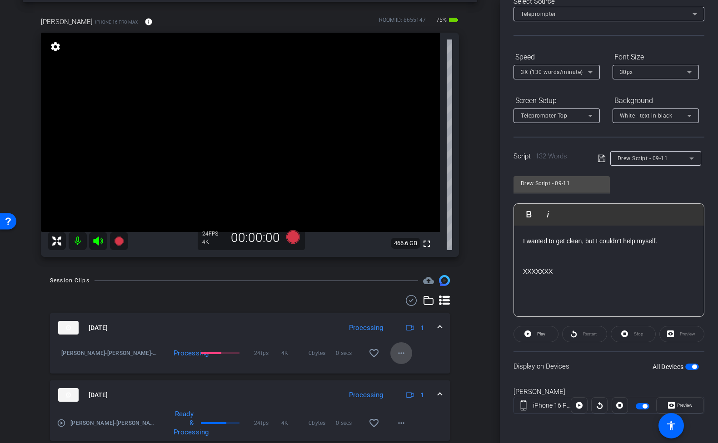
click at [405, 357] on mat-icon "more_horiz" at bounding box center [401, 353] width 11 height 11
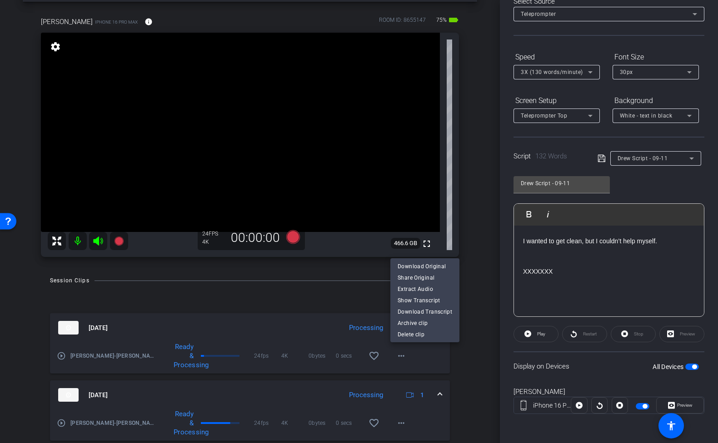
click at [433, 354] on div at bounding box center [359, 221] width 718 height 443
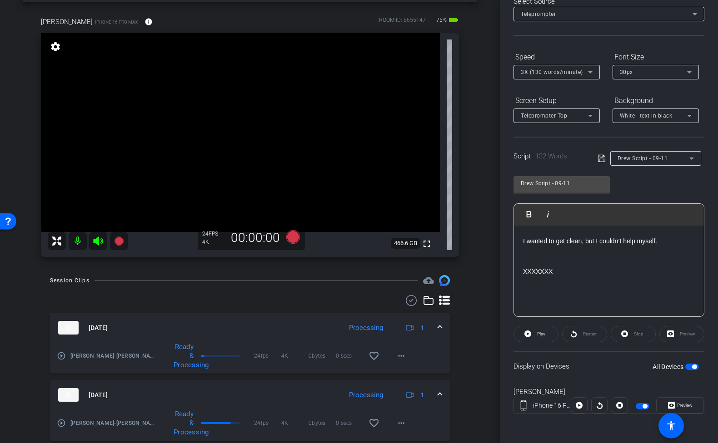
click at [444, 325] on mat-expansion-panel-header "[DATE] Processing 1" at bounding box center [250, 327] width 400 height 29
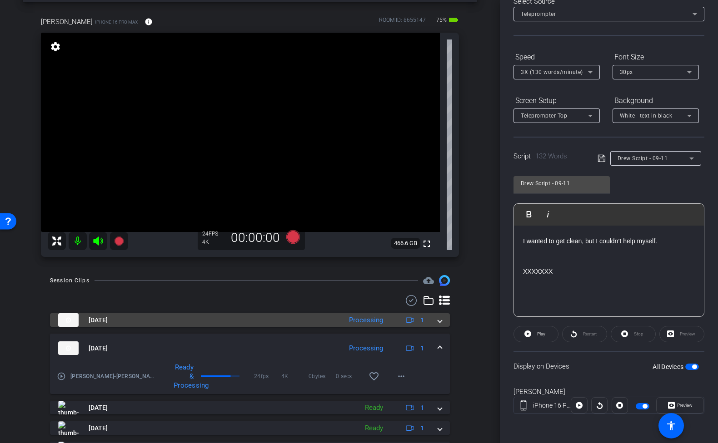
click at [442, 322] on mat-expansion-panel-header "[DATE] Processing 1" at bounding box center [250, 320] width 400 height 14
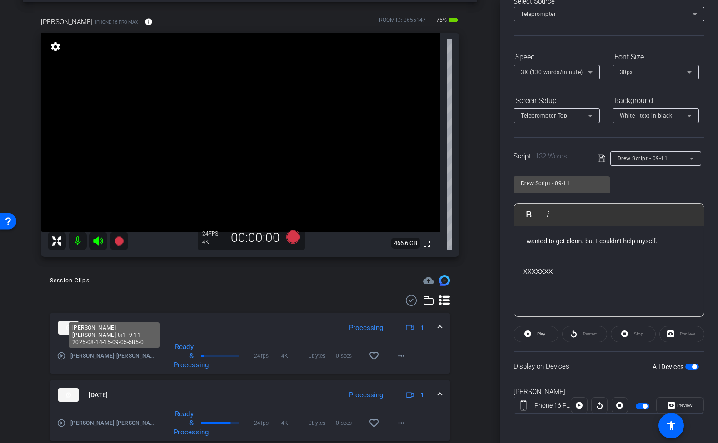
click at [94, 357] on span "[PERSON_NAME]-[PERSON_NAME]-tk1- 9-11-2025-08-14-15-09-05-585-0" at bounding box center [113, 356] width 87 height 9
click at [697, 162] on div "Drew Script - 09-11" at bounding box center [655, 158] width 91 height 15
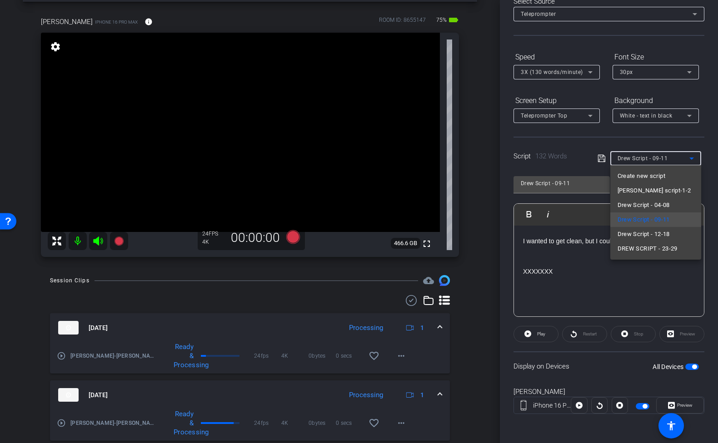
click at [692, 135] on div at bounding box center [359, 221] width 718 height 443
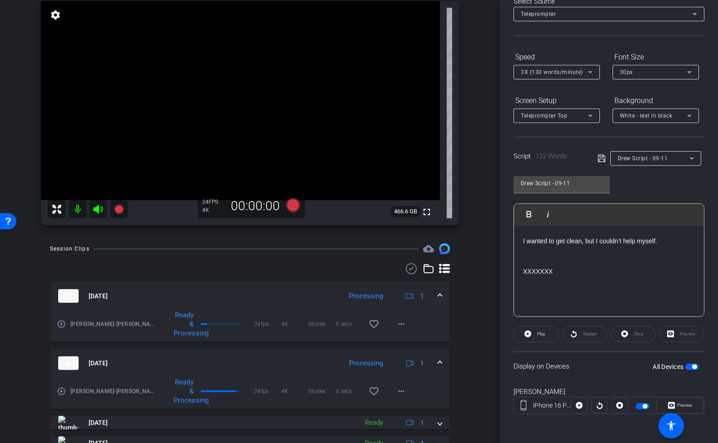
scroll to position [67, 0]
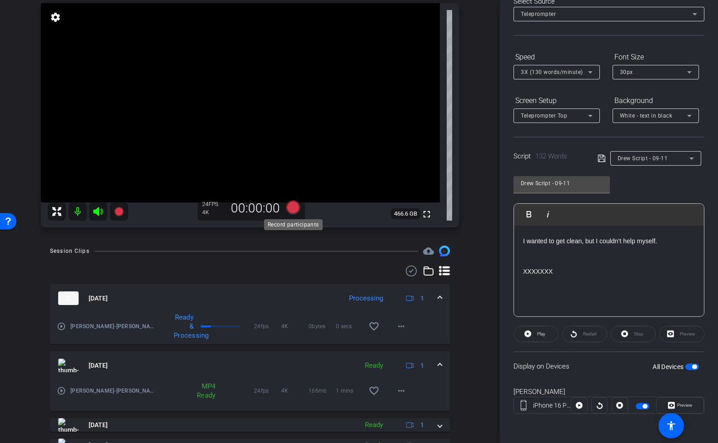
click at [297, 206] on icon at bounding box center [293, 208] width 14 height 14
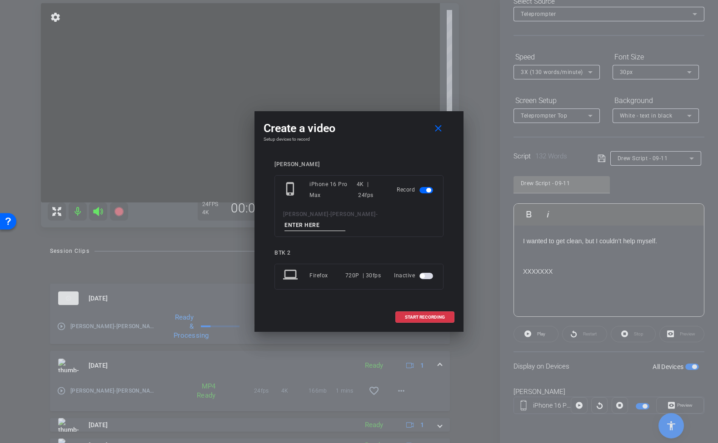
click at [345, 220] on input at bounding box center [314, 225] width 61 height 11
type input "tk11 9-11"
click at [440, 315] on span at bounding box center [425, 318] width 58 height 22
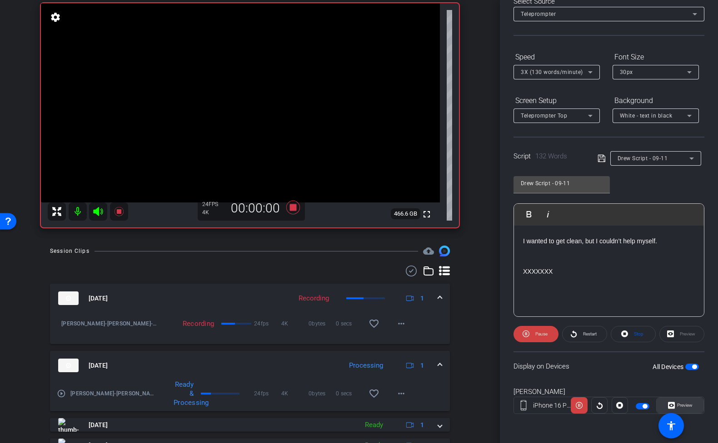
click at [686, 400] on span "Preview" at bounding box center [684, 405] width 18 height 13
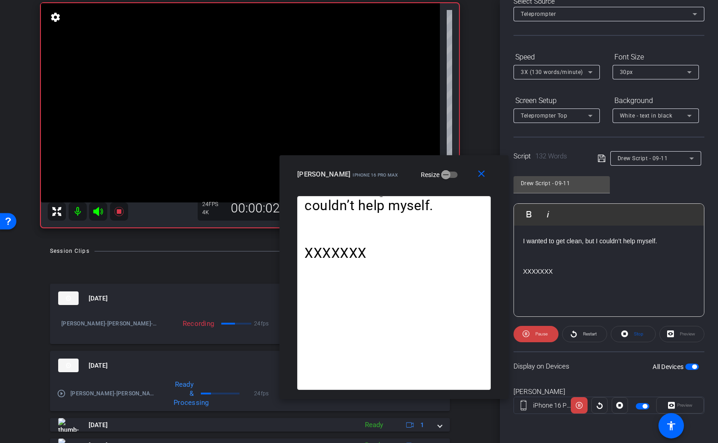
drag, startPoint x: 407, startPoint y: 112, endPoint x: 442, endPoint y: 167, distance: 65.5
click at [442, 167] on div "Drew iPhone 16 Pro Max Resize" at bounding box center [397, 174] width 200 height 16
click at [482, 176] on mat-icon "close" at bounding box center [481, 174] width 11 height 11
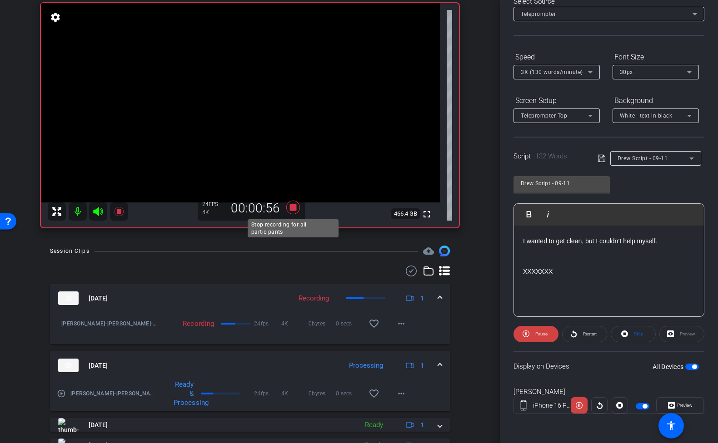
click at [297, 207] on icon at bounding box center [293, 208] width 14 height 14
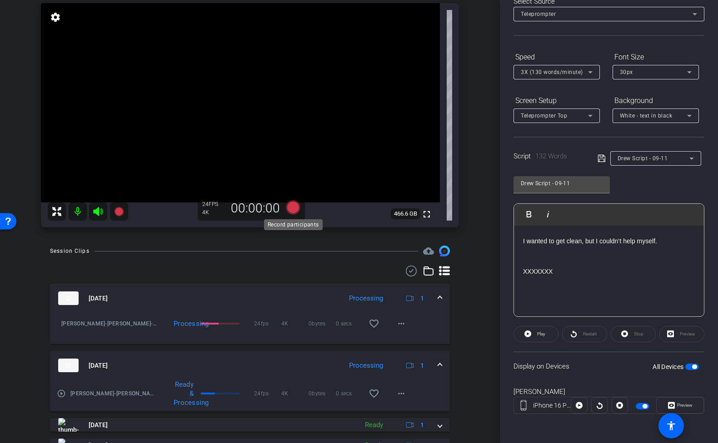
click at [297, 207] on icon at bounding box center [293, 208] width 14 height 14
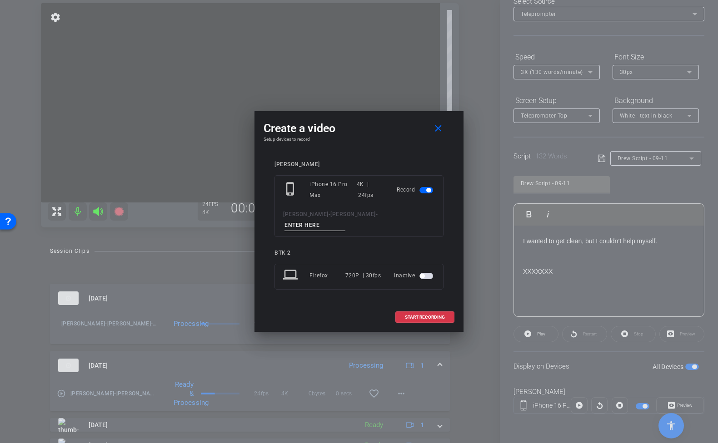
click at [345, 223] on input at bounding box center [314, 225] width 61 height 11
type input "tk12 9-11"
click at [422, 315] on span "START RECORDING" at bounding box center [425, 317] width 40 height 5
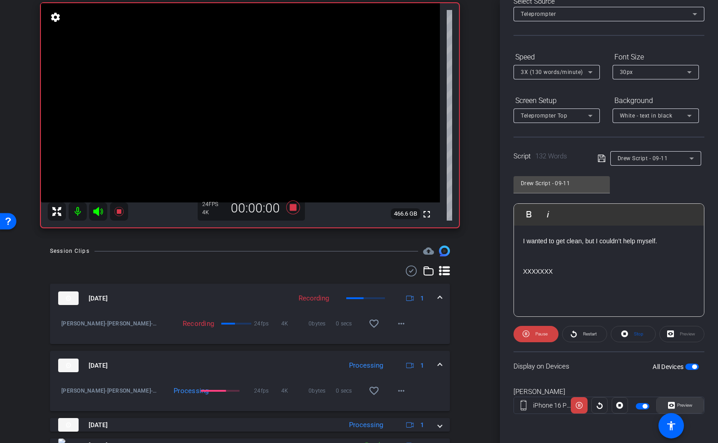
click at [694, 406] on span at bounding box center [679, 406] width 47 height 22
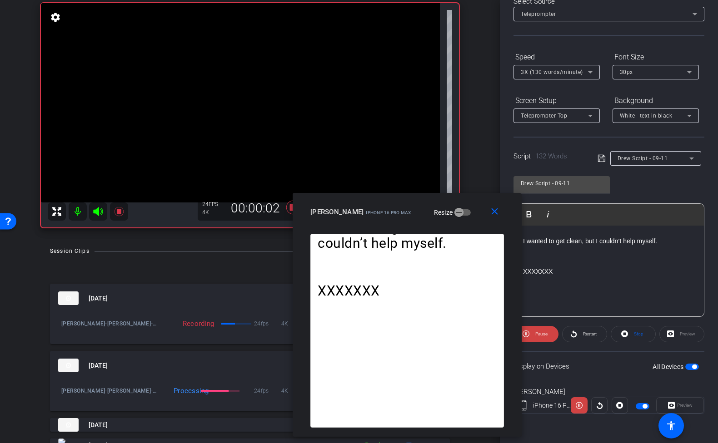
drag, startPoint x: 408, startPoint y: 119, endPoint x: 456, endPoint y: 217, distance: 109.3
click at [456, 217] on div "Drew iPhone 16 Pro Max Resize" at bounding box center [410, 212] width 200 height 16
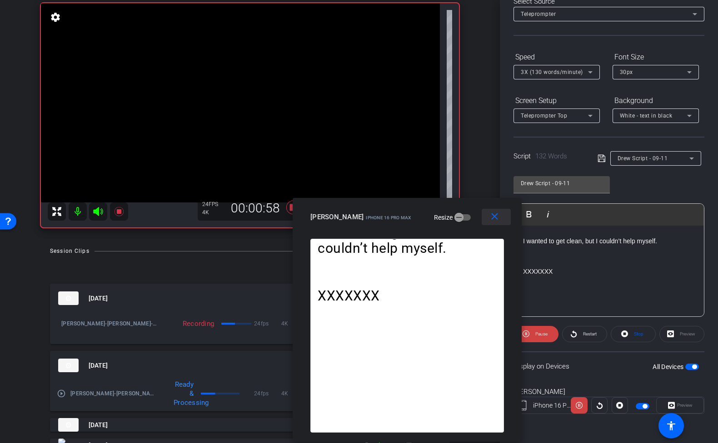
click at [495, 219] on mat-icon "close" at bounding box center [494, 216] width 11 height 11
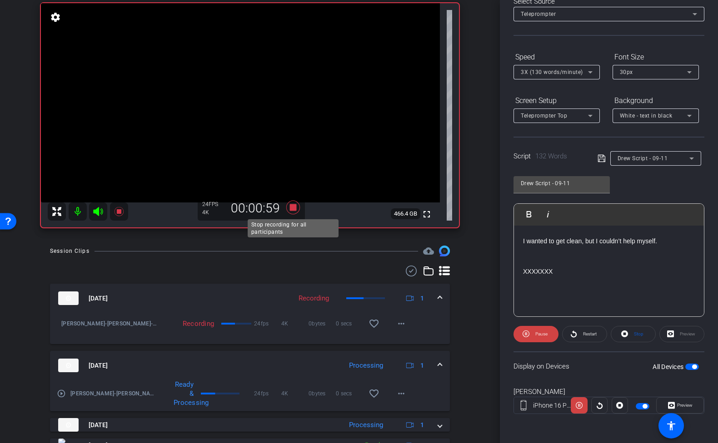
click at [293, 206] on icon at bounding box center [293, 208] width 14 height 14
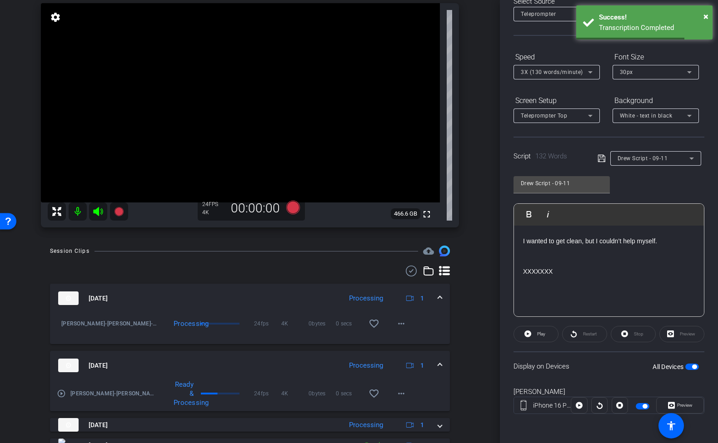
click at [665, 159] on span "Drew Script - 09-11" at bounding box center [642, 158] width 50 height 6
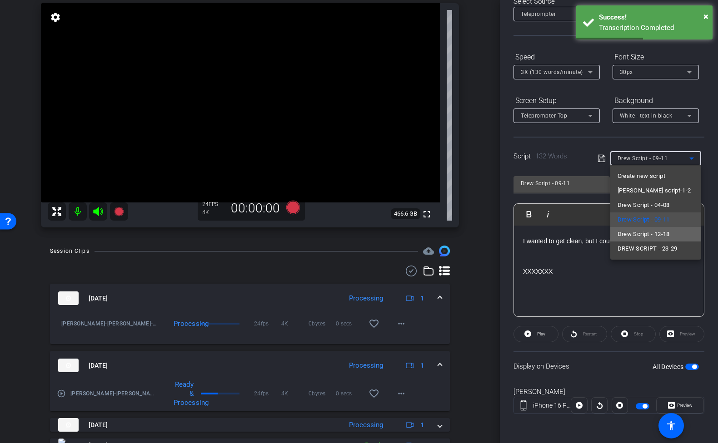
click at [647, 236] on span "Drew Script - 12-18" at bounding box center [643, 234] width 52 height 11
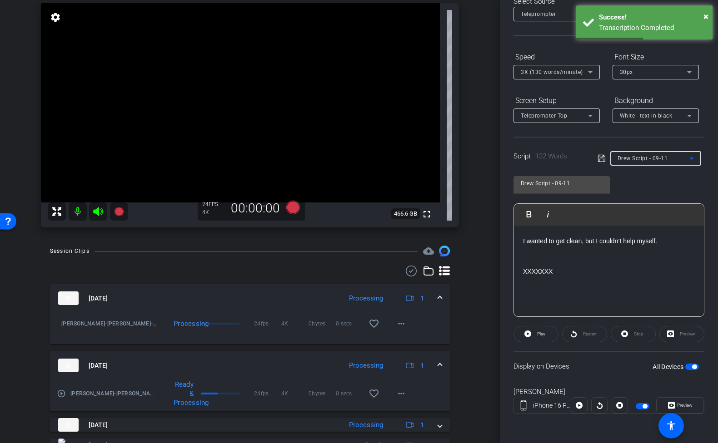
type input "Drew Script - 12-18"
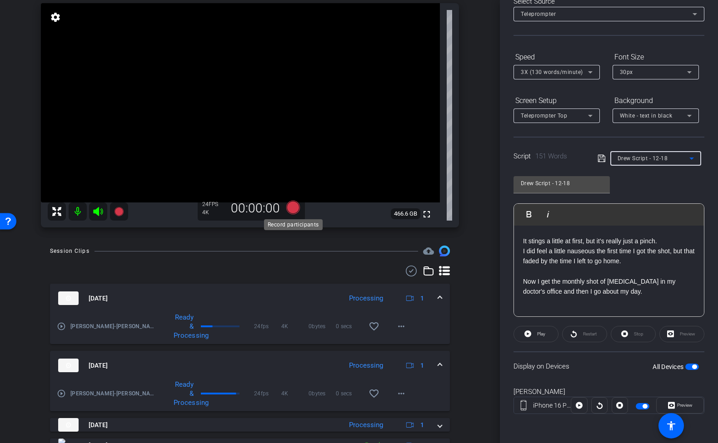
click at [299, 206] on icon at bounding box center [293, 207] width 22 height 16
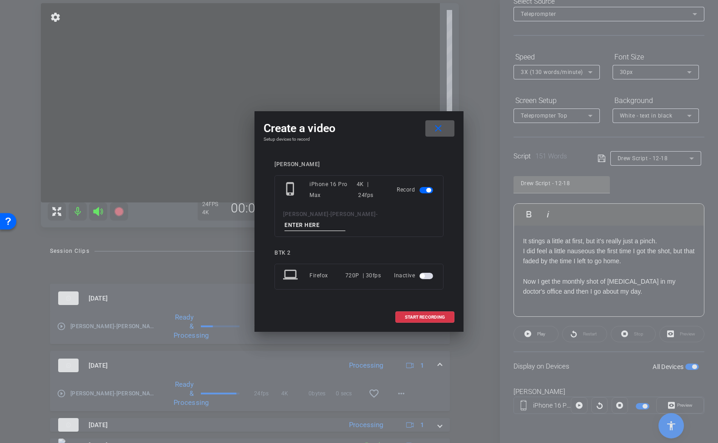
click at [345, 220] on input at bounding box center [314, 225] width 61 height 11
type input "tk13 12-18"
click at [437, 134] on mat-icon "close" at bounding box center [437, 128] width 11 height 11
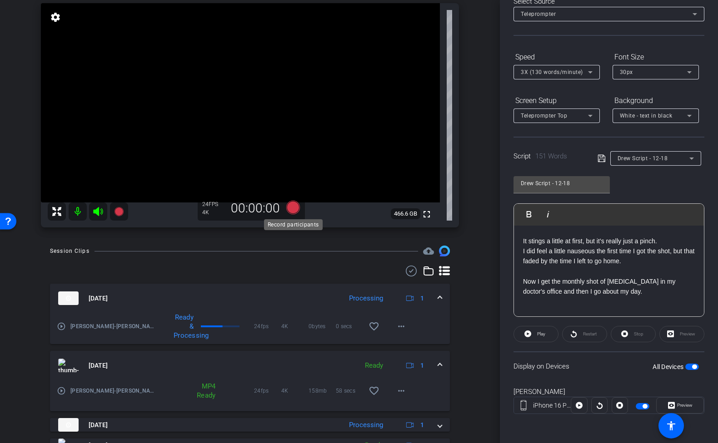
click at [292, 204] on icon at bounding box center [293, 208] width 14 height 14
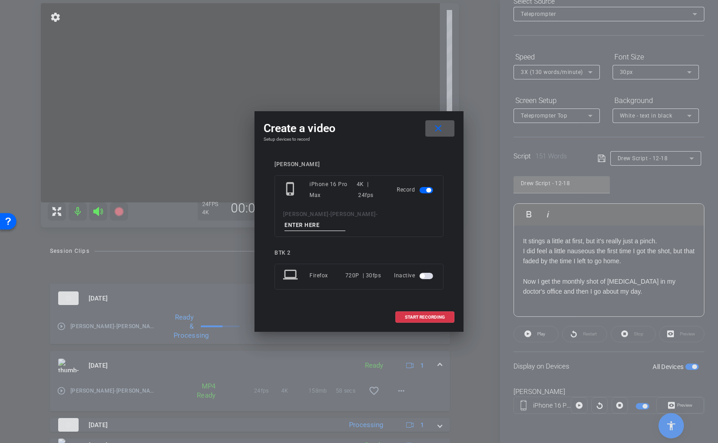
click at [345, 220] on input at bounding box center [314, 225] width 61 height 11
type input "tk13 12-18"
click at [432, 315] on span "START RECORDING" at bounding box center [425, 317] width 40 height 5
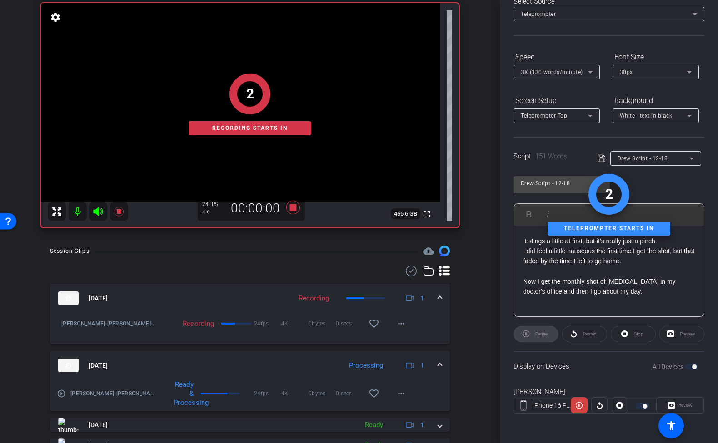
scroll to position [222, 0]
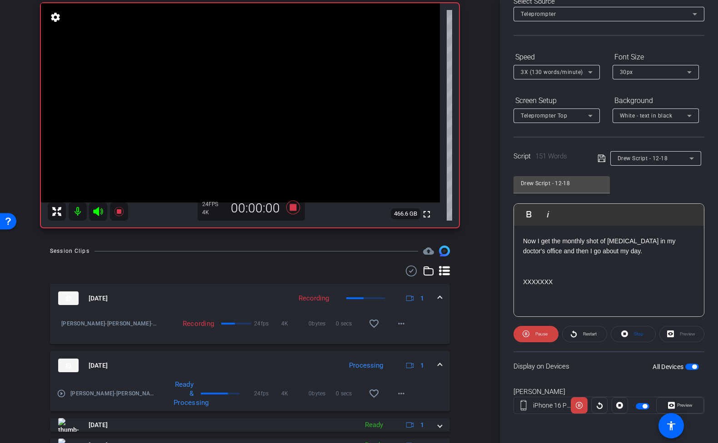
click at [690, 409] on div "Preview" at bounding box center [680, 405] width 48 height 16
click at [690, 409] on span "Preview" at bounding box center [684, 405] width 18 height 13
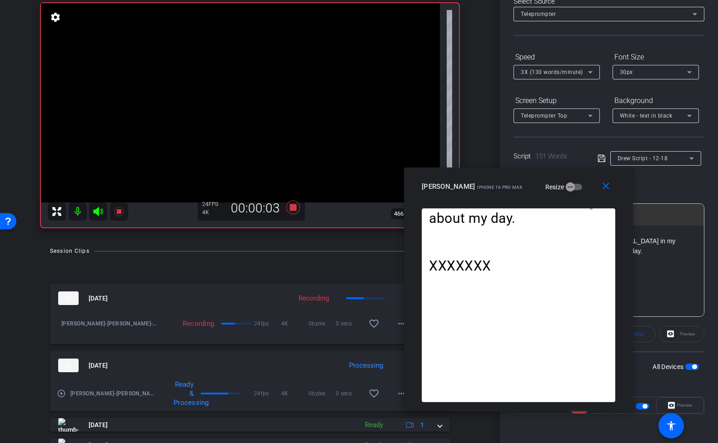
drag, startPoint x: 401, startPoint y: 111, endPoint x: 556, endPoint y: 177, distance: 167.7
click at [556, 179] on div "Drew iPhone 16 Pro Max Resize" at bounding box center [522, 187] width 200 height 16
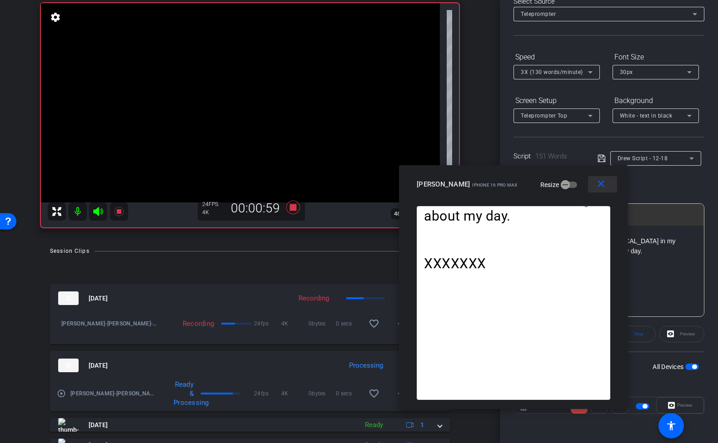
click at [602, 188] on mat-icon "close" at bounding box center [600, 184] width 11 height 11
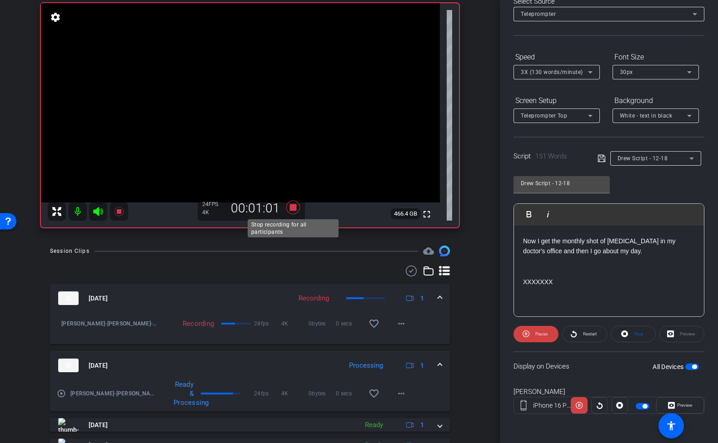
click at [293, 202] on icon at bounding box center [293, 207] width 22 height 16
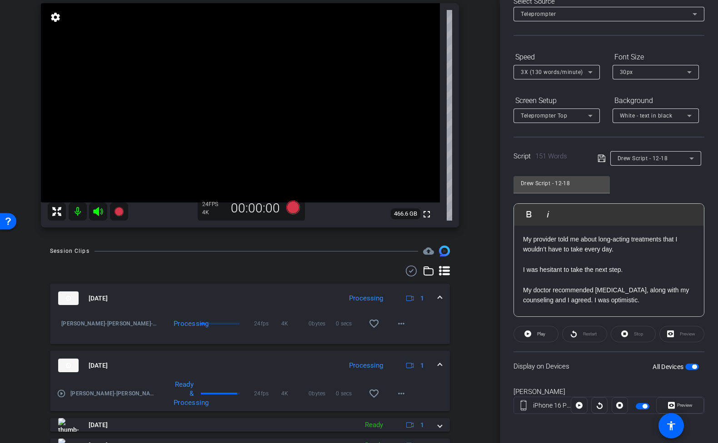
scroll to position [30, 0]
click at [522, 240] on div "My provider told me about long-acting treatments that I wouldn’t have to take e…" at bounding box center [609, 351] width 190 height 313
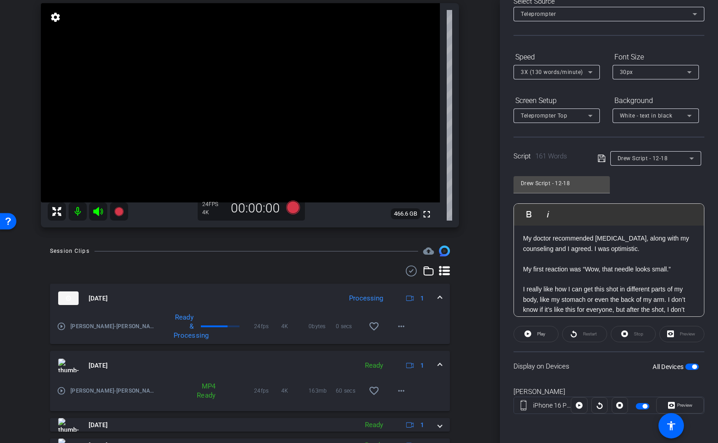
scroll to position [107, 0]
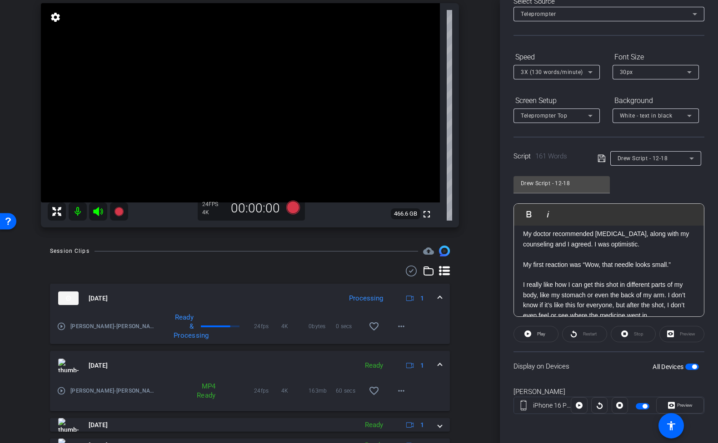
click at [592, 262] on p "My first reaction was “Wow, that needle looks small.”" at bounding box center [609, 265] width 172 height 10
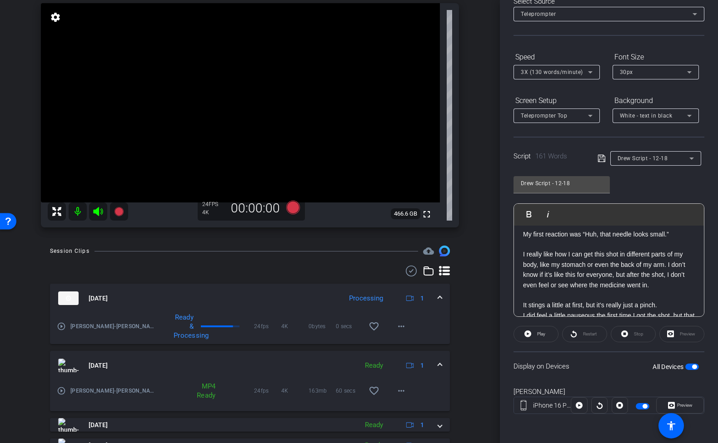
scroll to position [139, 0]
click at [375, 392] on mat-icon "favorite_border" at bounding box center [373, 391] width 11 height 11
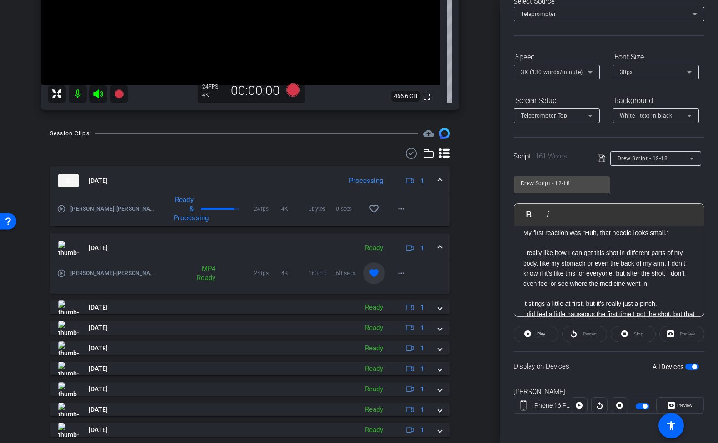
scroll to position [231, 0]
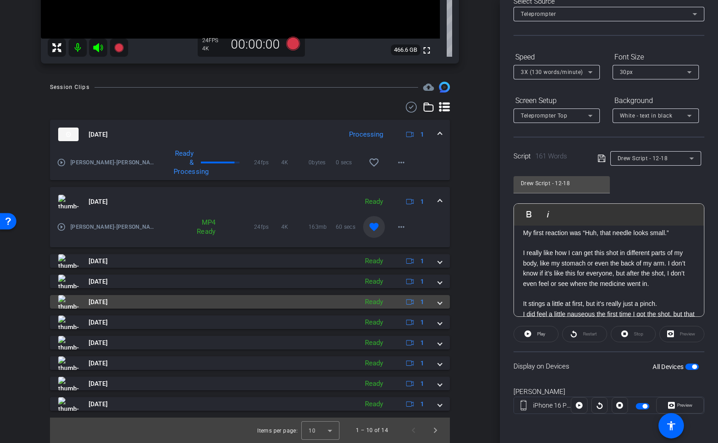
click at [437, 306] on div "[DATE] Ready 1" at bounding box center [248, 302] width 380 height 14
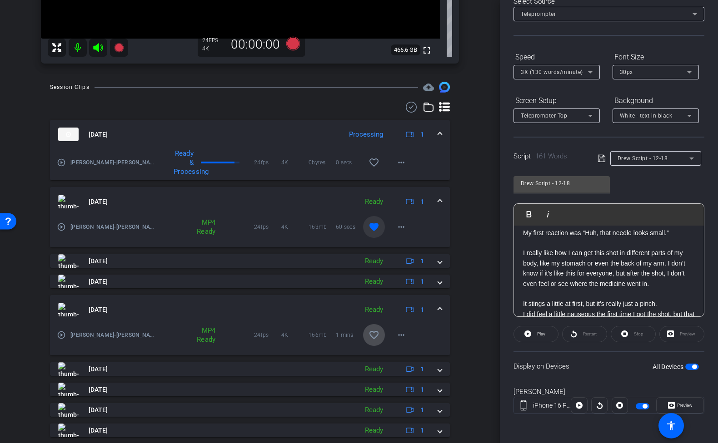
click at [372, 335] on mat-icon "favorite_border" at bounding box center [373, 335] width 11 height 11
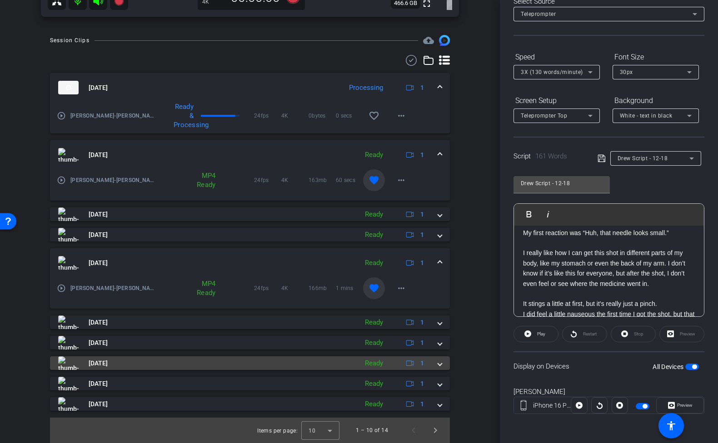
click at [442, 365] on mat-expansion-panel-header "[DATE] Ready 1" at bounding box center [250, 364] width 400 height 14
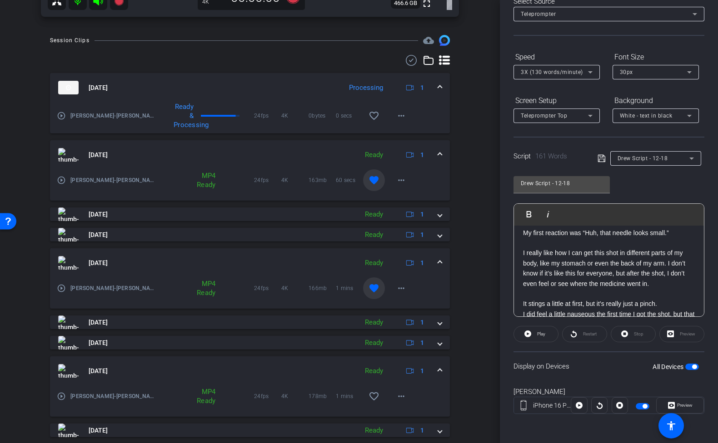
click at [439, 368] on span at bounding box center [440, 372] width 4 height 10
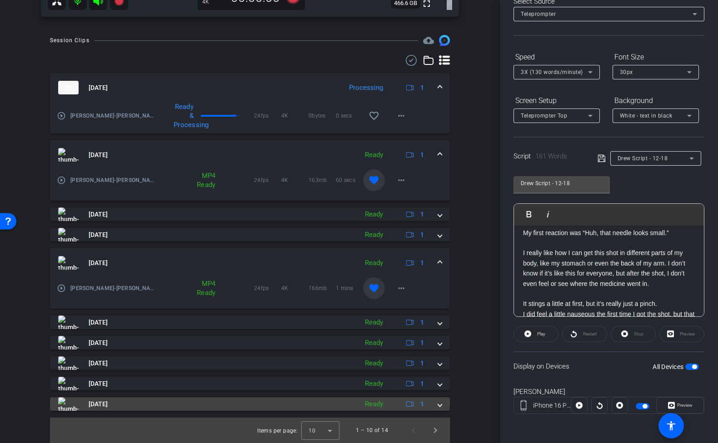
click at [439, 405] on span at bounding box center [440, 405] width 4 height 10
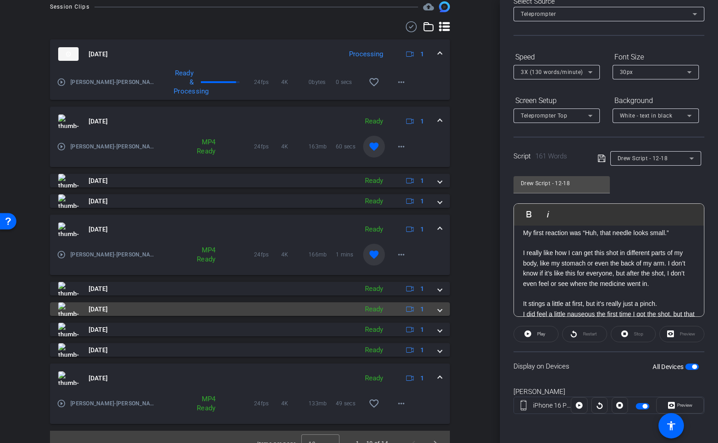
scroll to position [324, 0]
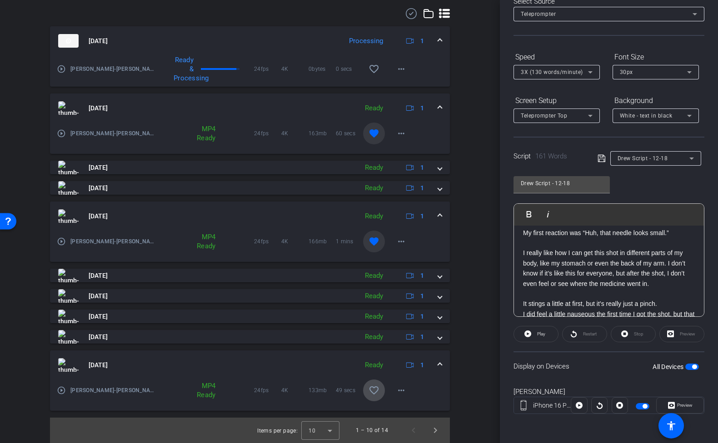
click at [375, 388] on mat-icon "favorite_border" at bounding box center [373, 390] width 11 height 11
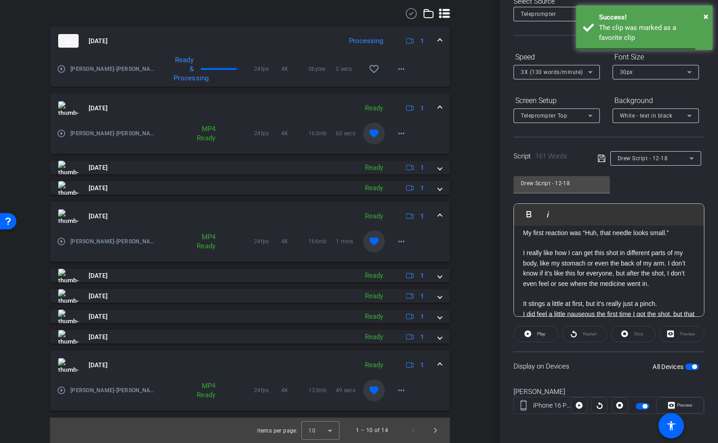
click at [439, 365] on span at bounding box center [440, 366] width 4 height 10
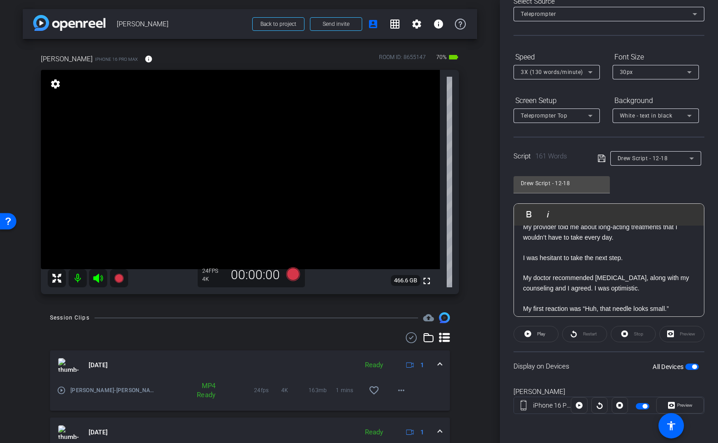
scroll to position [0, 0]
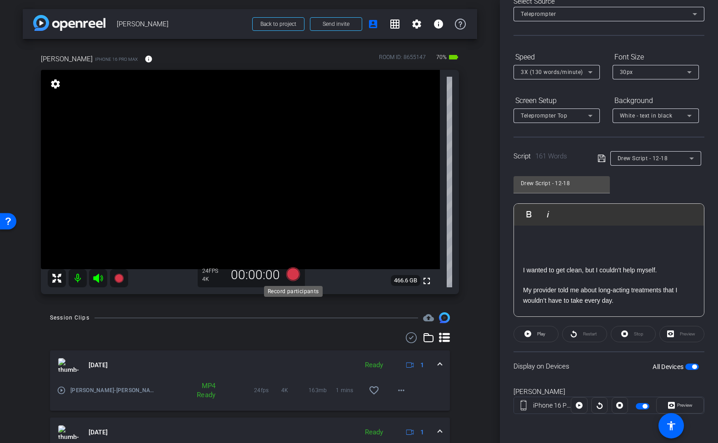
click at [287, 272] on icon at bounding box center [293, 274] width 22 height 16
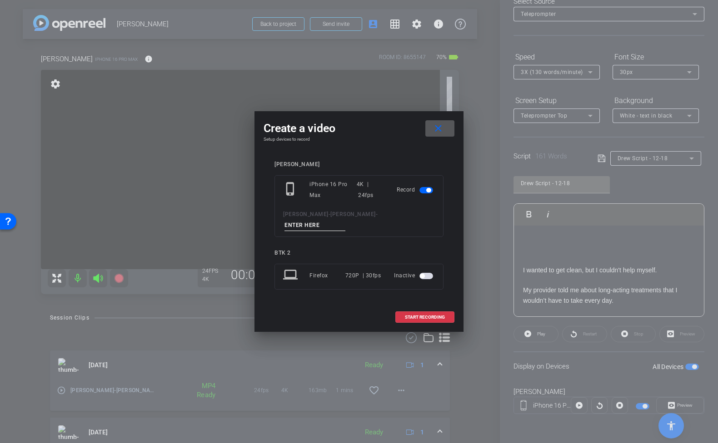
click at [344, 223] on input at bounding box center [314, 225] width 61 height 11
type input "tk14 12-18"
click at [429, 315] on span "START RECORDING" at bounding box center [425, 317] width 40 height 5
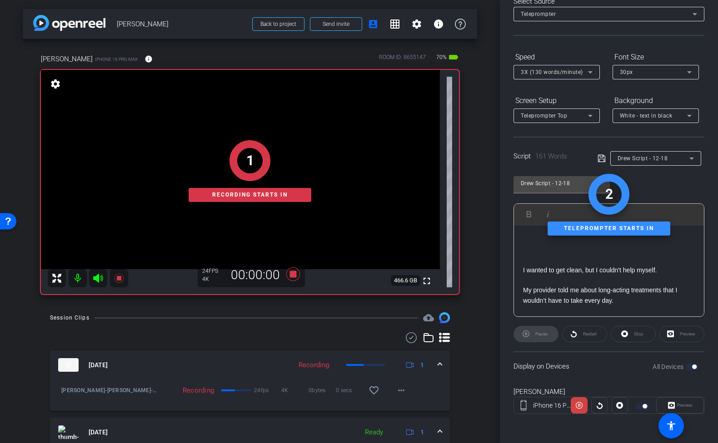
click at [682, 407] on div "Preview" at bounding box center [680, 405] width 48 height 16
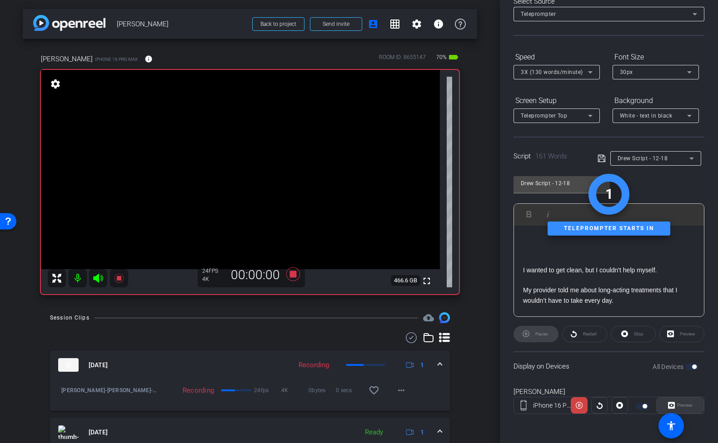
click at [677, 409] on span "Preview" at bounding box center [684, 405] width 18 height 13
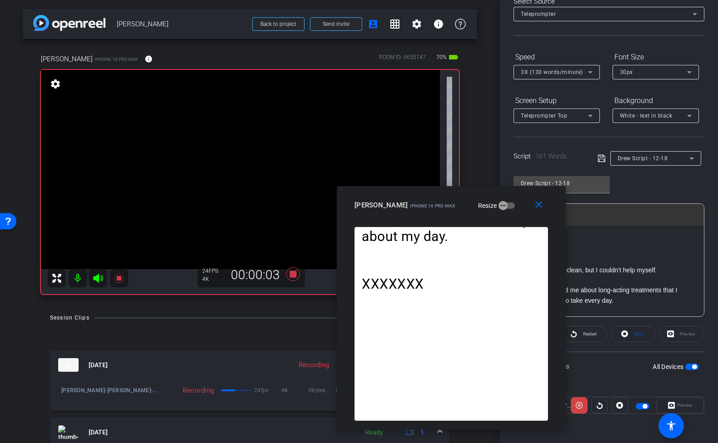
drag, startPoint x: 398, startPoint y: 110, endPoint x: 491, endPoint y: 197, distance: 126.3
click at [491, 197] on div "close [PERSON_NAME] iPhone 16 Pro Max Resize" at bounding box center [451, 206] width 229 height 41
click at [541, 205] on mat-icon "close" at bounding box center [538, 204] width 11 height 11
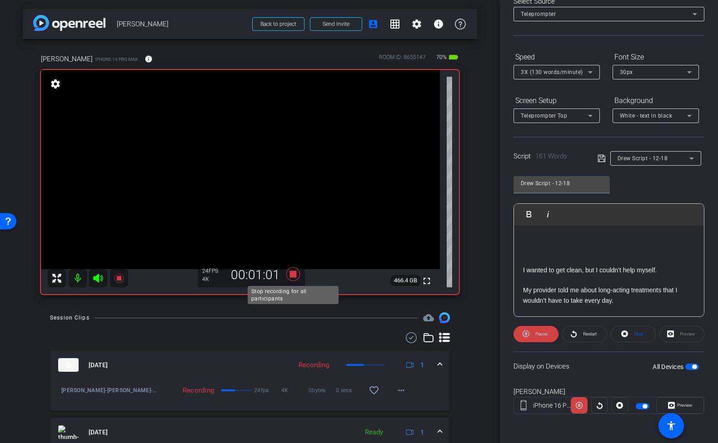
click at [296, 273] on icon at bounding box center [293, 275] width 14 height 14
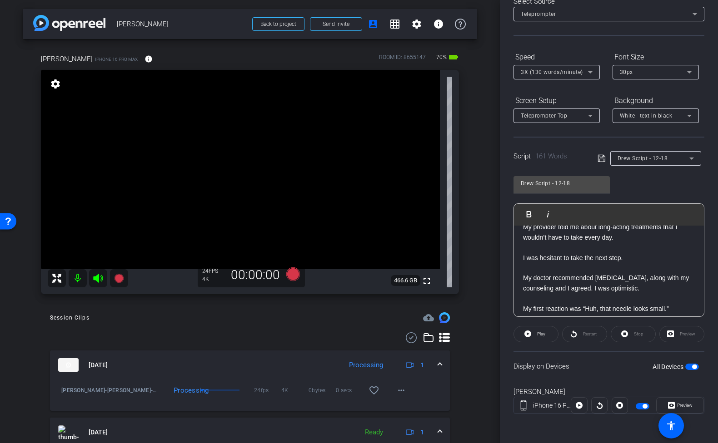
scroll to position [68, 0]
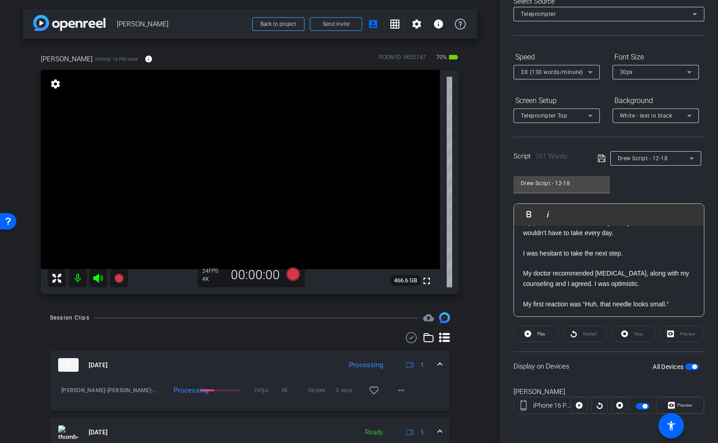
click at [521, 253] on div "I wanted to get clean, but I couldn't help myself. My provider told me about lo…" at bounding box center [609, 324] width 190 height 333
click at [525, 274] on p "My doctor recommended [MEDICAL_DATA], along with my counseling and I agreed. I …" at bounding box center [609, 278] width 172 height 20
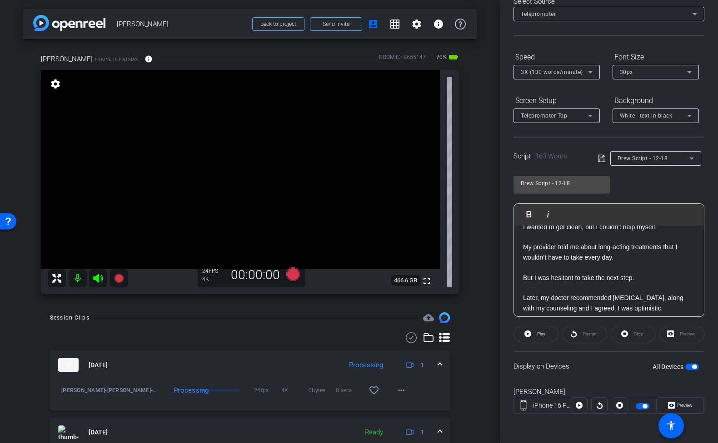
scroll to position [45, 0]
click at [523, 275] on p "But I was hesitant to take the next step." at bounding box center [609, 276] width 172 height 10
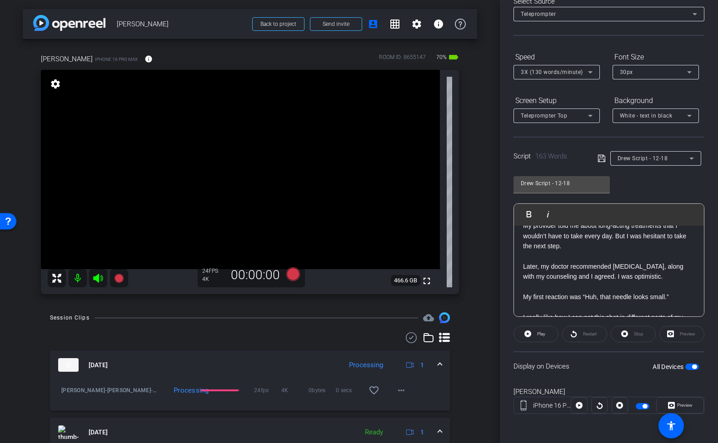
scroll to position [69, 0]
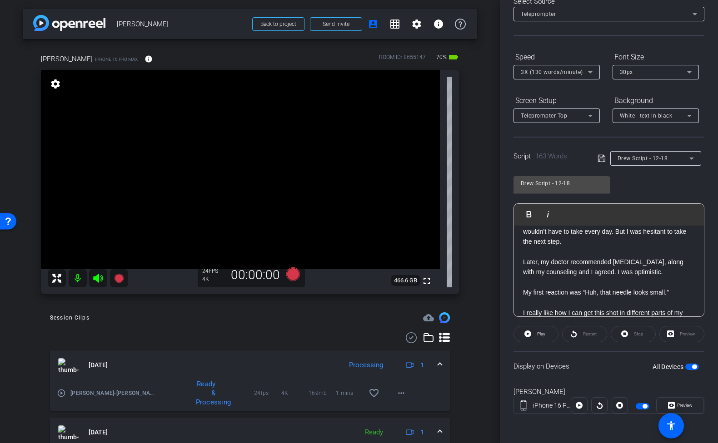
click at [605, 156] on icon at bounding box center [601, 158] width 8 height 11
click at [292, 278] on icon at bounding box center [293, 275] width 14 height 14
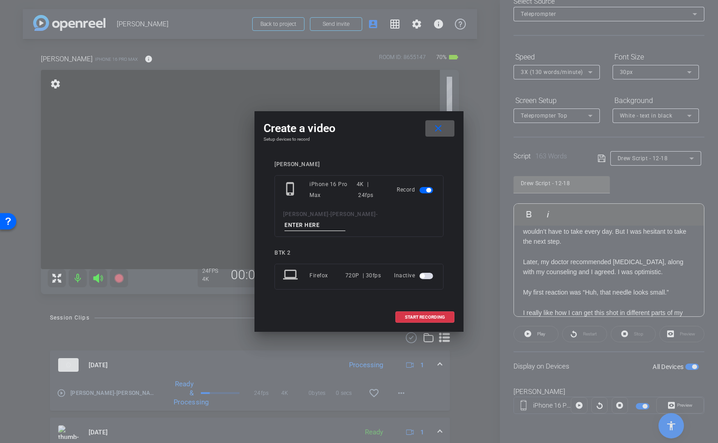
click at [425, 120] on button "close" at bounding box center [439, 128] width 29 height 16
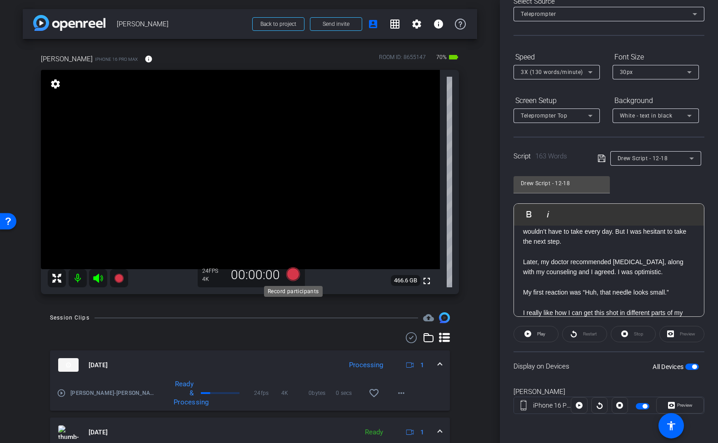
click at [292, 278] on icon at bounding box center [293, 275] width 14 height 14
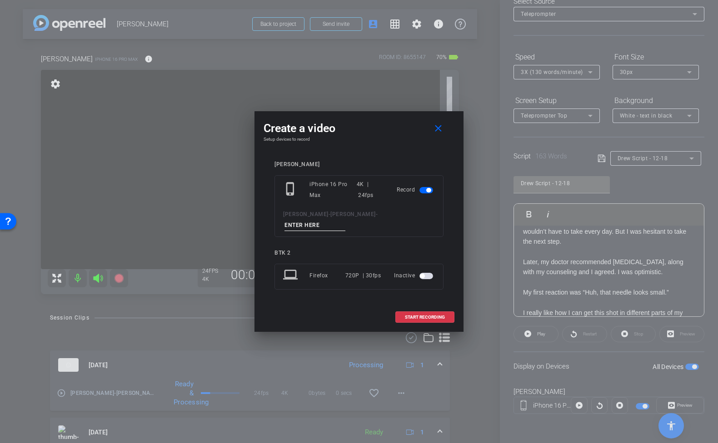
click at [345, 220] on input at bounding box center [314, 225] width 61 height 11
type input "tk15 12-18 (new copy)"
click at [423, 315] on span "START RECORDING" at bounding box center [425, 317] width 40 height 5
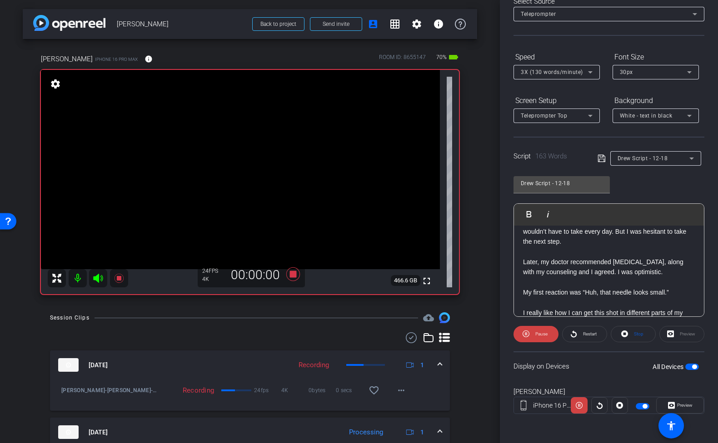
click at [601, 158] on icon at bounding box center [601, 158] width 8 height 11
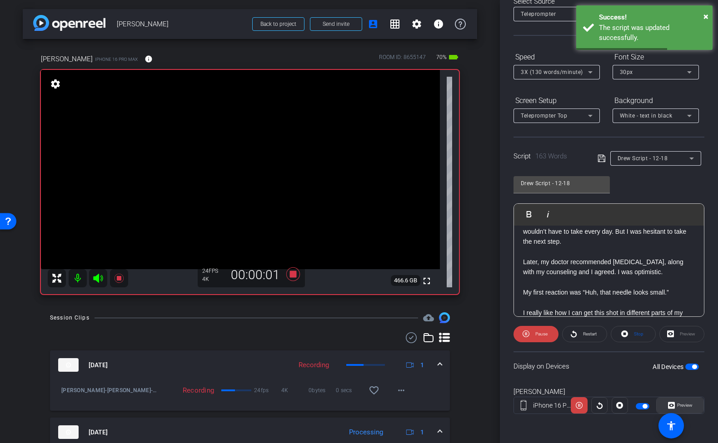
click at [679, 410] on span "Preview" at bounding box center [684, 405] width 18 height 13
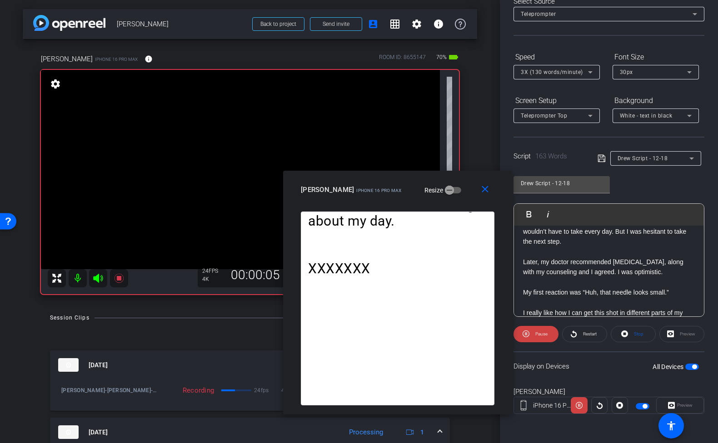
drag, startPoint x: 400, startPoint y: 110, endPoint x: 438, endPoint y: 181, distance: 80.1
click at [438, 181] on div "close [PERSON_NAME] iPhone 16 Pro Max Resize" at bounding box center [397, 191] width 229 height 41
click at [539, 334] on span "Pause" at bounding box center [541, 334] width 12 height 5
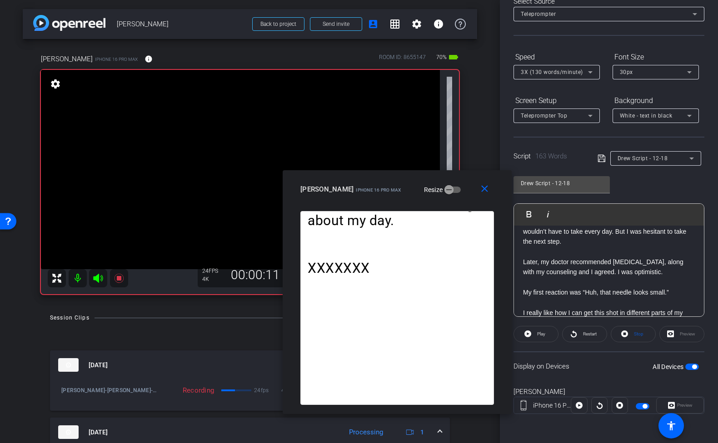
click at [539, 334] on span "Play" at bounding box center [541, 334] width 8 height 5
click at [480, 186] on mat-icon "close" at bounding box center [484, 189] width 11 height 11
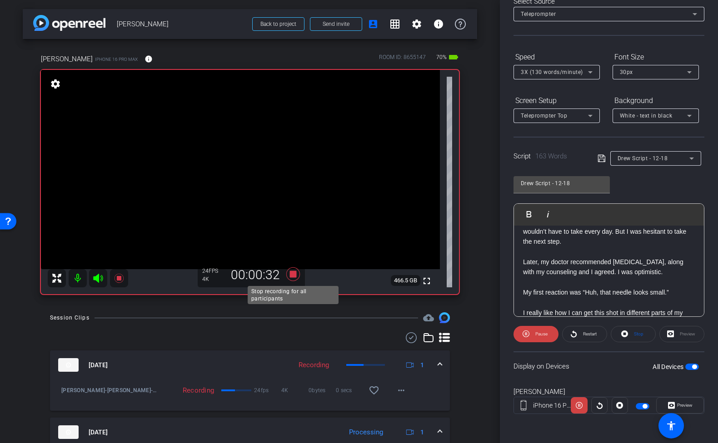
click at [296, 275] on icon at bounding box center [293, 275] width 14 height 14
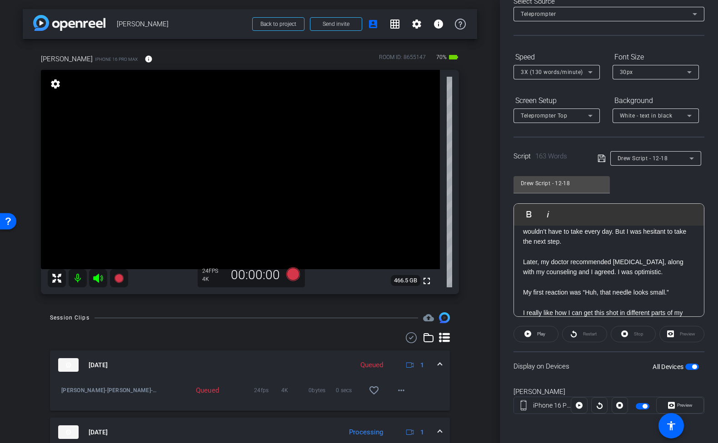
click at [604, 158] on icon at bounding box center [601, 158] width 8 height 11
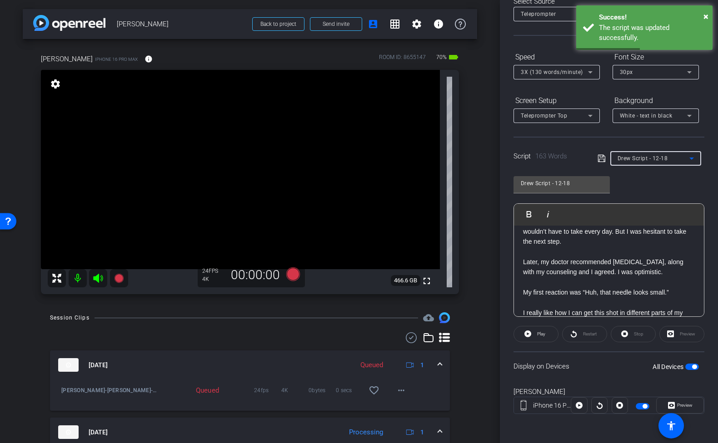
click at [691, 158] on icon at bounding box center [691, 159] width 5 height 2
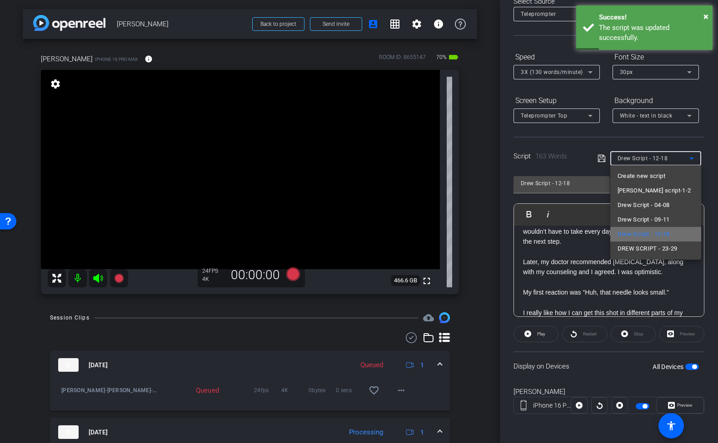
click at [667, 231] on span "Drew Script - 12-18" at bounding box center [643, 234] width 52 height 11
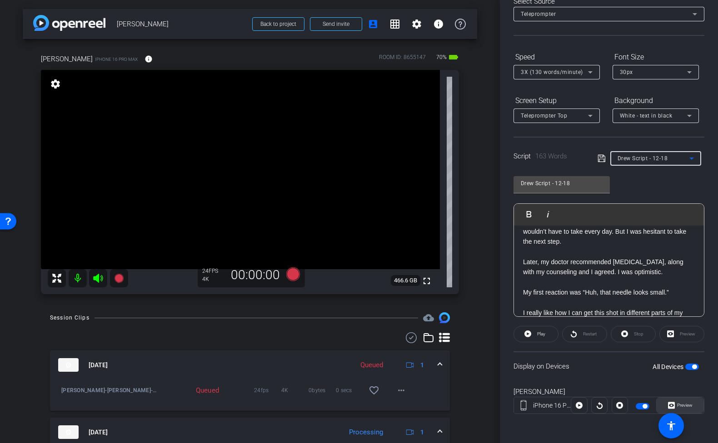
click at [677, 403] on span "Preview" at bounding box center [684, 405] width 15 height 5
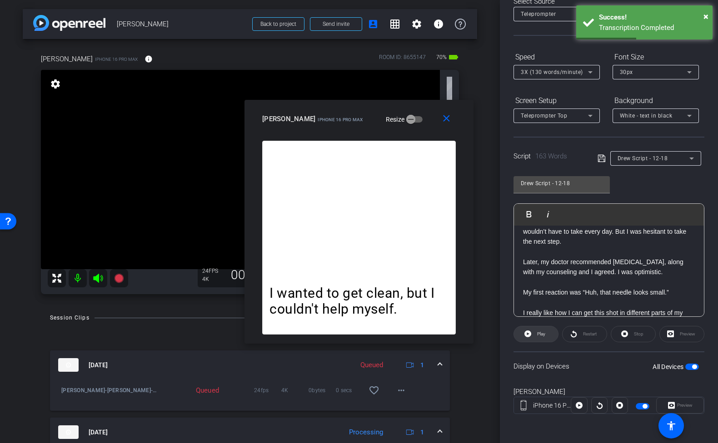
click at [540, 334] on span "Play" at bounding box center [541, 334] width 8 height 5
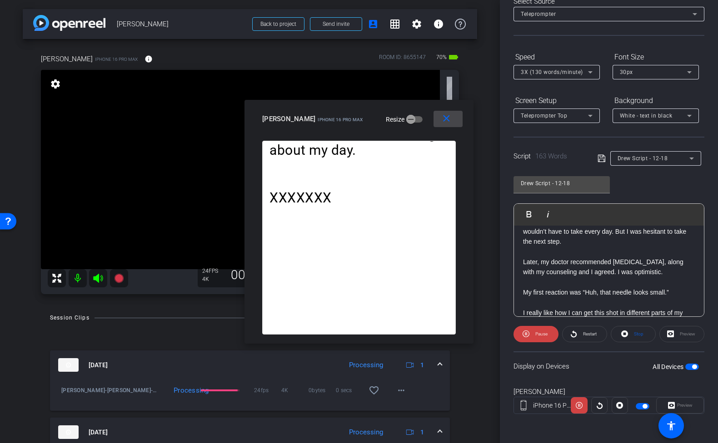
click at [446, 121] on mat-icon "close" at bounding box center [446, 118] width 11 height 11
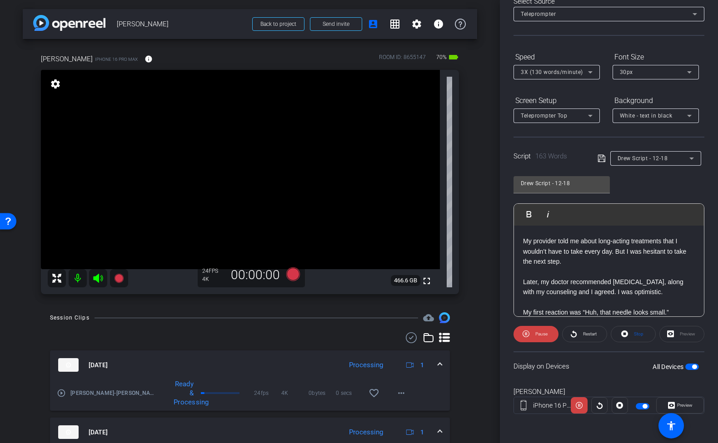
scroll to position [48, 0]
click at [617, 252] on p "My provider told me about long-acting treatments that I wouldn’t have to take e…" at bounding box center [609, 253] width 172 height 30
click at [537, 262] on p "But I was hesitant to take the next step." at bounding box center [609, 263] width 172 height 10
click at [601, 160] on icon at bounding box center [601, 158] width 8 height 11
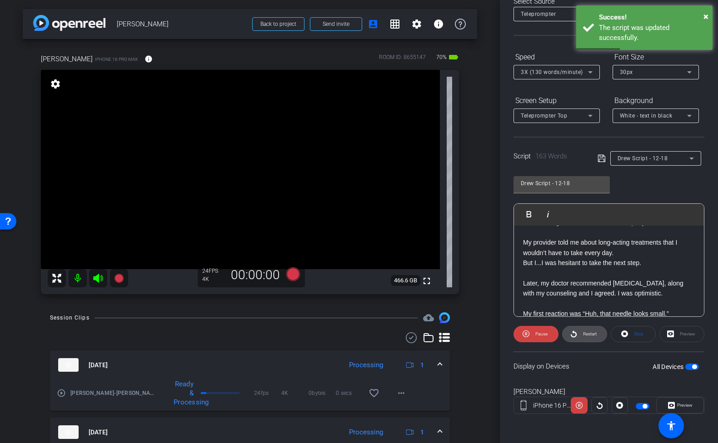
click at [581, 338] on span "Restart" at bounding box center [589, 334] width 16 height 13
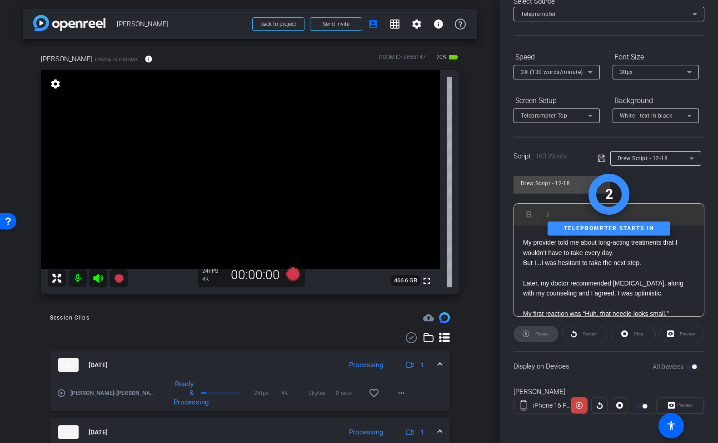
click at [675, 407] on div "Preview" at bounding box center [680, 405] width 48 height 16
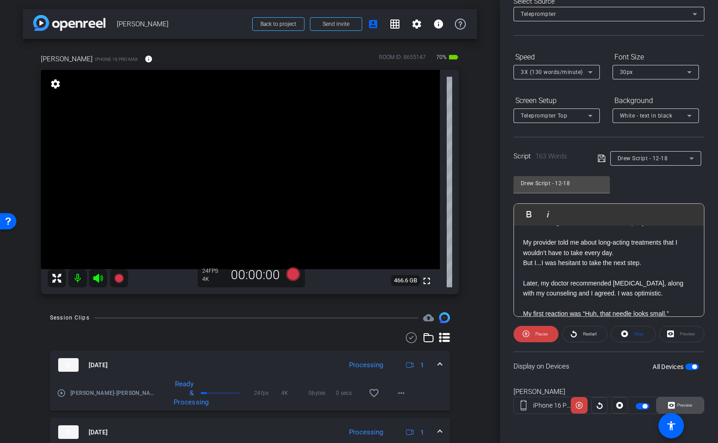
click at [689, 407] on span "Preview" at bounding box center [684, 405] width 15 height 5
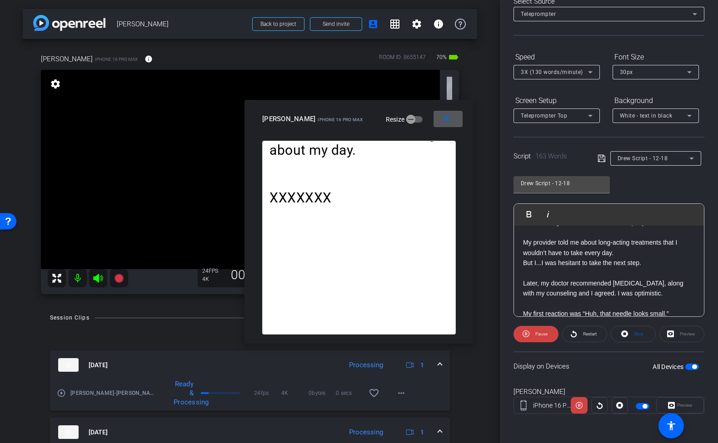
click at [453, 119] on span at bounding box center [447, 119] width 29 height 22
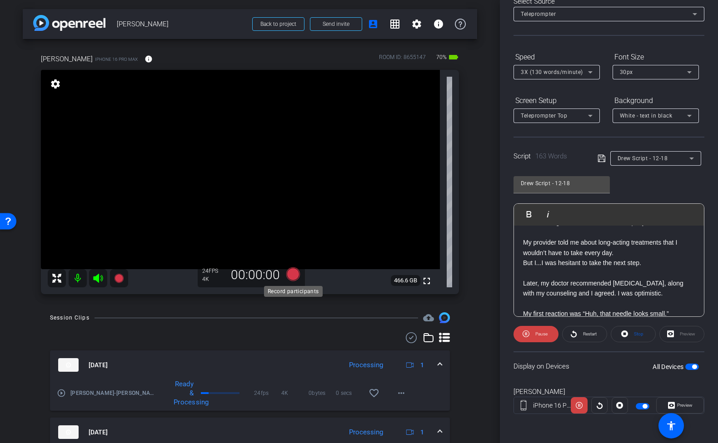
click at [293, 277] on icon at bounding box center [293, 275] width 14 height 14
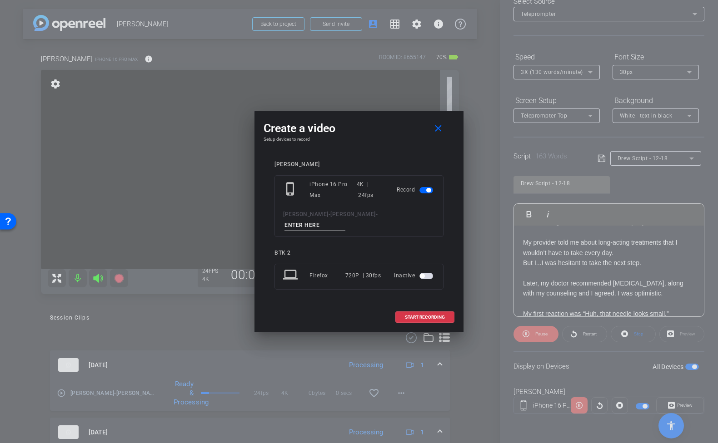
click at [345, 223] on input at bounding box center [314, 225] width 61 height 11
type input "tk16 12-18"
click at [414, 315] on span "START RECORDING" at bounding box center [425, 317] width 40 height 5
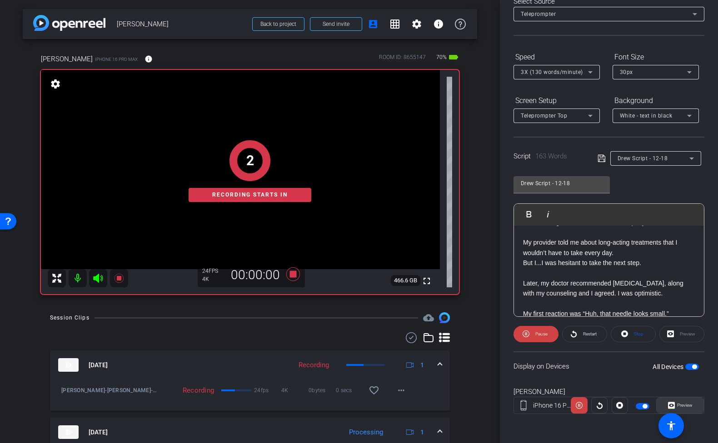
click at [685, 406] on span "Preview" at bounding box center [684, 405] width 15 height 5
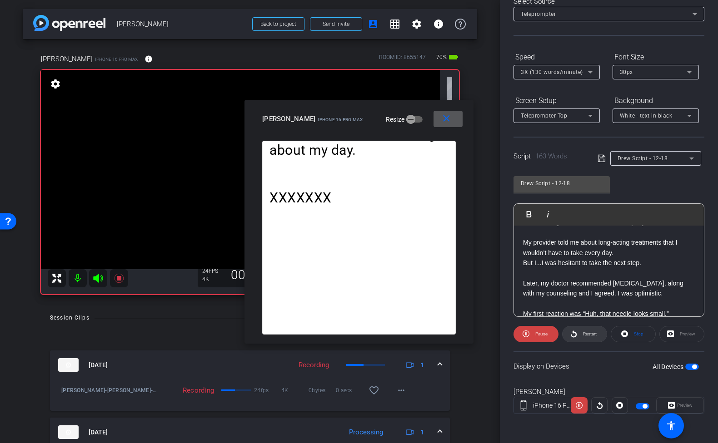
click at [591, 329] on span "Restart" at bounding box center [589, 334] width 16 height 13
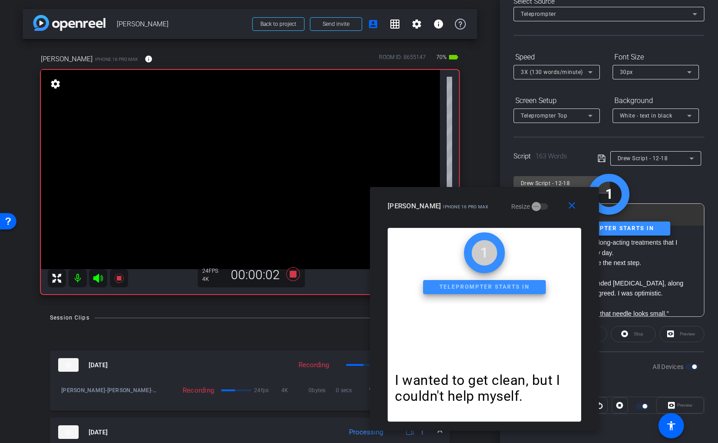
drag, startPoint x: 412, startPoint y: 118, endPoint x: 536, endPoint y: 204, distance: 152.1
click at [536, 204] on div "Drew iPhone 16 Pro Max Resize" at bounding box center [487, 206] width 200 height 16
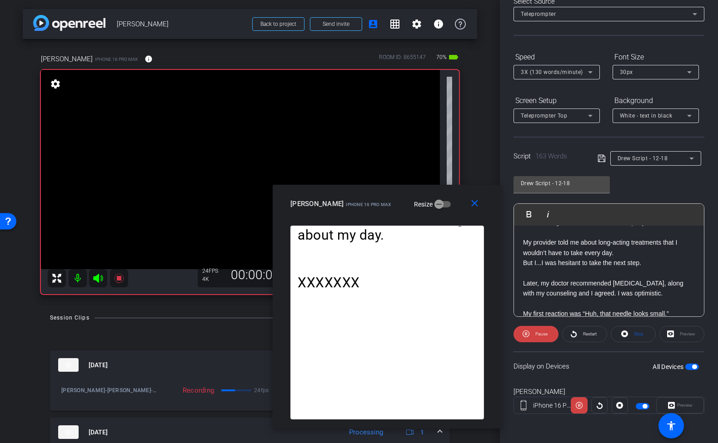
drag, startPoint x: 547, startPoint y: 200, endPoint x: 450, endPoint y: 198, distance: 97.2
click at [450, 198] on div "Drew iPhone 16 Pro Max Resize" at bounding box center [390, 204] width 200 height 16
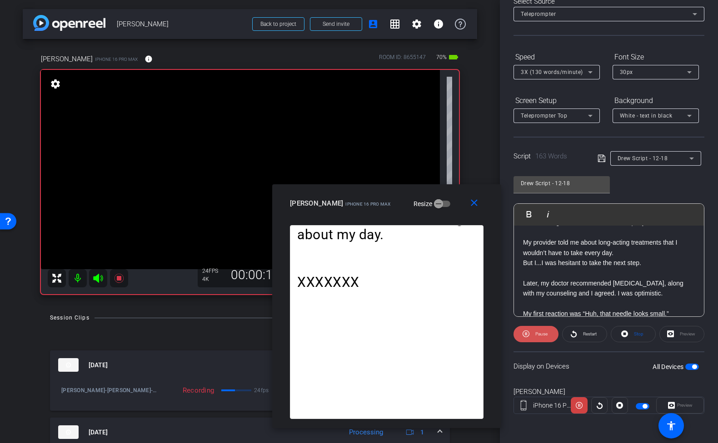
click at [539, 334] on span "Pause" at bounding box center [541, 334] width 12 height 5
click at [540, 334] on span "Play" at bounding box center [541, 334] width 8 height 5
click at [590, 338] on span "Restart" at bounding box center [589, 334] width 16 height 13
click at [474, 201] on mat-icon "close" at bounding box center [473, 203] width 11 height 11
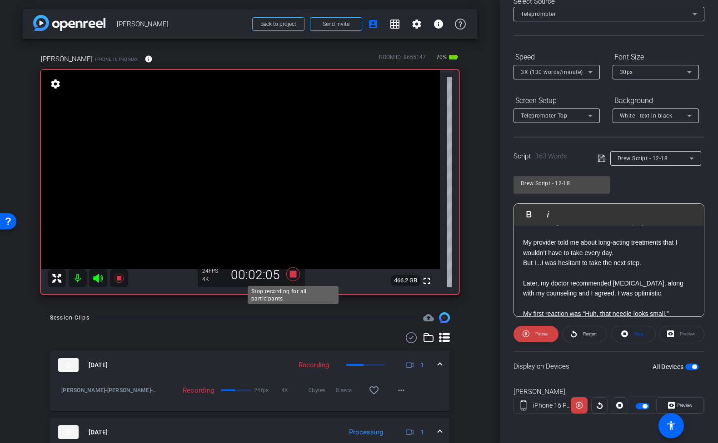
click at [297, 269] on icon at bounding box center [293, 275] width 14 height 14
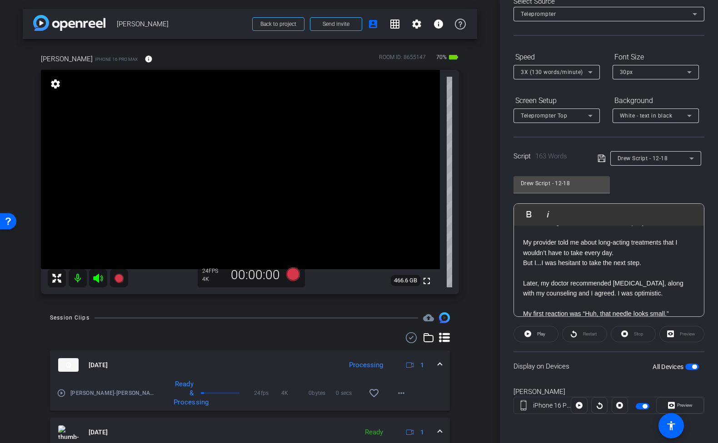
click at [64, 393] on mat-icon "play_circle_outline" at bounding box center [61, 393] width 9 height 9
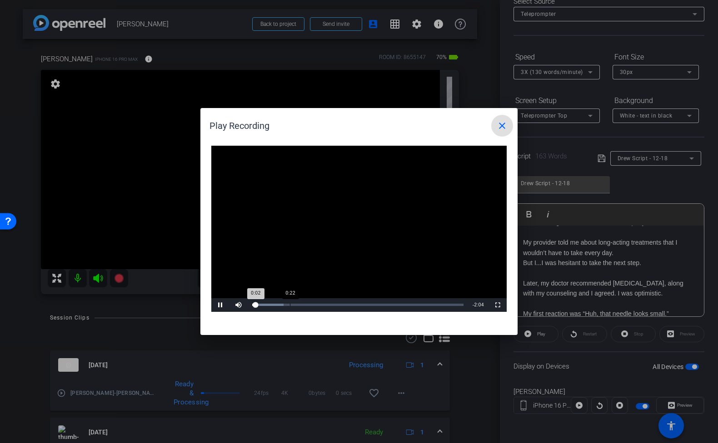
click at [290, 303] on div "Loaded : 14.83% 0:22 0:02" at bounding box center [358, 305] width 220 height 14
click at [363, 303] on div "Loaded : 73.55% 1:06 0:30" at bounding box center [358, 305] width 220 height 14
click at [422, 303] on div "Loaded : 73.55% 1:41 1:25" at bounding box center [358, 305] width 220 height 14
click at [499, 120] on span at bounding box center [502, 126] width 22 height 22
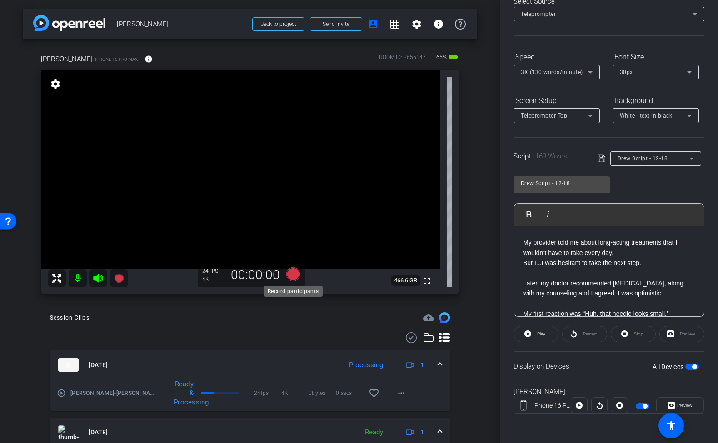
click at [297, 272] on icon at bounding box center [293, 275] width 14 height 14
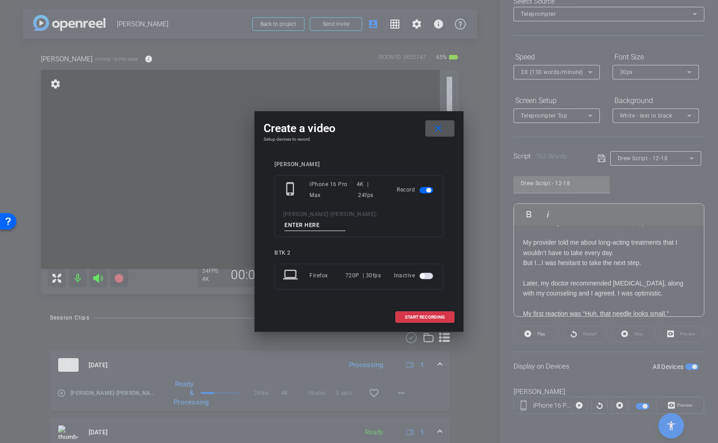
click at [345, 220] on input at bounding box center [314, 225] width 61 height 11
type input "tk17 12-18"
drag, startPoint x: 418, startPoint y: 312, endPoint x: 342, endPoint y: 308, distance: 76.4
click at [342, 312] on div "START RECORDING" at bounding box center [358, 317] width 191 height 11
click at [443, 309] on span at bounding box center [425, 318] width 58 height 22
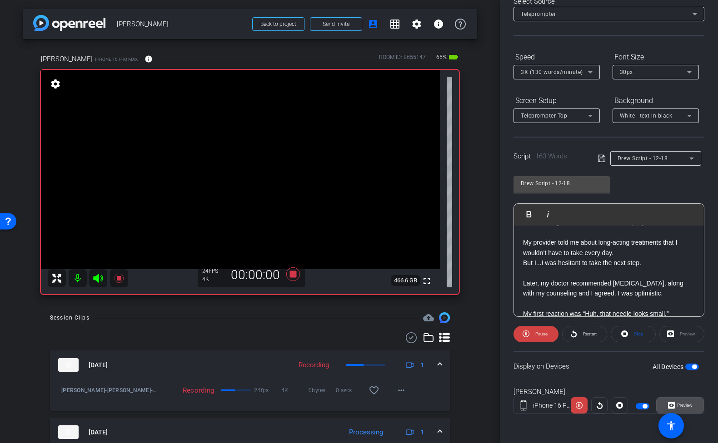
click at [686, 407] on span "Preview" at bounding box center [684, 405] width 15 height 5
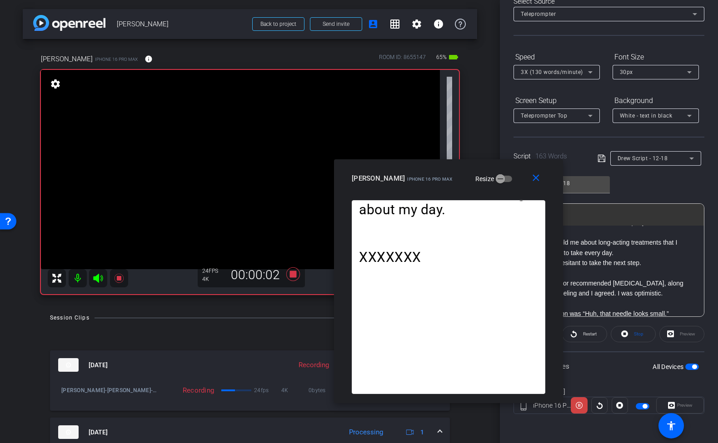
drag, startPoint x: 405, startPoint y: 103, endPoint x: 495, endPoint y: 163, distance: 107.5
click at [495, 163] on div "close [PERSON_NAME] iPhone 16 Pro Max Resize" at bounding box center [448, 179] width 229 height 41
click at [539, 181] on mat-icon "close" at bounding box center [535, 178] width 11 height 11
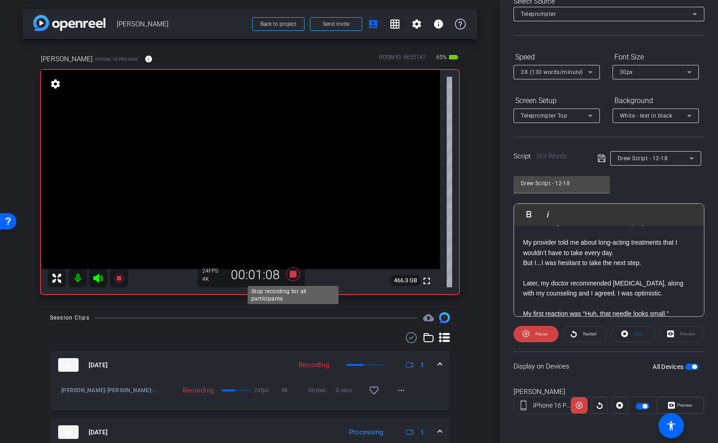
click at [292, 278] on icon at bounding box center [293, 274] width 22 height 16
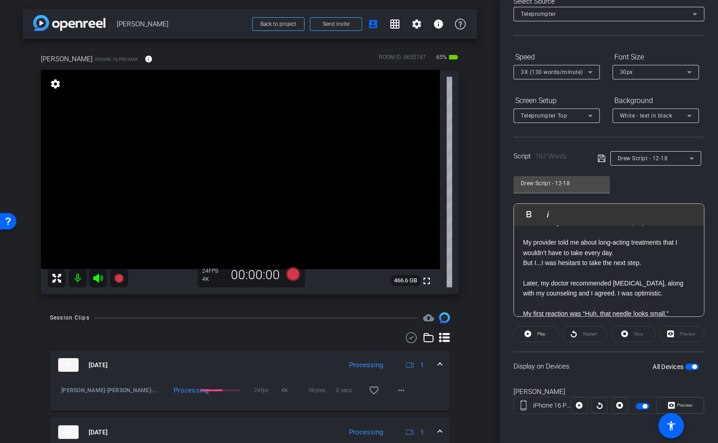
click at [530, 283] on p "Later, my doctor recommended [MEDICAL_DATA], along with my counseling and I agr…" at bounding box center [609, 288] width 172 height 20
click at [603, 157] on icon at bounding box center [600, 158] width 7 height 7
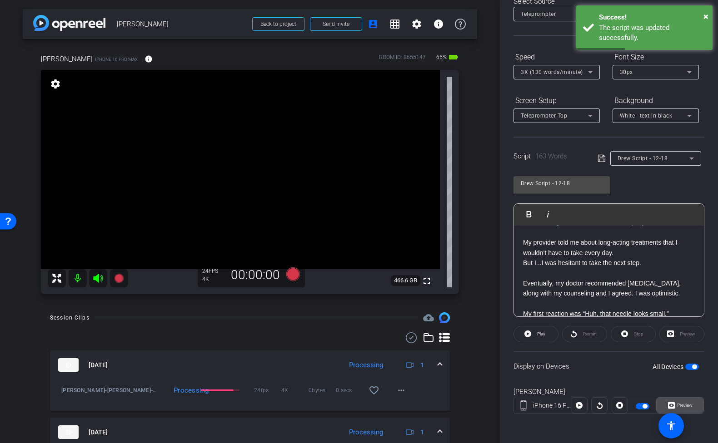
click at [686, 405] on span "Preview" at bounding box center [684, 405] width 15 height 5
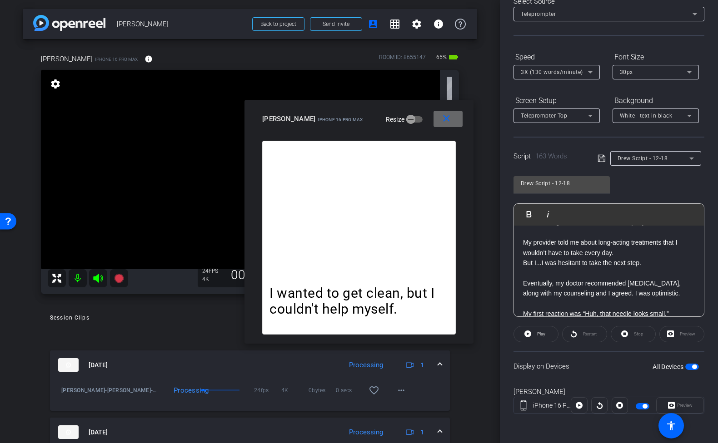
click at [450, 118] on mat-icon "close" at bounding box center [446, 118] width 11 height 11
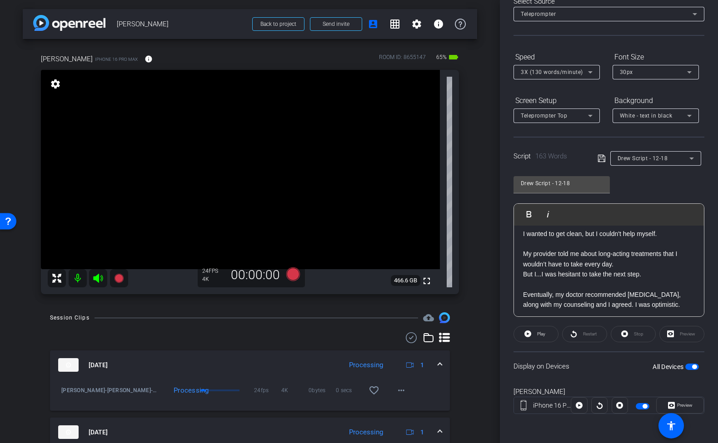
scroll to position [33, 0]
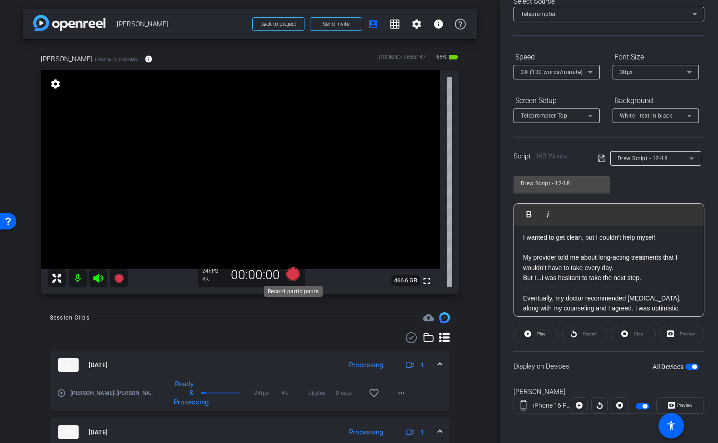
click at [293, 273] on icon at bounding box center [293, 275] width 14 height 14
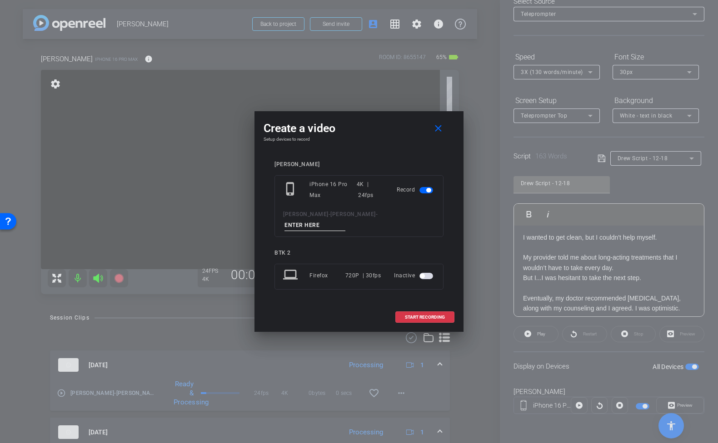
click at [345, 223] on input at bounding box center [314, 225] width 61 height 11
type input "tk18 12-18"
click at [434, 315] on span "START RECORDING" at bounding box center [425, 317] width 40 height 5
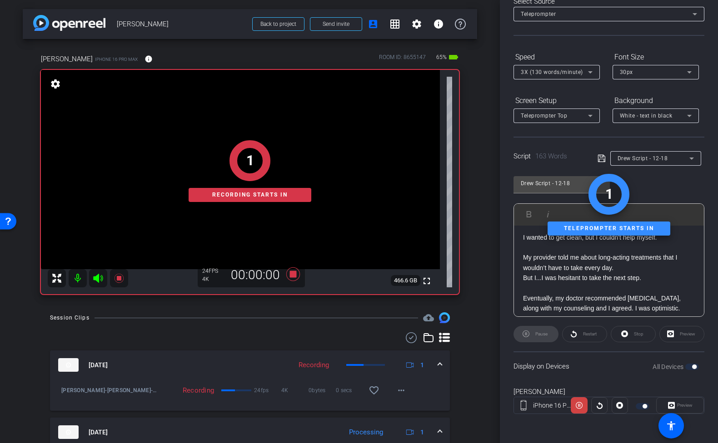
click at [684, 407] on div "Preview" at bounding box center [680, 405] width 48 height 16
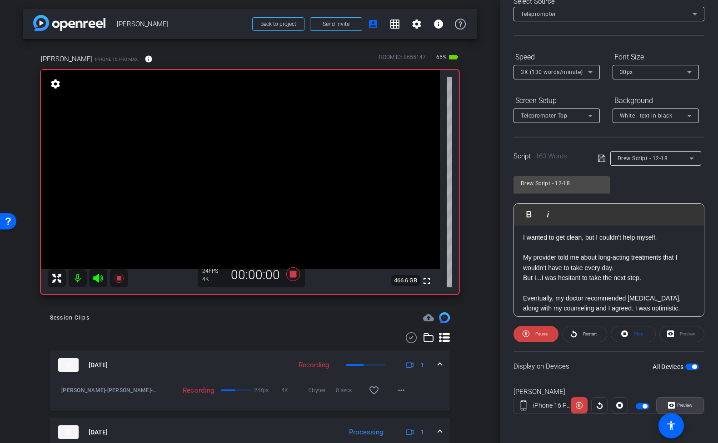
click at [684, 407] on span "Preview" at bounding box center [684, 405] width 15 height 5
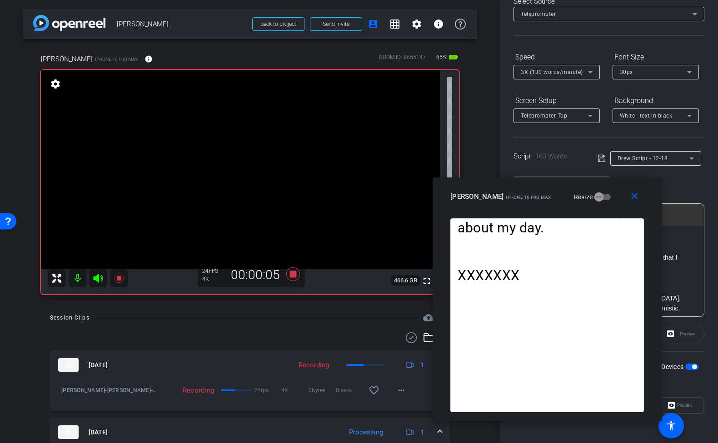
drag, startPoint x: 409, startPoint y: 115, endPoint x: 597, endPoint y: 193, distance: 203.5
click at [597, 193] on div "Drew iPhone 16 Pro Max Resize" at bounding box center [550, 197] width 200 height 16
click at [638, 193] on mat-icon "close" at bounding box center [634, 196] width 11 height 11
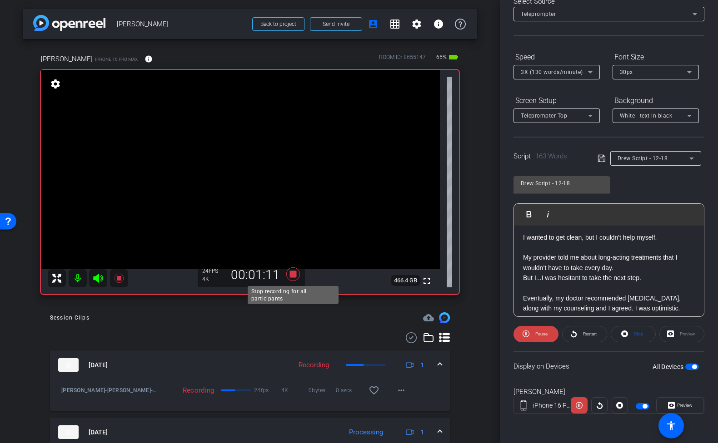
click at [291, 272] on icon at bounding box center [293, 275] width 14 height 14
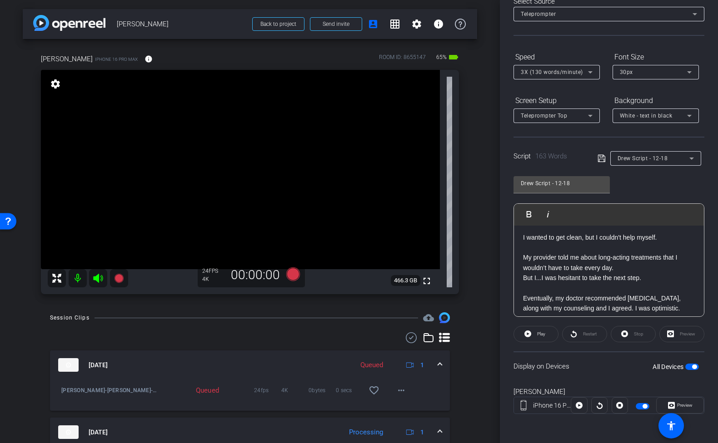
click at [604, 159] on icon at bounding box center [601, 158] width 8 height 11
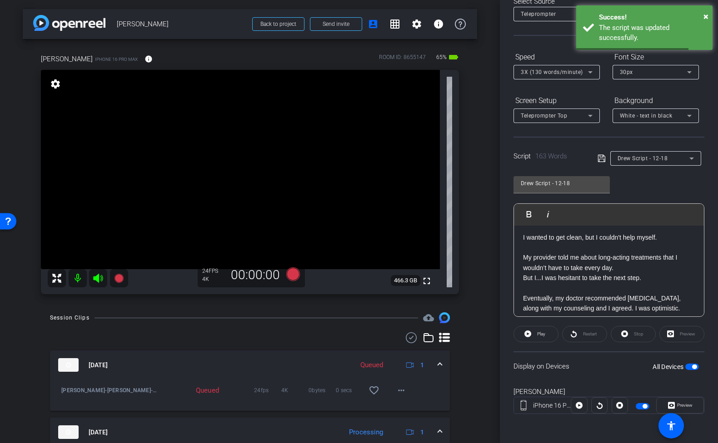
click at [604, 159] on icon at bounding box center [601, 158] width 8 height 11
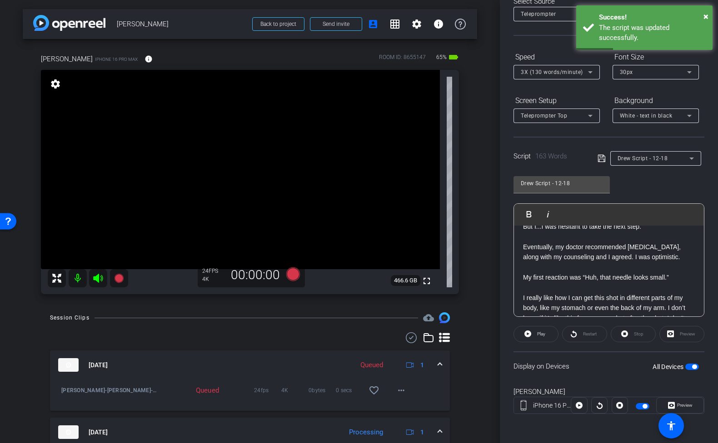
scroll to position [83, 0]
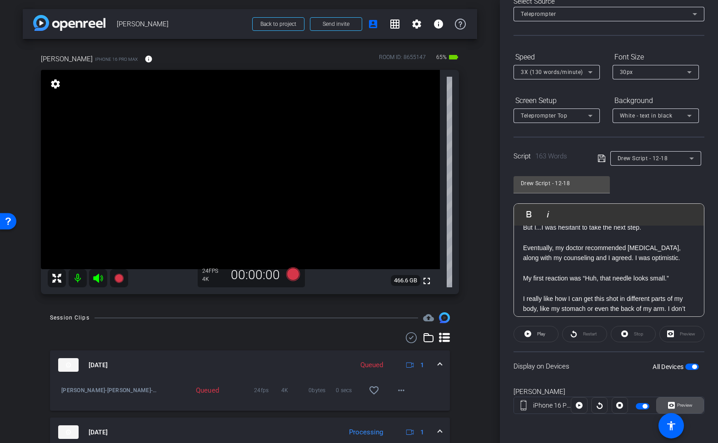
click at [676, 408] on span "Preview" at bounding box center [684, 405] width 18 height 13
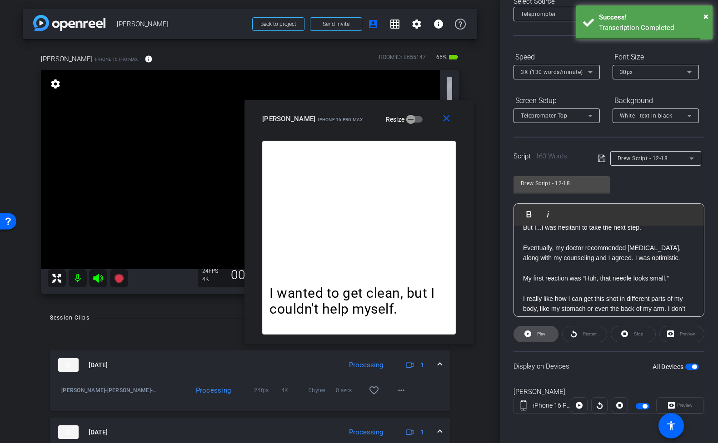
click at [553, 333] on span at bounding box center [536, 334] width 44 height 22
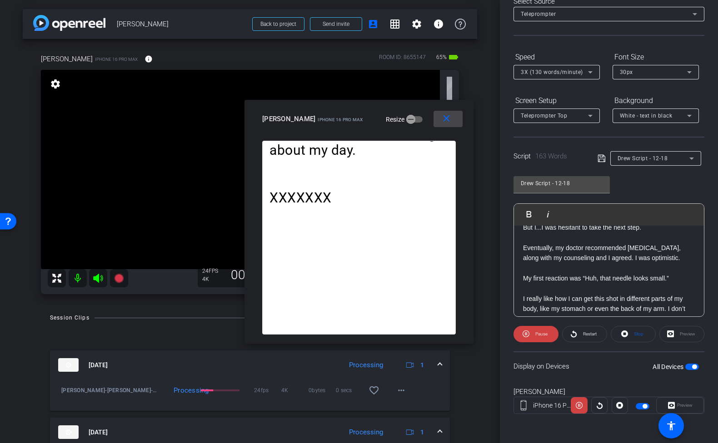
click at [445, 118] on mat-icon "close" at bounding box center [446, 118] width 11 height 11
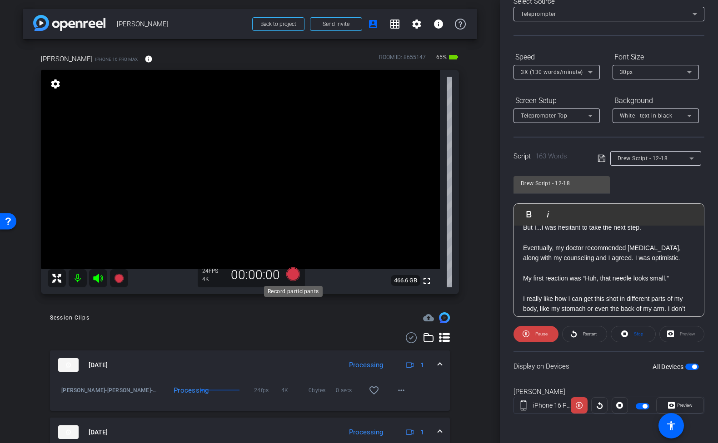
click at [293, 272] on icon at bounding box center [293, 275] width 14 height 14
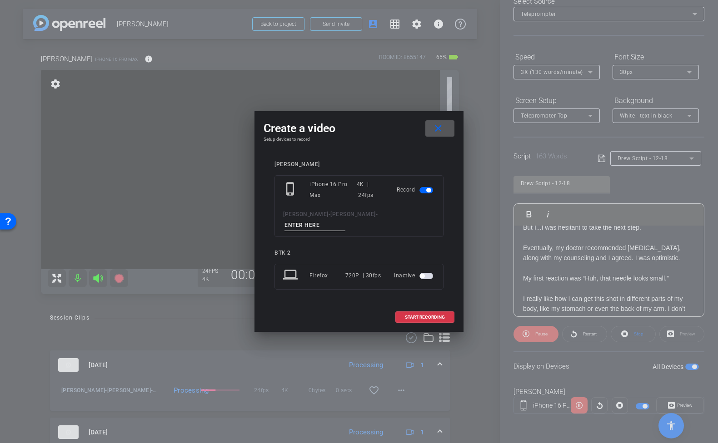
click at [345, 220] on input at bounding box center [314, 225] width 61 height 11
type input "tk19 12-18"
click at [437, 130] on mat-icon "close" at bounding box center [437, 128] width 11 height 11
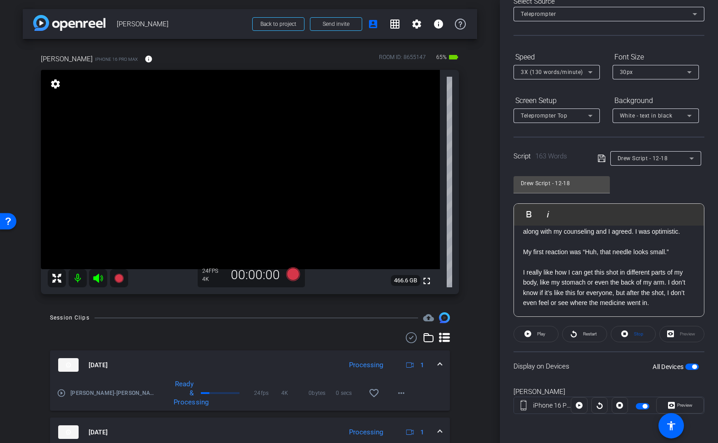
scroll to position [111, 0]
click at [523, 251] on p "My first reaction was “Huh, that needle looks small.”" at bounding box center [609, 250] width 172 height 10
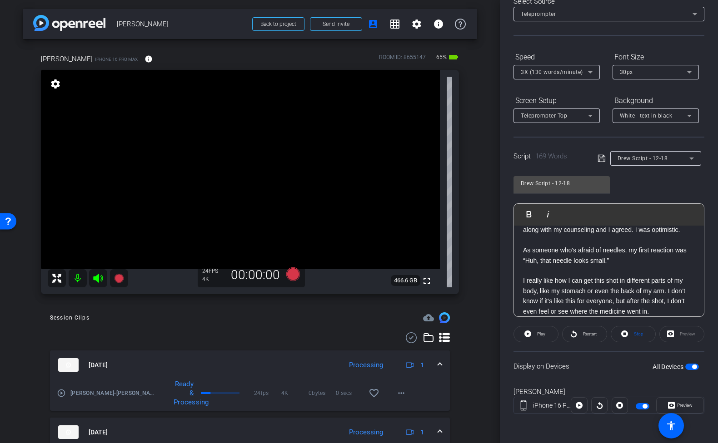
click at [597, 160] on div "Script 169 Words Drew Script - 12-18" at bounding box center [608, 151] width 191 height 29
click at [602, 160] on icon at bounding box center [601, 158] width 8 height 11
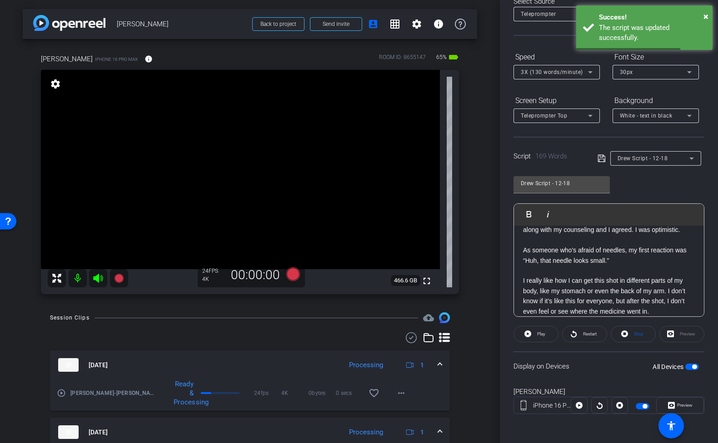
click at [602, 160] on icon at bounding box center [601, 158] width 8 height 11
click at [650, 160] on span "Drew Script - 12-18" at bounding box center [642, 158] width 50 height 6
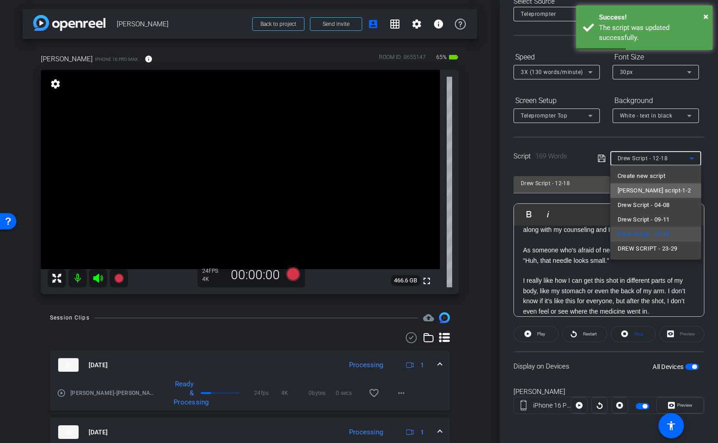
click at [645, 191] on span "[PERSON_NAME] script-1-2" at bounding box center [654, 190] width 74 height 11
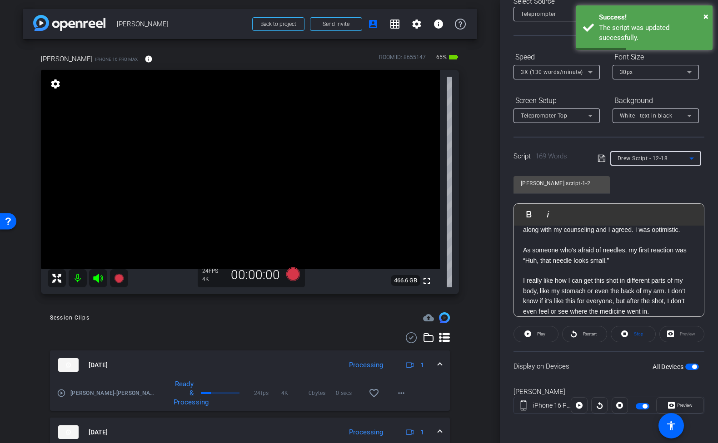
scroll to position [90, 0]
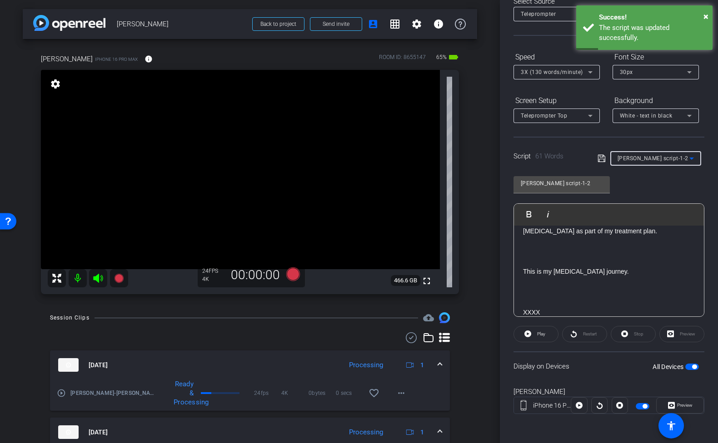
click at [650, 158] on span "[PERSON_NAME] script-1-2" at bounding box center [652, 158] width 71 height 6
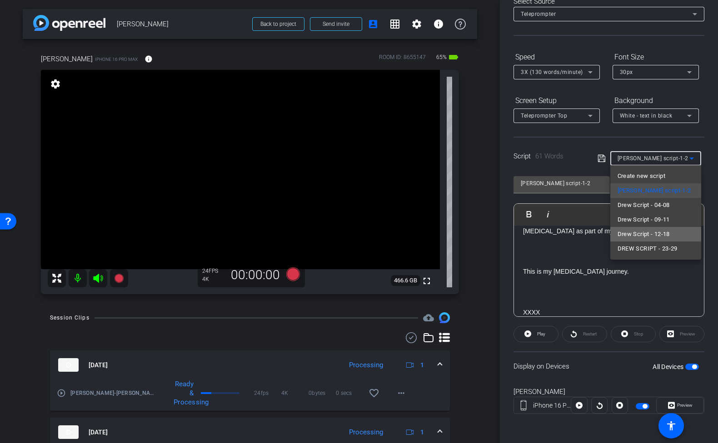
click at [641, 233] on span "Drew Script - 12-18" at bounding box center [643, 234] width 52 height 11
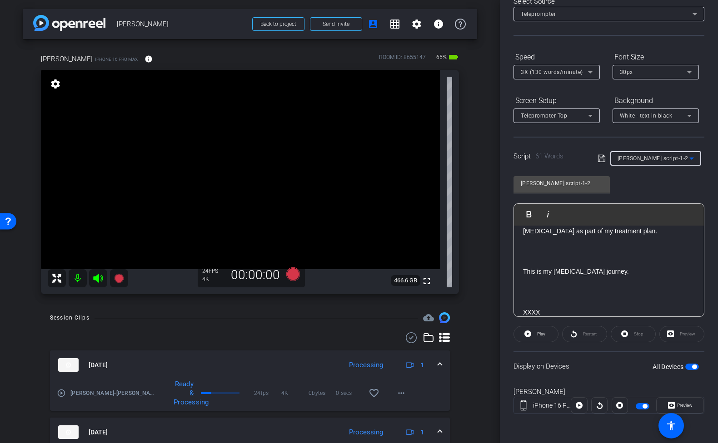
type input "Drew Script - 12-18"
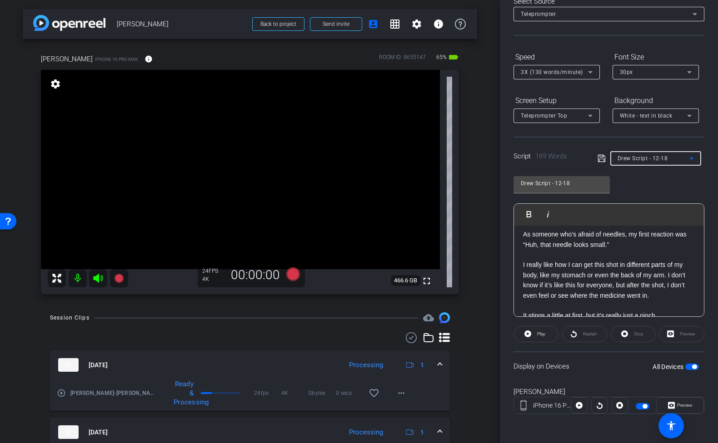
scroll to position [127, 0]
click at [550, 338] on span at bounding box center [536, 334] width 44 height 22
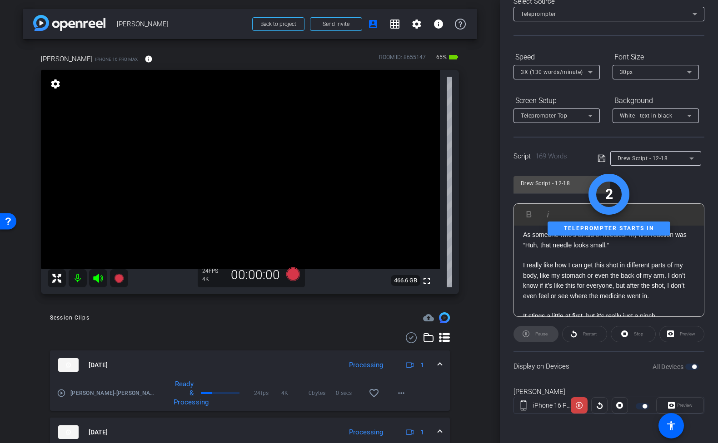
click at [679, 412] on div "Preview" at bounding box center [680, 405] width 48 height 16
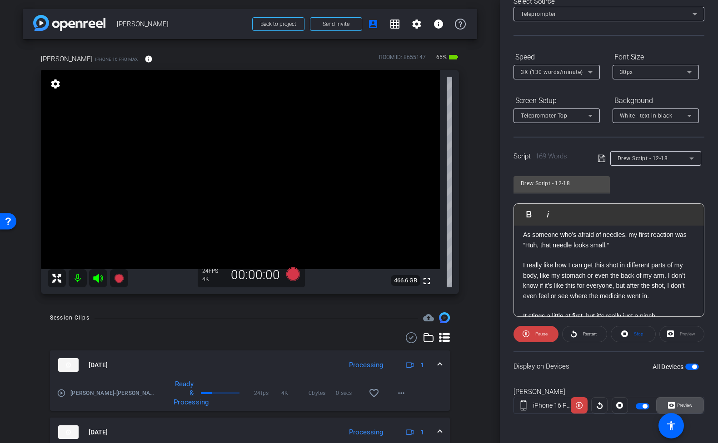
click at [683, 409] on span "Preview" at bounding box center [684, 405] width 18 height 13
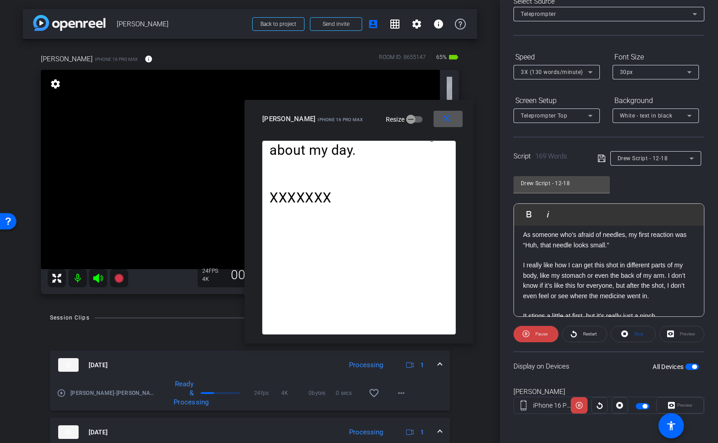
click at [458, 118] on span at bounding box center [447, 119] width 29 height 22
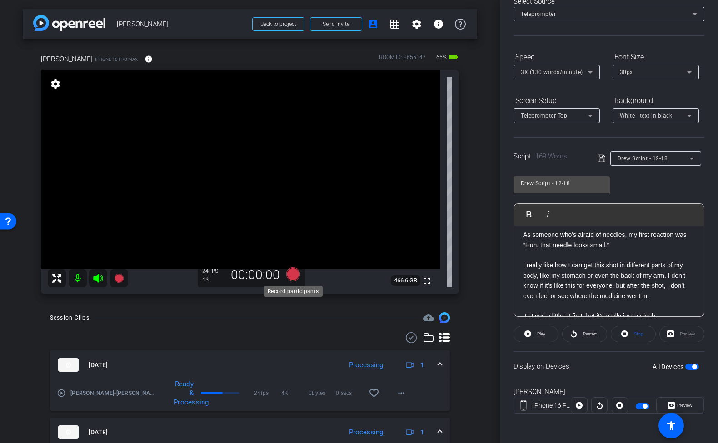
click at [298, 274] on icon at bounding box center [293, 275] width 14 height 14
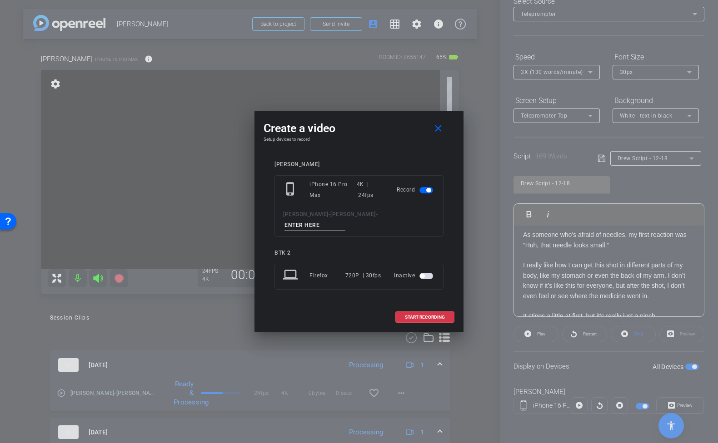
click at [345, 220] on input at bounding box center [314, 225] width 61 height 11
type input "tk19 12-18 (afraid)"
click at [425, 315] on span "START RECORDING" at bounding box center [425, 317] width 40 height 5
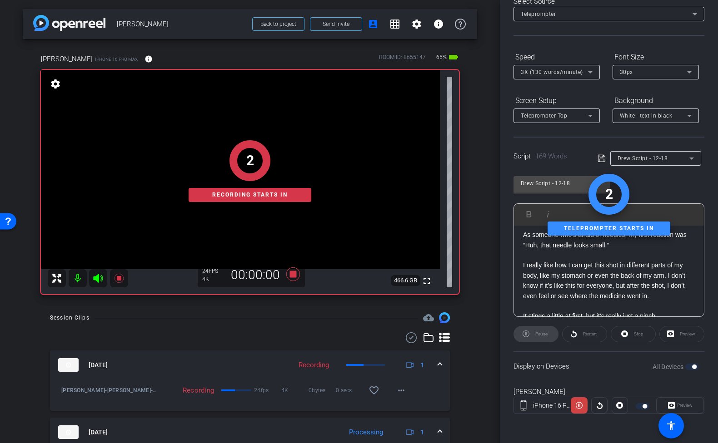
click at [685, 410] on div "Preview" at bounding box center [680, 405] width 48 height 16
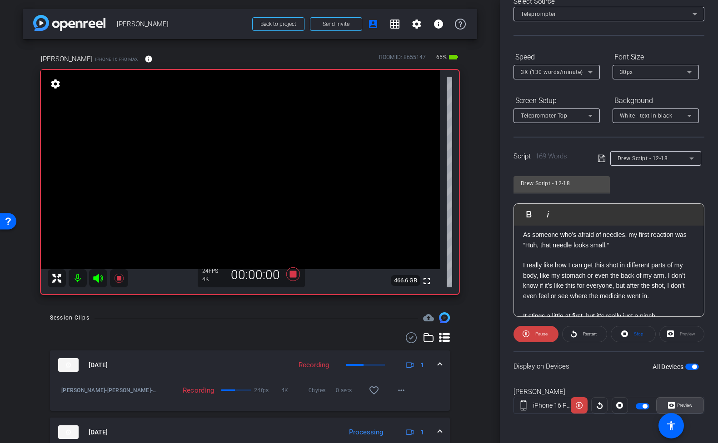
click at [685, 408] on span "Preview" at bounding box center [684, 405] width 15 height 5
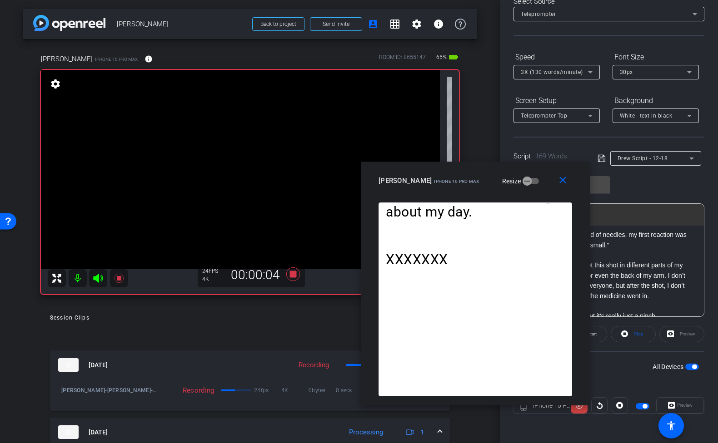
drag, startPoint x: 411, startPoint y: 120, endPoint x: 527, endPoint y: 182, distance: 131.7
click at [527, 182] on div "Drew iPhone 16 Pro Max Resize" at bounding box center [478, 181] width 200 height 16
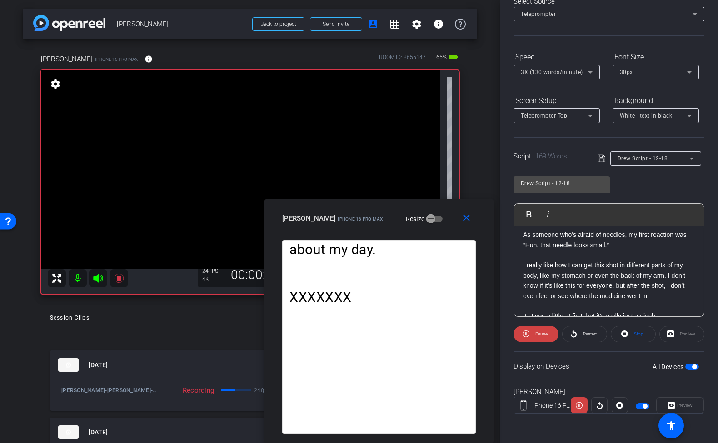
drag, startPoint x: 520, startPoint y: 178, endPoint x: 424, endPoint y: 228, distance: 108.3
click at [424, 228] on div "close [PERSON_NAME] iPhone 16 Pro Max Resize" at bounding box center [378, 219] width 229 height 41
click at [588, 338] on span "Restart" at bounding box center [589, 334] width 16 height 13
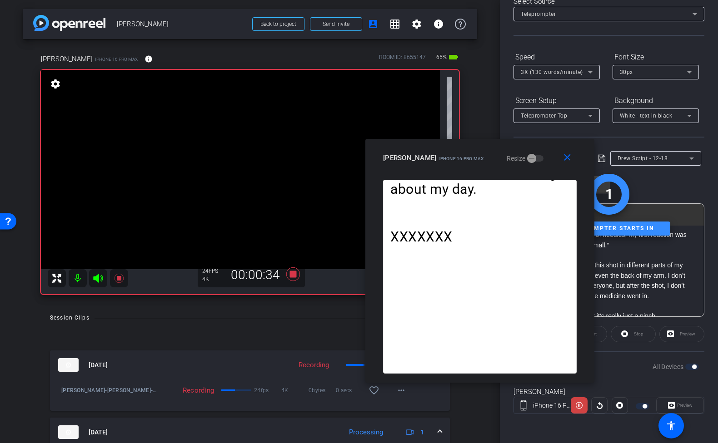
drag, startPoint x: 434, startPoint y: 211, endPoint x: 535, endPoint y: 151, distance: 117.2
click at [535, 151] on div "Drew iPhone 16 Pro Max Resize" at bounding box center [483, 158] width 200 height 16
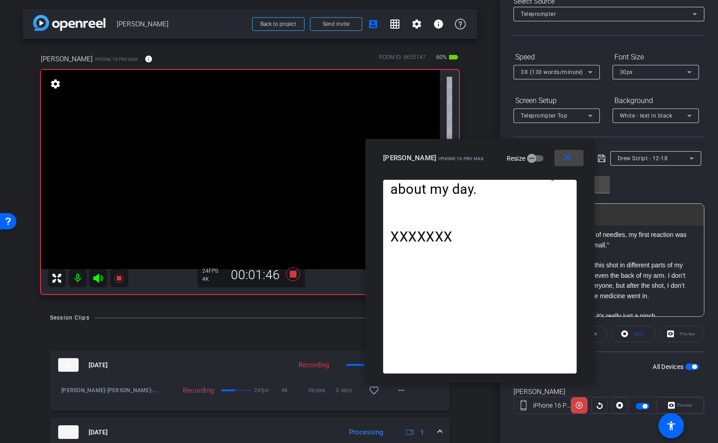
click at [566, 160] on mat-icon "close" at bounding box center [566, 157] width 11 height 11
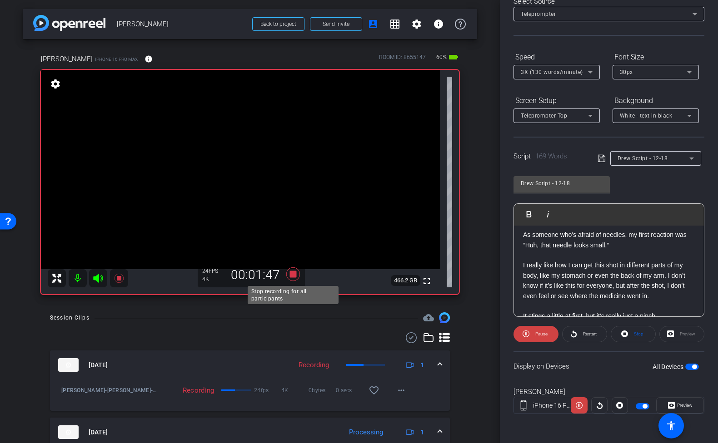
click at [291, 276] on icon at bounding box center [293, 275] width 14 height 14
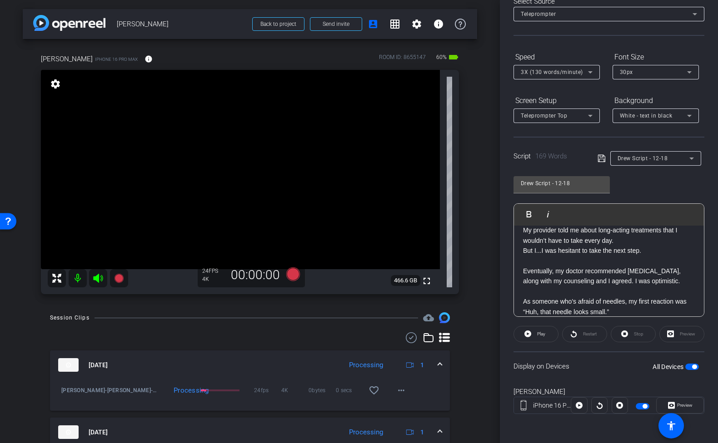
scroll to position [61, 0]
click at [293, 276] on icon at bounding box center [293, 275] width 14 height 14
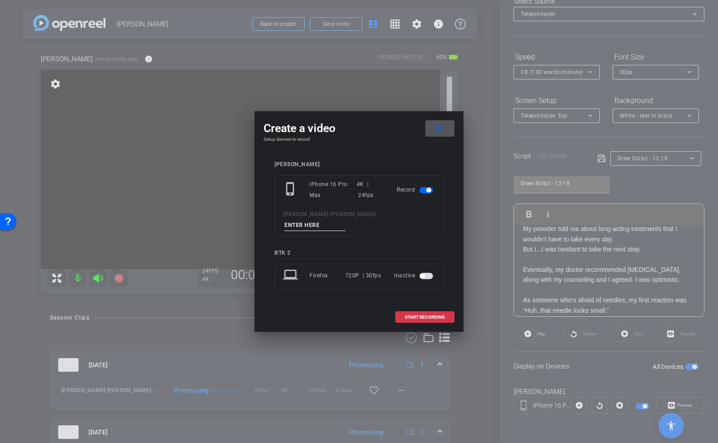
click at [345, 220] on input at bounding box center [314, 225] width 61 height 11
type input "tk20 12-18 (afraid)"
click at [417, 315] on span "START RECORDING" at bounding box center [425, 317] width 40 height 5
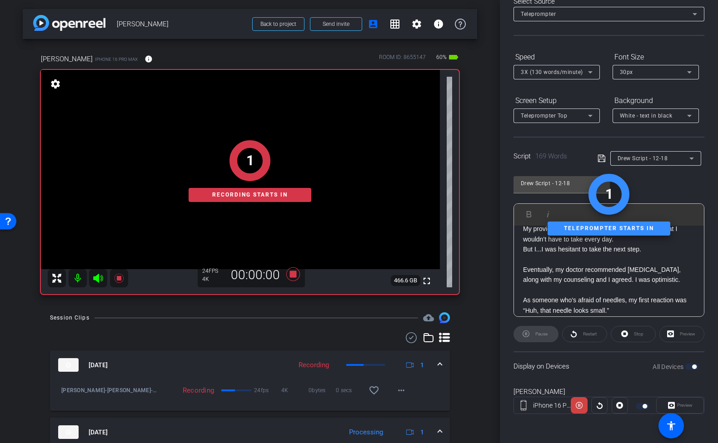
click at [679, 407] on div "Preview" at bounding box center [680, 405] width 48 height 16
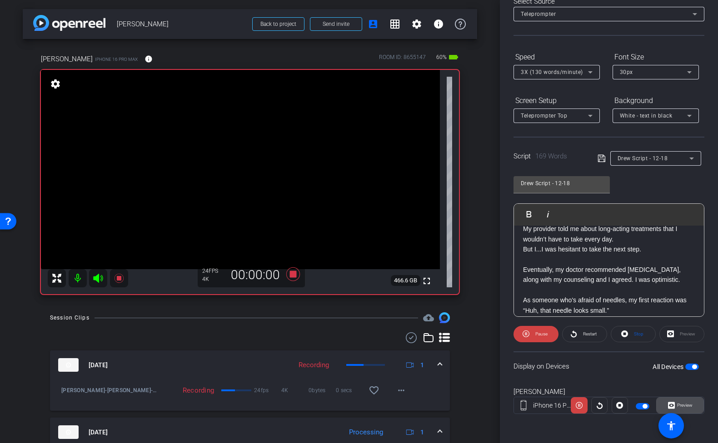
click at [675, 404] on span "Preview" at bounding box center [684, 405] width 18 height 13
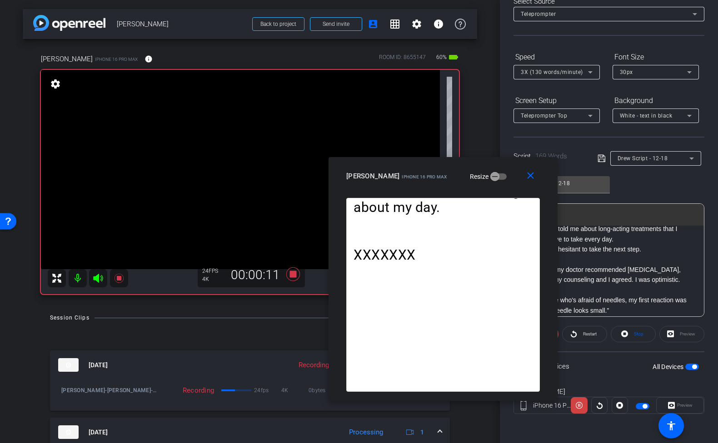
drag, startPoint x: 416, startPoint y: 116, endPoint x: 503, endPoint y: 176, distance: 106.1
click at [503, 176] on div "Drew iPhone 16 Pro Max Resize" at bounding box center [446, 176] width 200 height 16
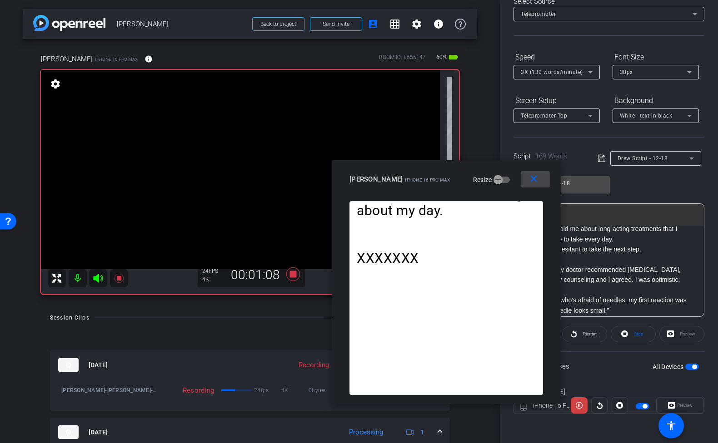
click at [530, 180] on mat-icon "close" at bounding box center [533, 179] width 11 height 11
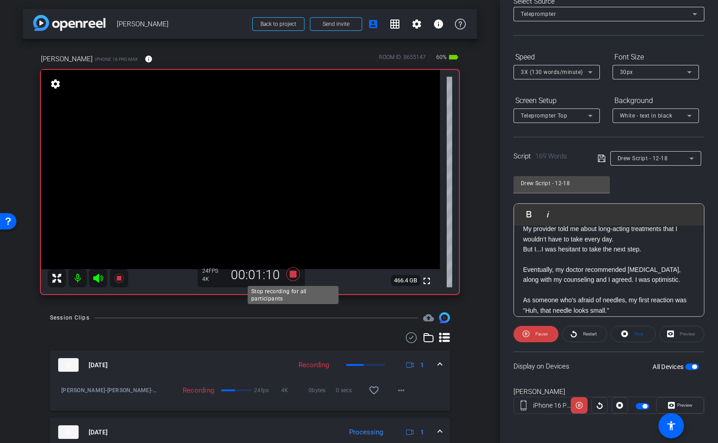
click at [297, 277] on icon at bounding box center [293, 274] width 22 height 16
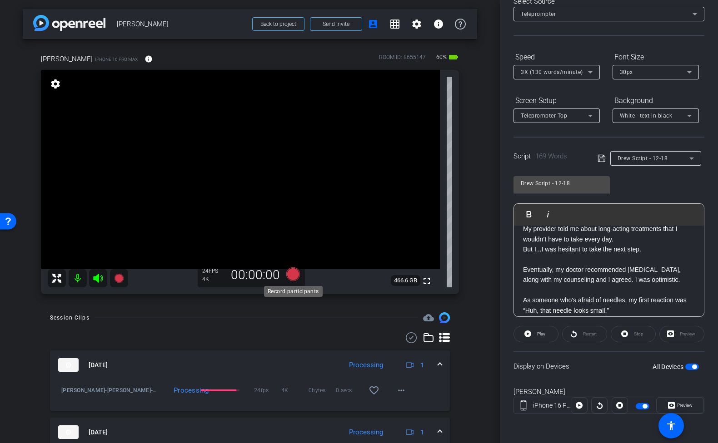
click at [297, 277] on icon at bounding box center [293, 275] width 14 height 14
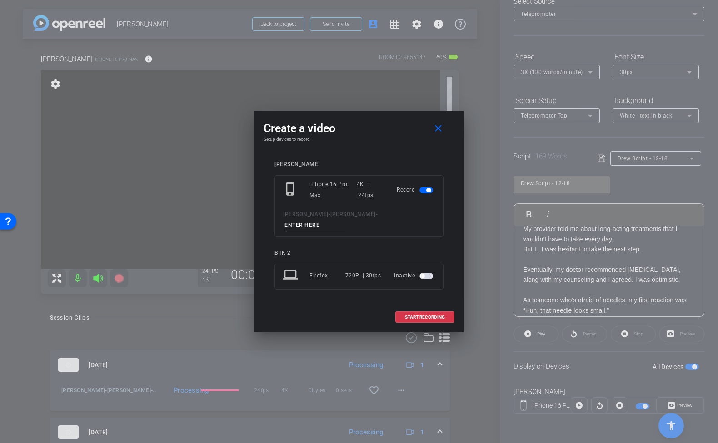
click at [345, 220] on input at bounding box center [314, 225] width 61 height 11
type input "tk21 12-18 (afraid)"
click at [437, 315] on span "START RECORDING" at bounding box center [425, 317] width 40 height 5
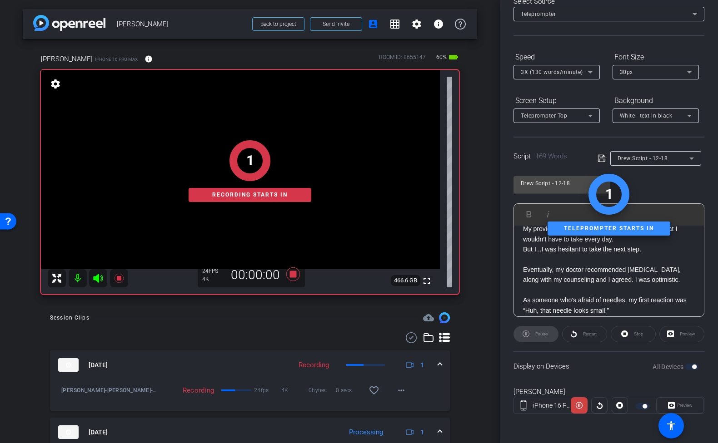
click at [685, 410] on div "Preview" at bounding box center [680, 405] width 48 height 16
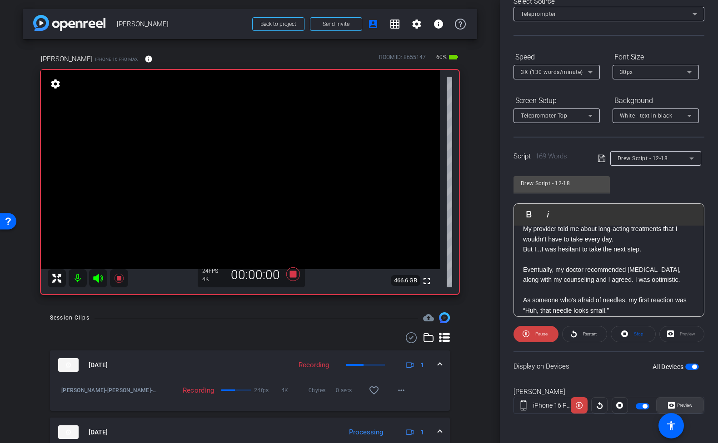
click at [685, 405] on span "Preview" at bounding box center [684, 405] width 15 height 5
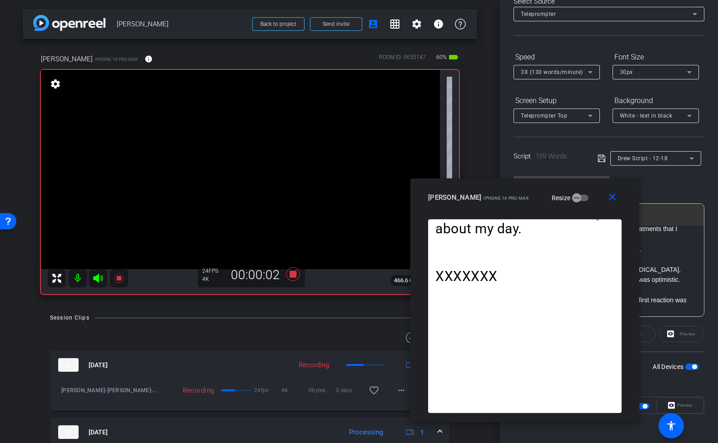
drag, startPoint x: 413, startPoint y: 107, endPoint x: 578, endPoint y: 184, distance: 181.9
click at [578, 184] on div "close [PERSON_NAME] iPhone 16 Pro Max Resize" at bounding box center [524, 199] width 229 height 41
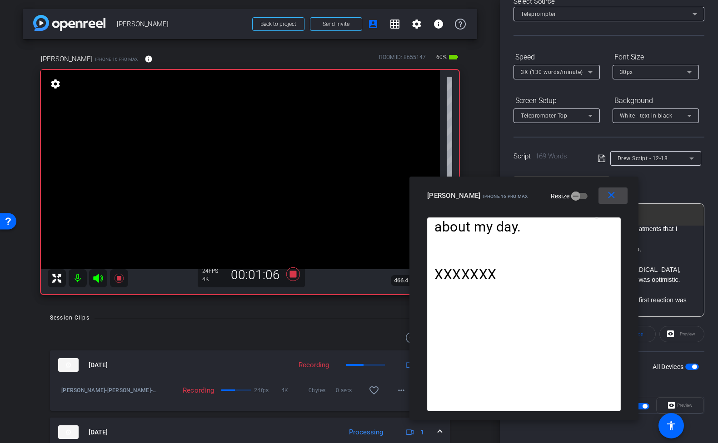
click at [611, 195] on mat-icon "close" at bounding box center [611, 195] width 11 height 11
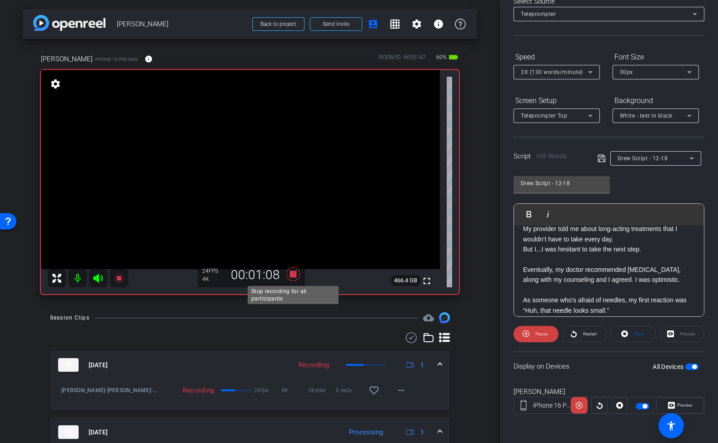
click at [293, 277] on icon at bounding box center [293, 275] width 14 height 14
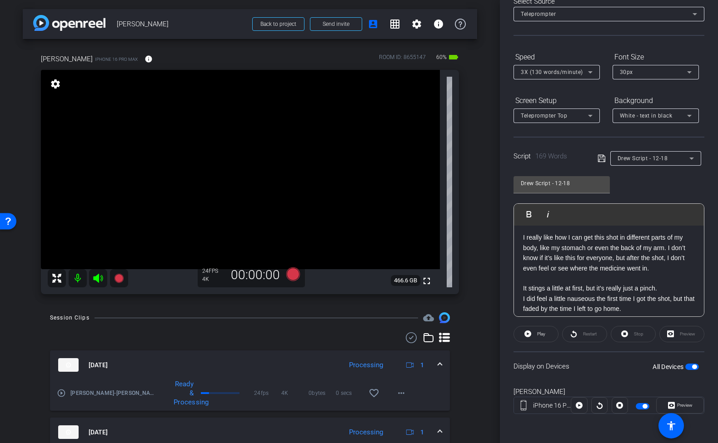
scroll to position [155, 0]
click at [293, 276] on icon at bounding box center [293, 275] width 14 height 14
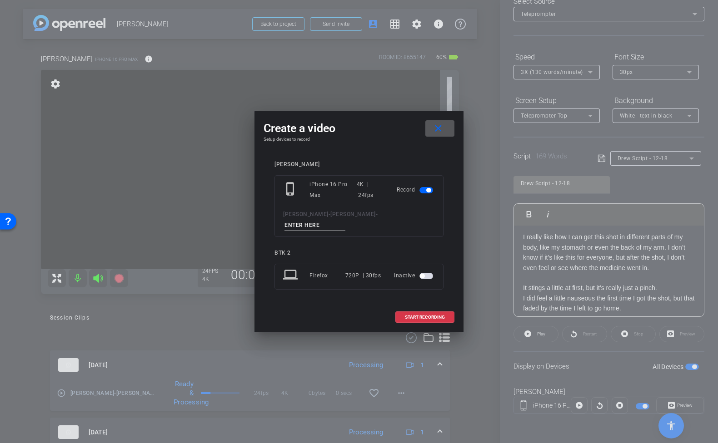
click at [345, 222] on input at bounding box center [314, 225] width 61 height 11
type input "tk22 12-18"
click at [438, 315] on span "START RECORDING" at bounding box center [425, 317] width 40 height 5
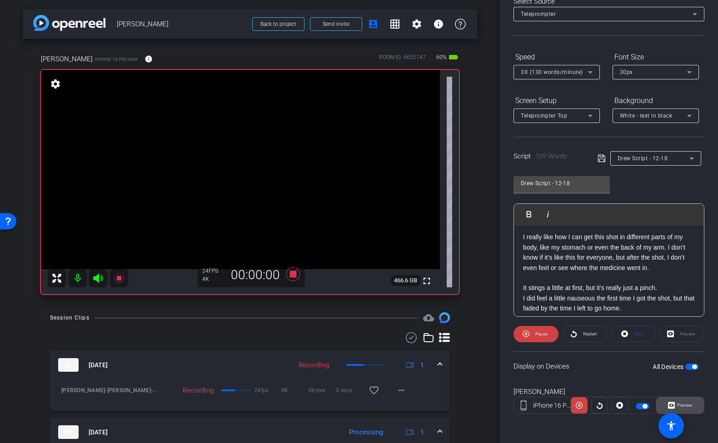
click at [686, 408] on span "Preview" at bounding box center [684, 405] width 15 height 5
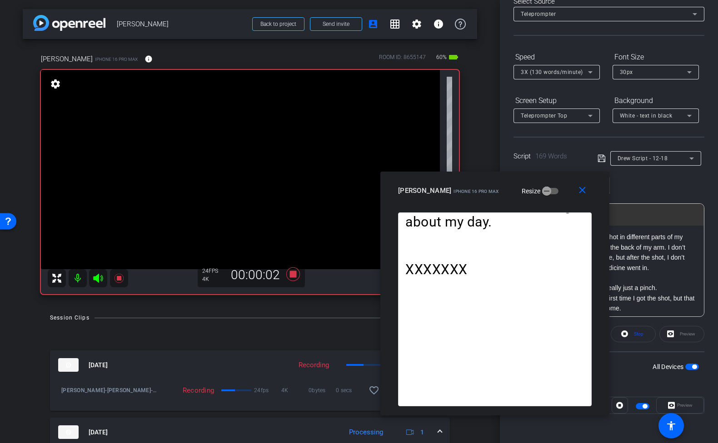
drag, startPoint x: 405, startPoint y: 113, endPoint x: 541, endPoint y: 184, distance: 153.6
click at [541, 184] on div "Drew iPhone 16 Pro Max Resize" at bounding box center [498, 191] width 200 height 16
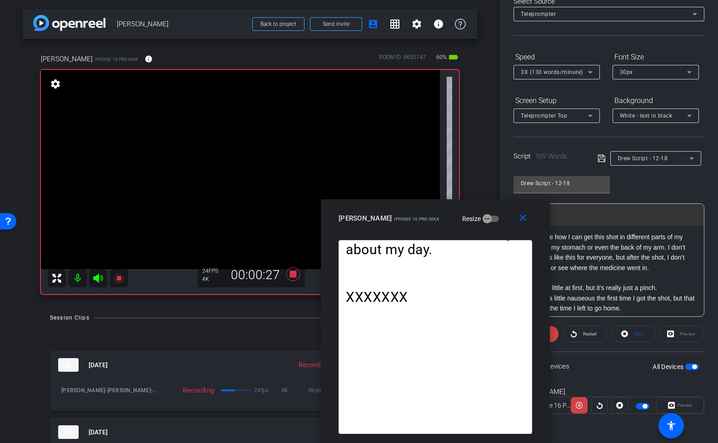
drag, startPoint x: 551, startPoint y: 190, endPoint x: 461, endPoint y: 202, distance: 91.6
click at [461, 210] on div "Drew iPhone 16 Pro Max Resize" at bounding box center [438, 218] width 200 height 16
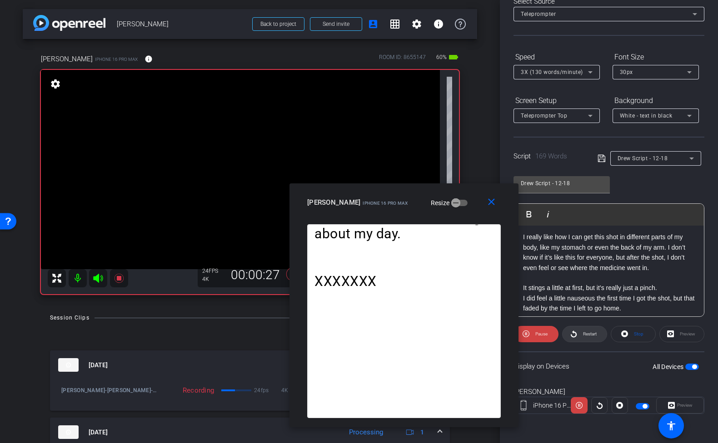
click at [592, 335] on span "Restart" at bounding box center [590, 334] width 14 height 5
click at [490, 203] on mat-icon "close" at bounding box center [491, 202] width 11 height 11
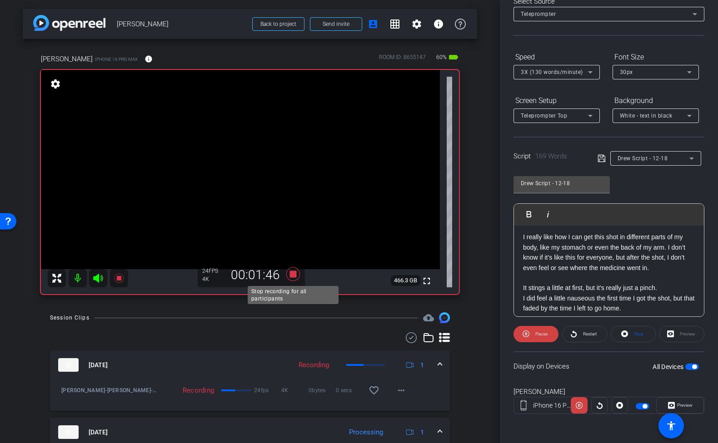
click at [288, 272] on icon at bounding box center [293, 274] width 22 height 16
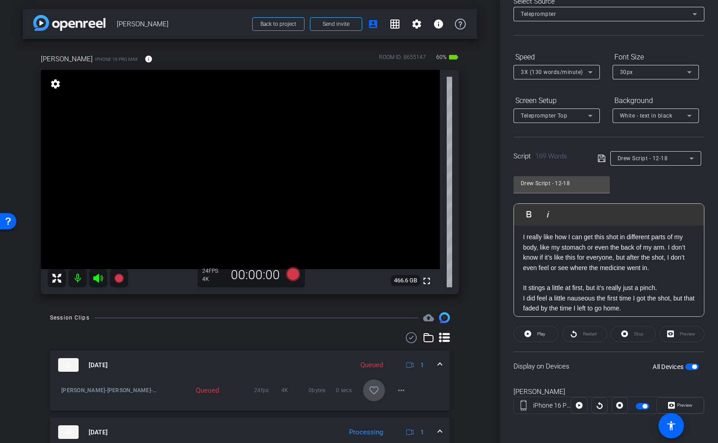
click at [375, 392] on mat-icon "favorite_border" at bounding box center [373, 390] width 11 height 11
click at [690, 159] on icon at bounding box center [691, 158] width 11 height 11
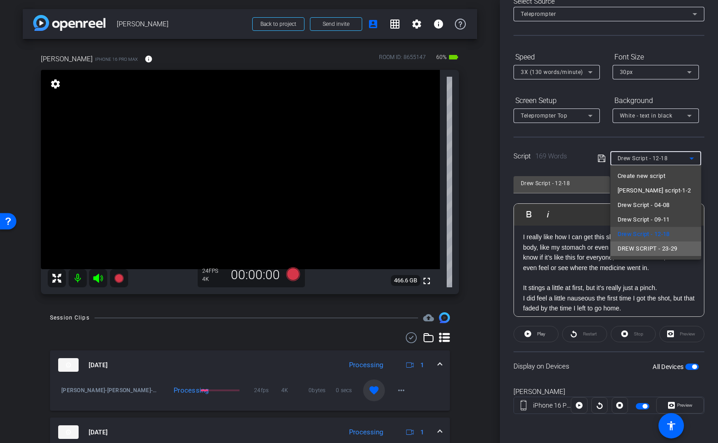
click at [666, 249] on span "DREW SCRIPT - 23-29" at bounding box center [647, 248] width 60 height 11
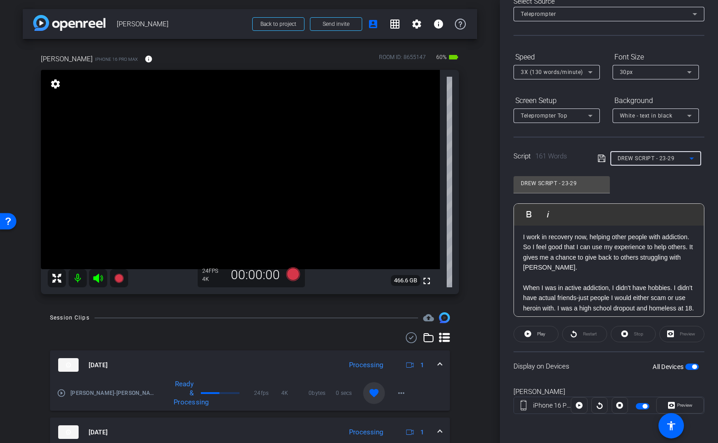
scroll to position [98, 0]
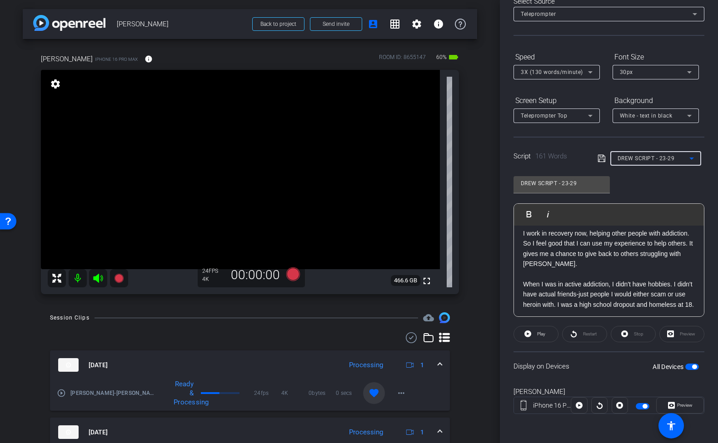
click at [531, 303] on p "When I was in active addiction, I didn't have hobbies. I didn't have actual fri…" at bounding box center [609, 309] width 172 height 61
click at [602, 160] on icon at bounding box center [601, 158] width 8 height 11
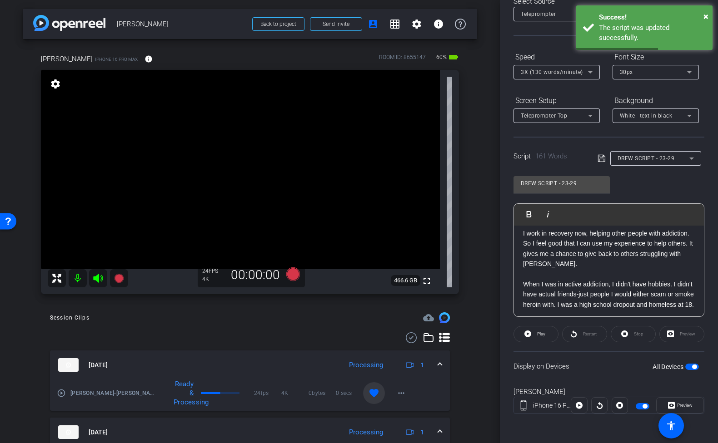
click at [631, 156] on span "DREW SCRIPT - 23-29" at bounding box center [645, 158] width 57 height 6
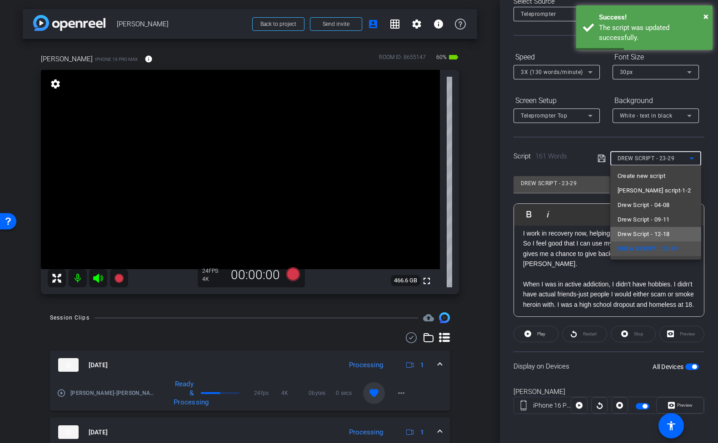
click at [633, 236] on span "Drew Script - 12-18" at bounding box center [643, 234] width 52 height 11
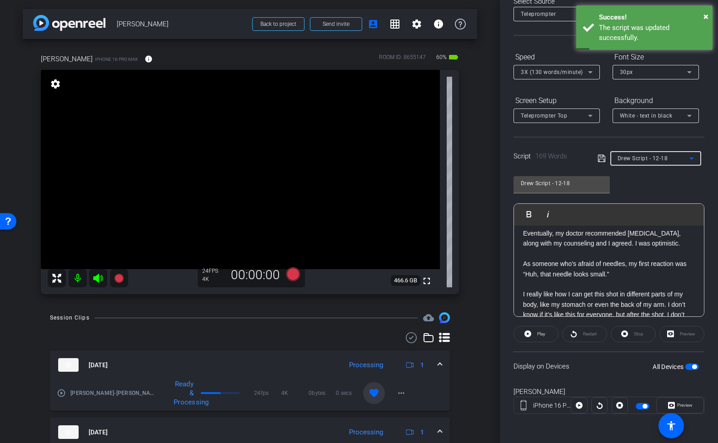
click at [639, 157] on span "Drew Script - 12-18" at bounding box center [642, 158] width 50 height 6
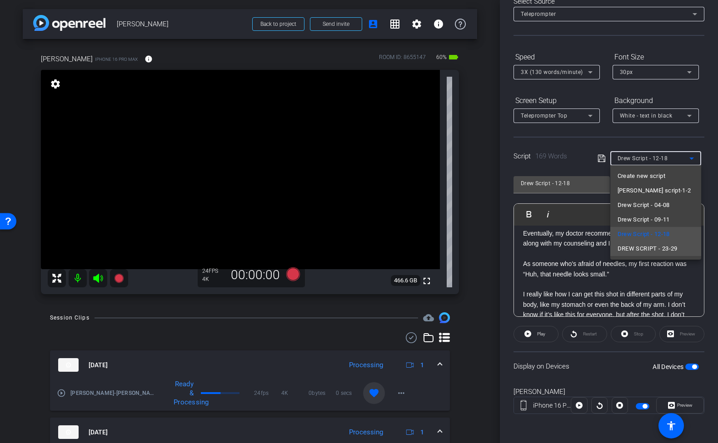
click at [634, 248] on span "DREW SCRIPT - 23-29" at bounding box center [647, 248] width 60 height 11
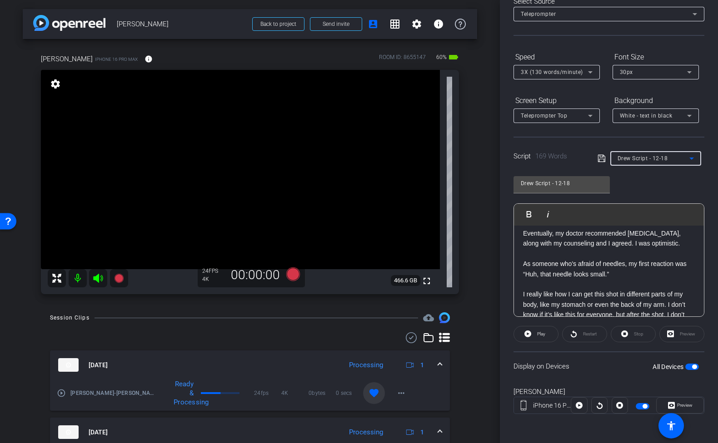
type input "DREW SCRIPT - 23-29"
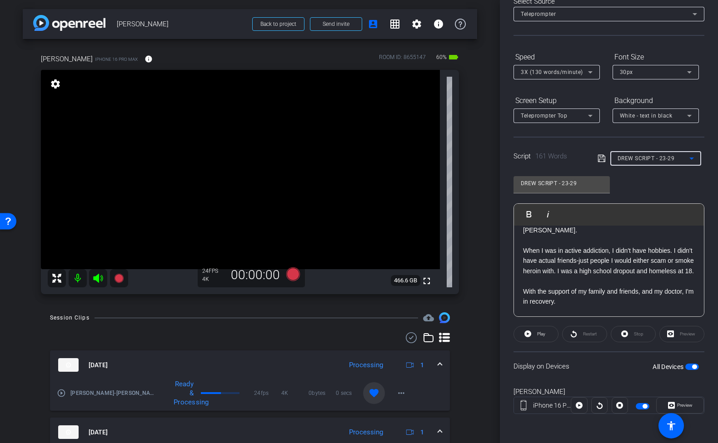
scroll to position [132, 0]
click at [294, 273] on icon at bounding box center [293, 275] width 14 height 14
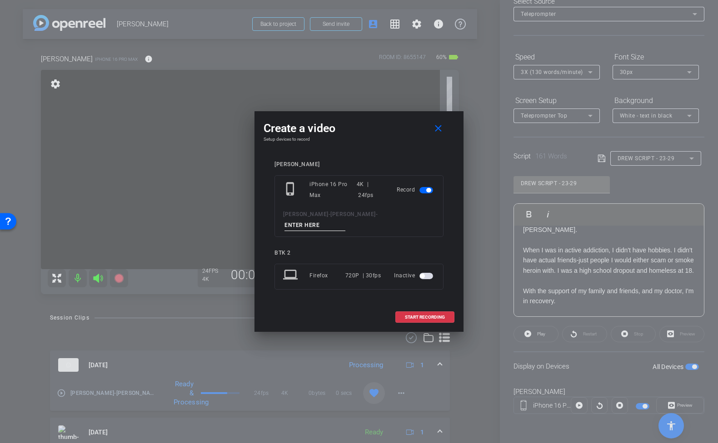
click at [340, 220] on input at bounding box center [314, 225] width 61 height 11
type input "tk 23 23-29"
click at [428, 315] on span "START RECORDING" at bounding box center [425, 317] width 40 height 5
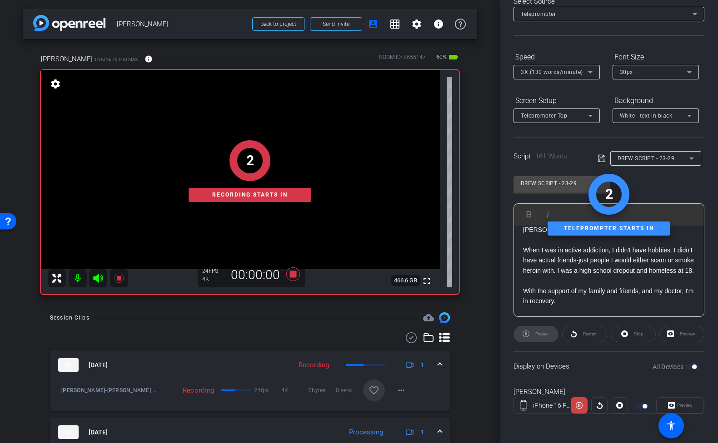
click at [683, 410] on div "Preview" at bounding box center [680, 405] width 48 height 16
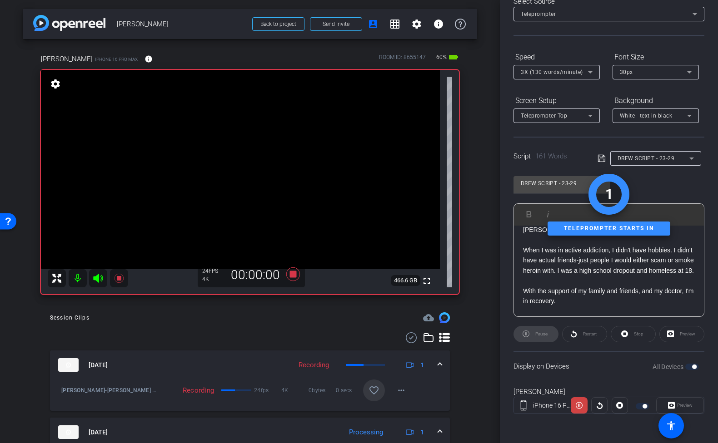
click at [686, 408] on div "Preview" at bounding box center [680, 405] width 48 height 16
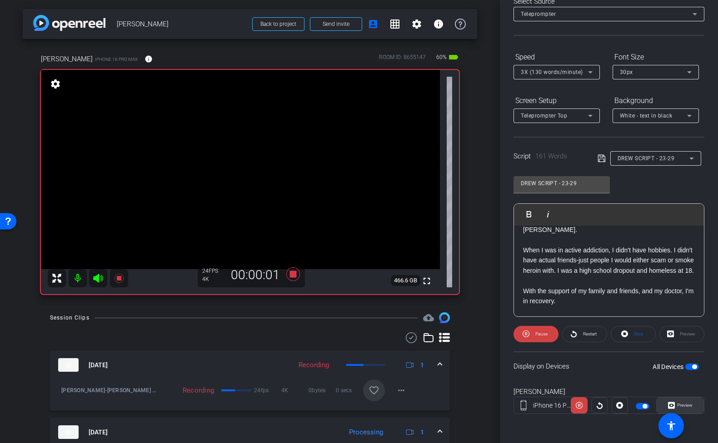
click at [689, 407] on span "Preview" at bounding box center [684, 405] width 15 height 5
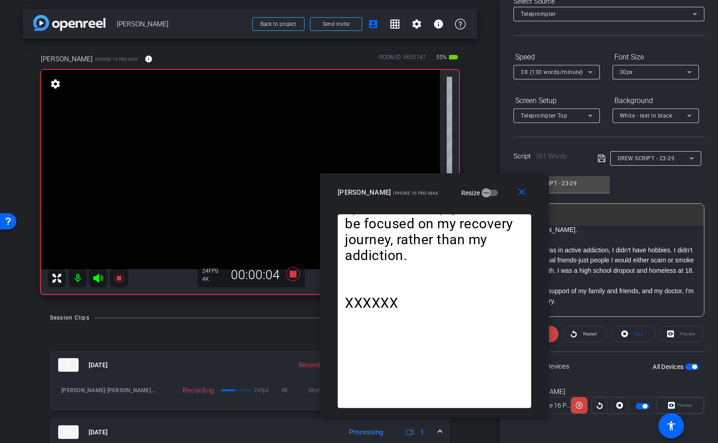
drag, startPoint x: 400, startPoint y: 114, endPoint x: 476, endPoint y: 188, distance: 105.4
click at [476, 188] on div "Drew iPhone 16 Pro Max Resize" at bounding box center [438, 192] width 200 height 16
click at [521, 191] on mat-icon "close" at bounding box center [521, 192] width 11 height 11
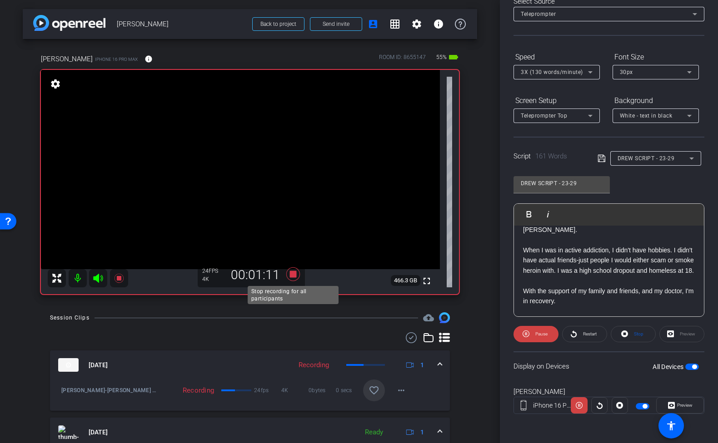
click at [295, 272] on icon at bounding box center [293, 275] width 14 height 14
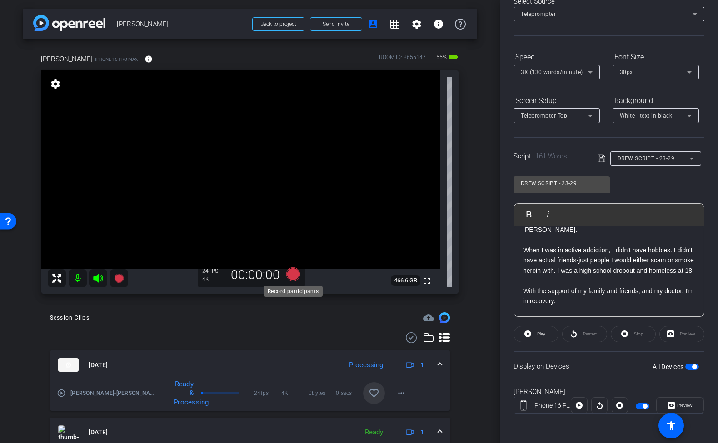
click at [292, 273] on icon at bounding box center [293, 275] width 14 height 14
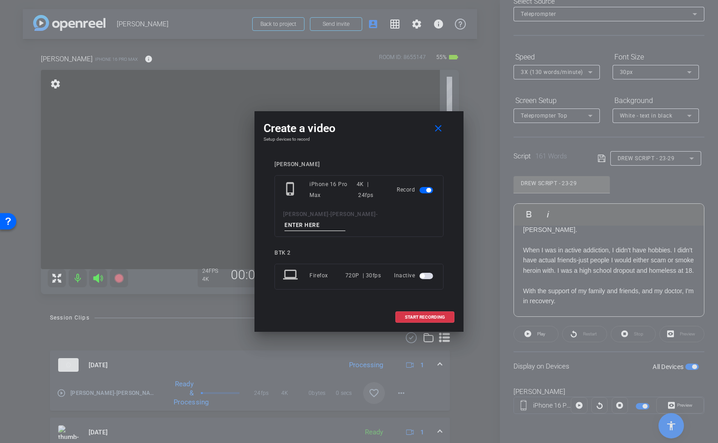
click at [345, 220] on input at bounding box center [314, 225] width 61 height 11
type input "tk24 23-29"
click at [412, 315] on span "START RECORDING" at bounding box center [425, 317] width 40 height 5
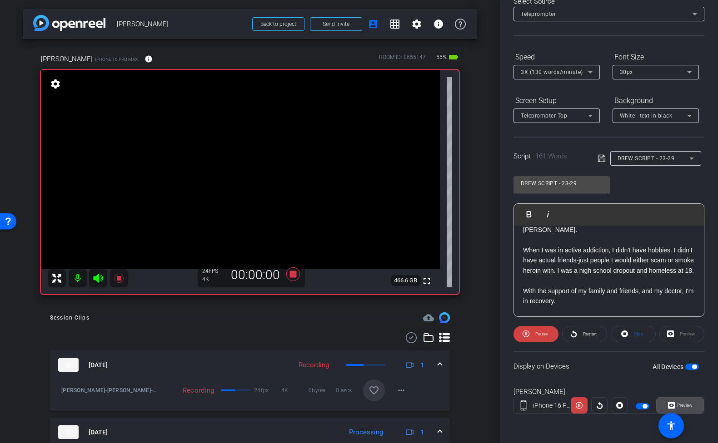
click at [689, 407] on span "Preview" at bounding box center [684, 405] width 15 height 5
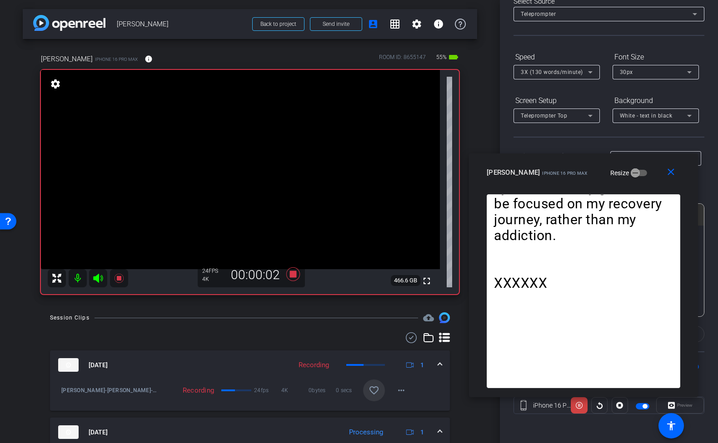
drag, startPoint x: 402, startPoint y: 112, endPoint x: 626, endPoint y: 165, distance: 230.6
click at [626, 165] on div "Drew iPhone 16 Pro Max Resize" at bounding box center [586, 172] width 200 height 16
click at [669, 176] on mat-icon "close" at bounding box center [670, 171] width 11 height 11
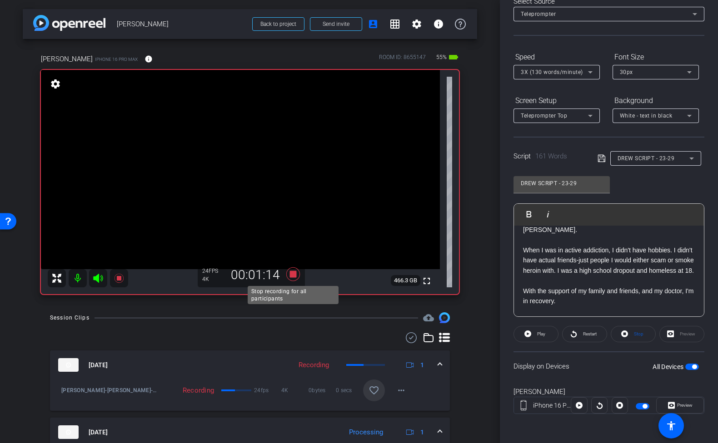
click at [296, 277] on icon at bounding box center [293, 275] width 14 height 14
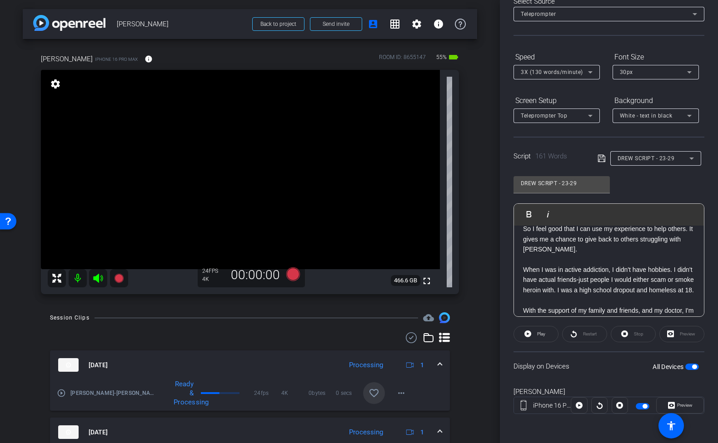
scroll to position [104, 0]
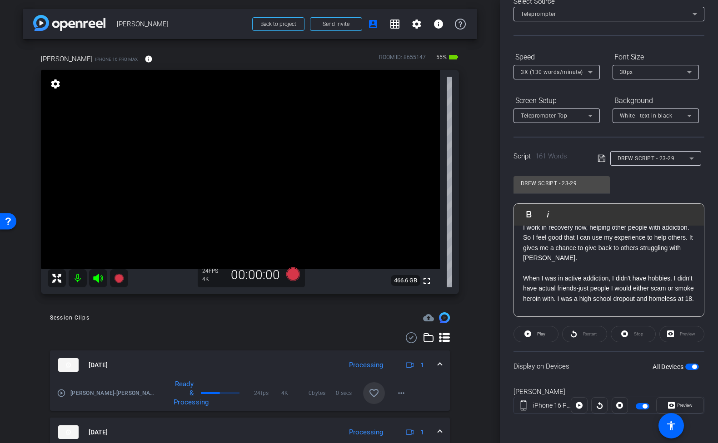
click at [529, 257] on p "I work in recovery now, helping other people with addiction. So I feel good tha…" at bounding box center [609, 243] width 172 height 41
click at [546, 259] on p "I work in recovery now, helping other people with addiction. So I feel good tha…" at bounding box center [609, 243] width 172 height 41
drag, startPoint x: 546, startPoint y: 258, endPoint x: 589, endPoint y: 255, distance: 43.2
click at [589, 255] on p "I work in recovery now, helping other people with addiction. So I feel good tha…" at bounding box center [609, 243] width 172 height 41
click at [525, 259] on p "I work in recovery now, helping other people with addiction. So I feel good tha…" at bounding box center [609, 243] width 172 height 41
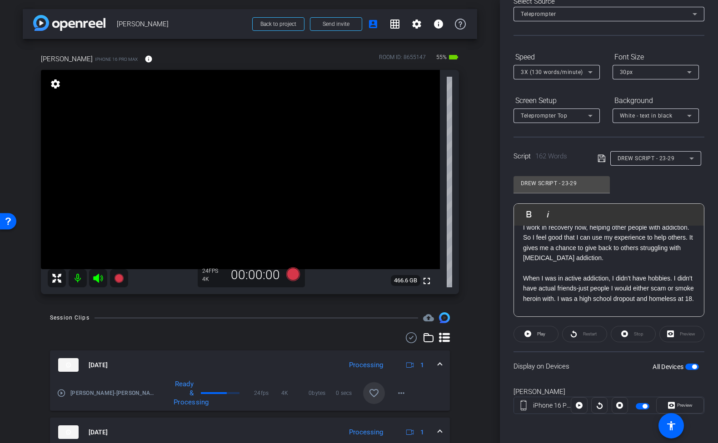
click at [528, 259] on p "I work in recovery now, helping other people with addiction. So I feel good tha…" at bounding box center [609, 243] width 172 height 41
click at [581, 261] on p "I work in recovery now, helping other people with addiction. So I feel good tha…" at bounding box center [609, 243] width 172 height 41
click at [606, 161] on span at bounding box center [603, 158] width 13 height 8
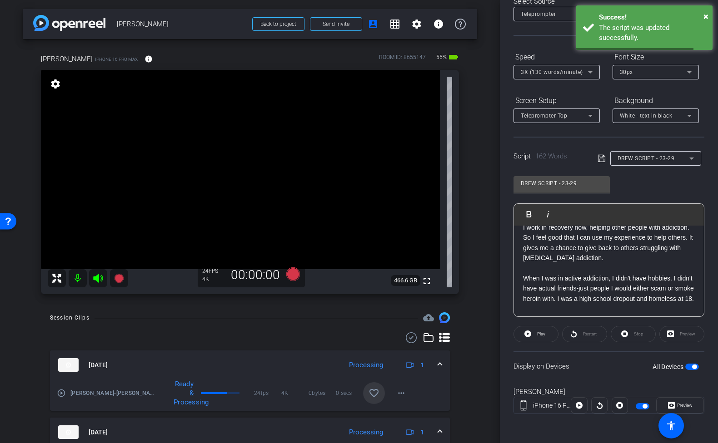
click at [603, 161] on icon at bounding box center [601, 158] width 8 height 11
click at [603, 159] on icon at bounding box center [601, 158] width 8 height 11
click at [633, 157] on span "DREW SCRIPT - 23-29" at bounding box center [645, 158] width 57 height 6
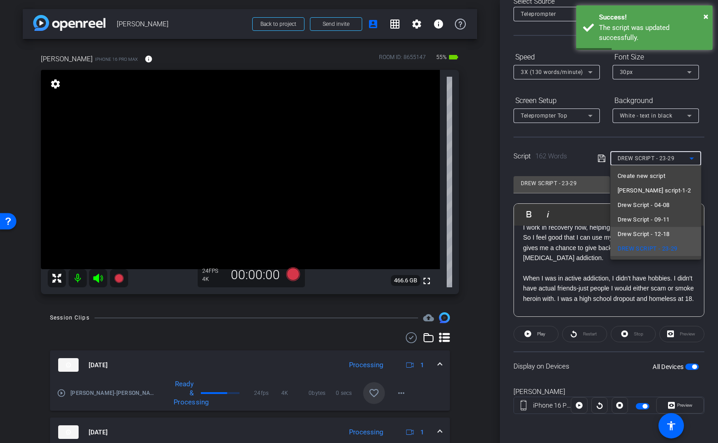
click at [638, 233] on span "Drew Script - 12-18" at bounding box center [643, 234] width 52 height 11
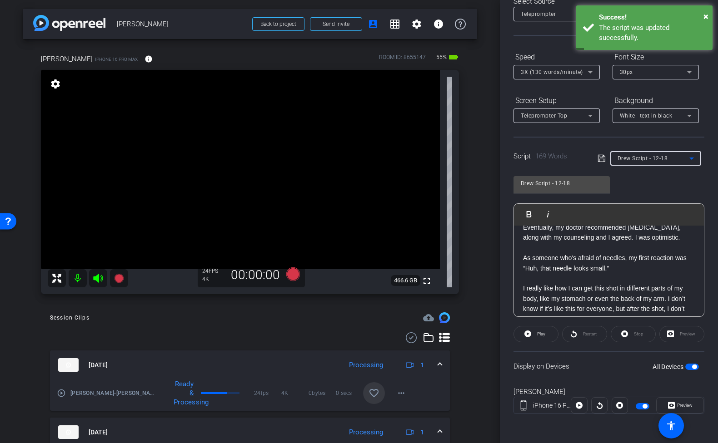
click at [649, 159] on span "Drew Script - 12-18" at bounding box center [642, 158] width 50 height 6
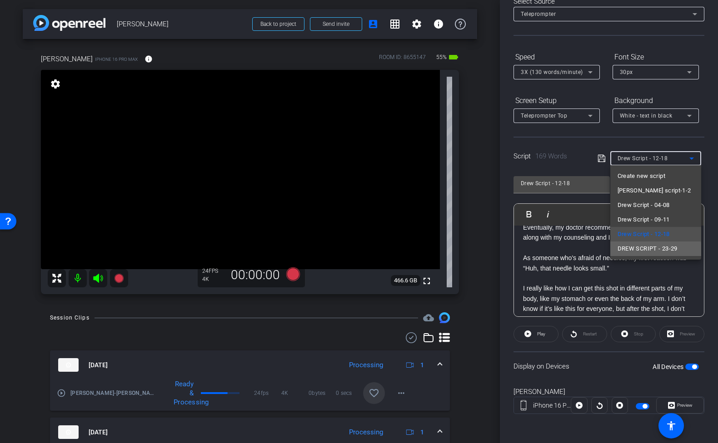
click at [642, 250] on span "DREW SCRIPT - 23-29" at bounding box center [647, 248] width 60 height 11
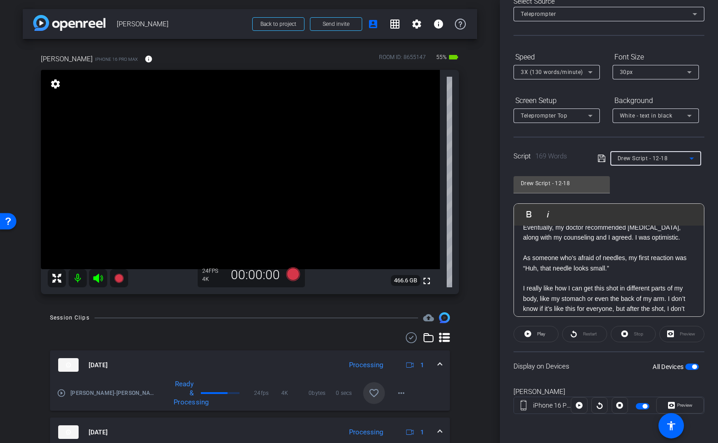
type input "DREW SCRIPT - 23-29"
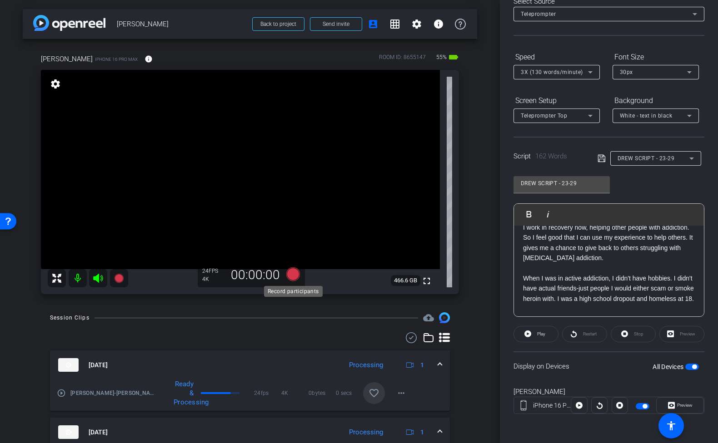
click at [294, 278] on icon at bounding box center [293, 275] width 14 height 14
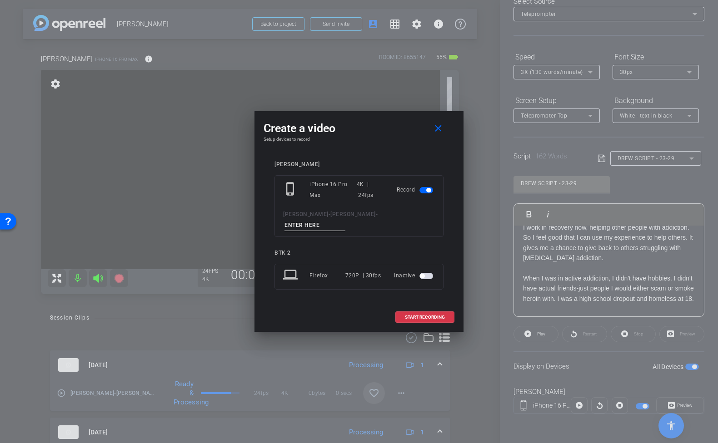
click at [345, 220] on input at bounding box center [314, 225] width 61 height 11
click at [343, 220] on input "tk 25 23-29" at bounding box center [314, 225] width 61 height 11
type input "tk25 23-29"
click at [421, 315] on span "START RECORDING" at bounding box center [425, 317] width 40 height 5
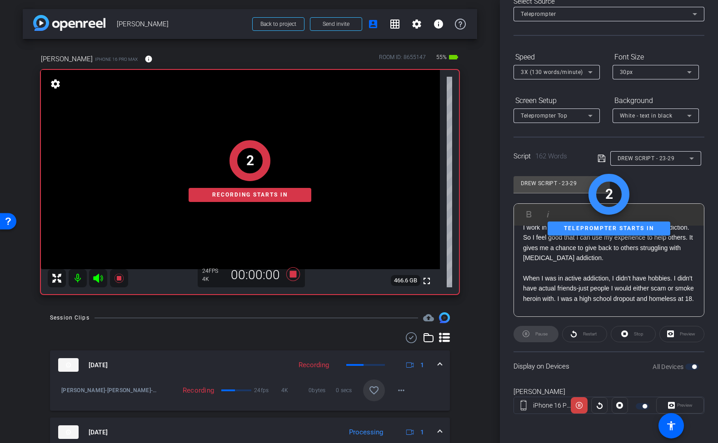
click at [688, 409] on div "Preview" at bounding box center [680, 405] width 48 height 16
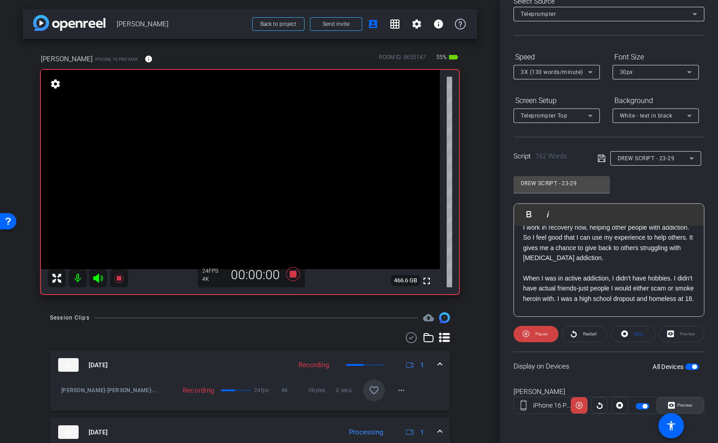
click at [682, 406] on span "Preview" at bounding box center [684, 405] width 15 height 5
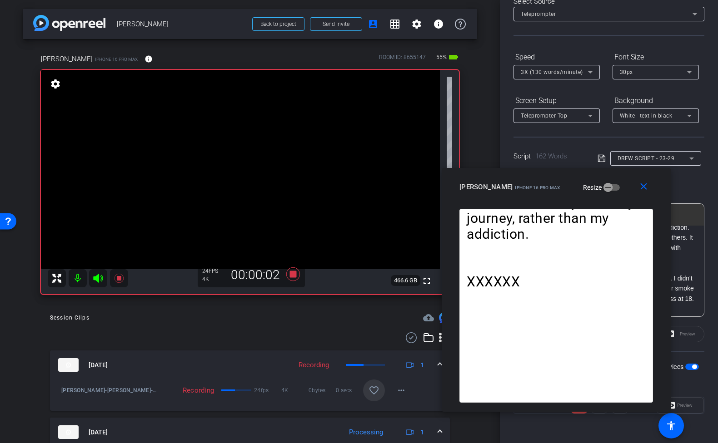
drag, startPoint x: 407, startPoint y: 113, endPoint x: 605, endPoint y: 181, distance: 208.6
click at [605, 181] on div "Drew iPhone 16 Pro Max Resize" at bounding box center [559, 187] width 200 height 16
click at [649, 186] on mat-icon "close" at bounding box center [643, 186] width 11 height 11
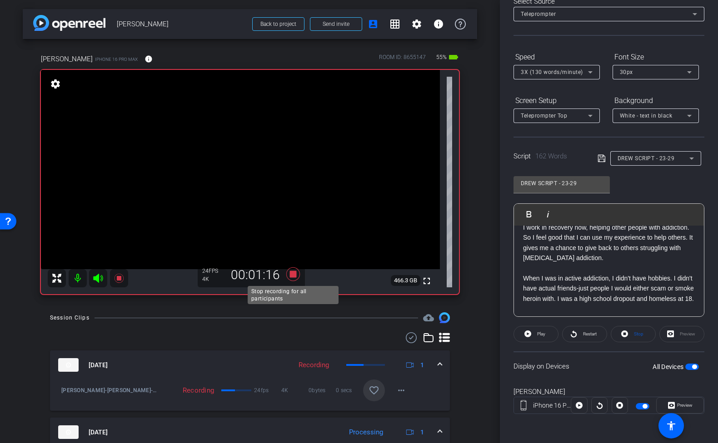
click at [299, 274] on icon at bounding box center [293, 274] width 22 height 16
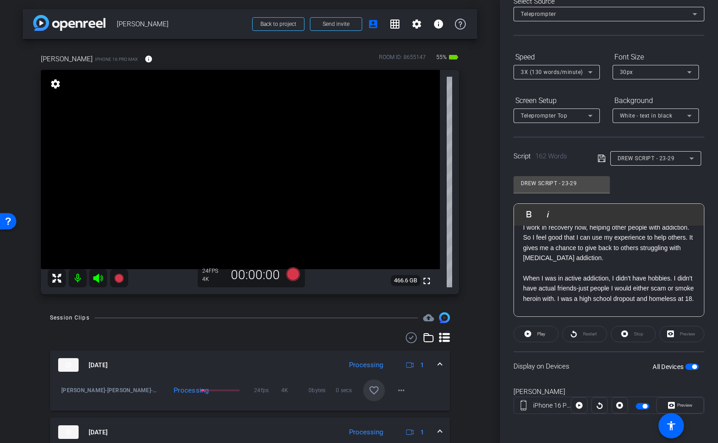
click at [378, 387] on mat-icon "favorite_border" at bounding box center [373, 390] width 11 height 11
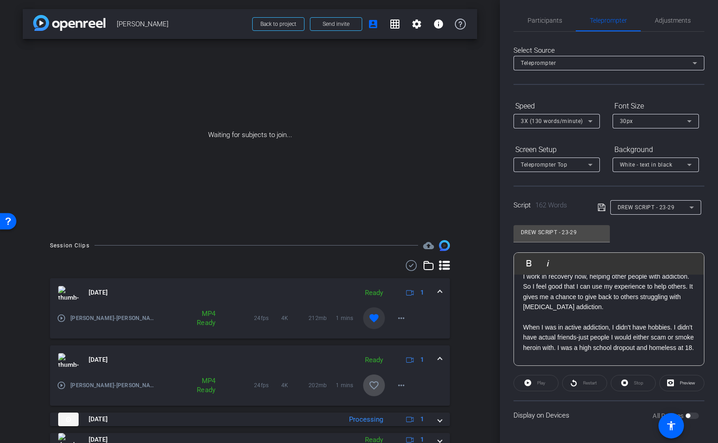
click at [378, 384] on mat-icon "favorite_border" at bounding box center [373, 385] width 11 height 11
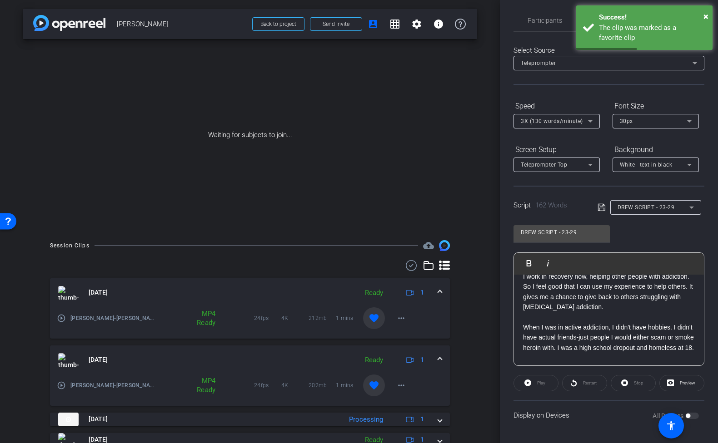
click at [311, 155] on div "Waiting for subjects to join..." at bounding box center [250, 135] width 454 height 192
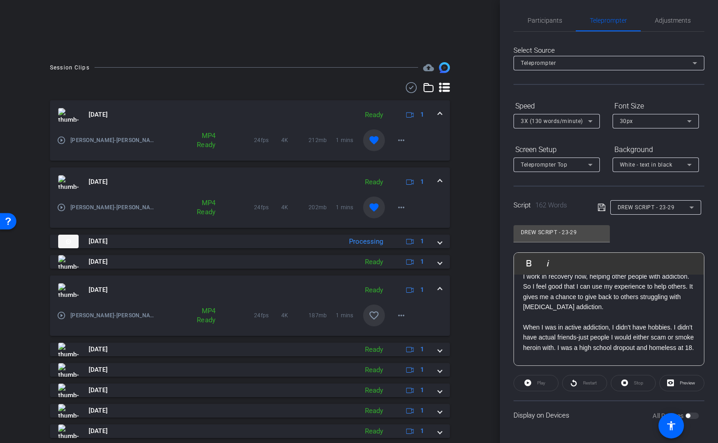
scroll to position [205, 0]
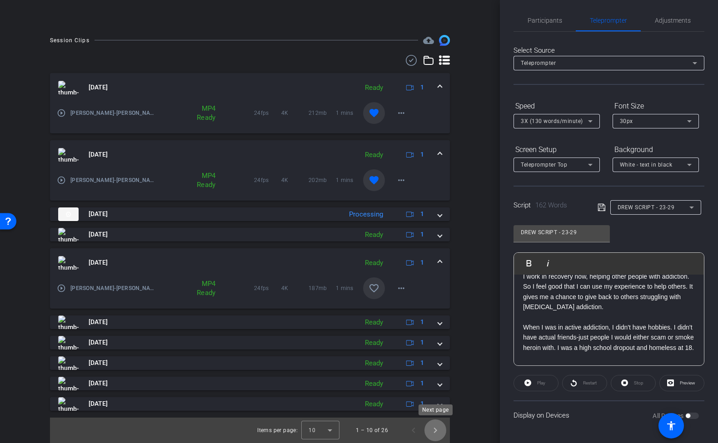
click at [436, 433] on span "Next page" at bounding box center [435, 431] width 22 height 22
